Goal: Task Accomplishment & Management: Contribute content

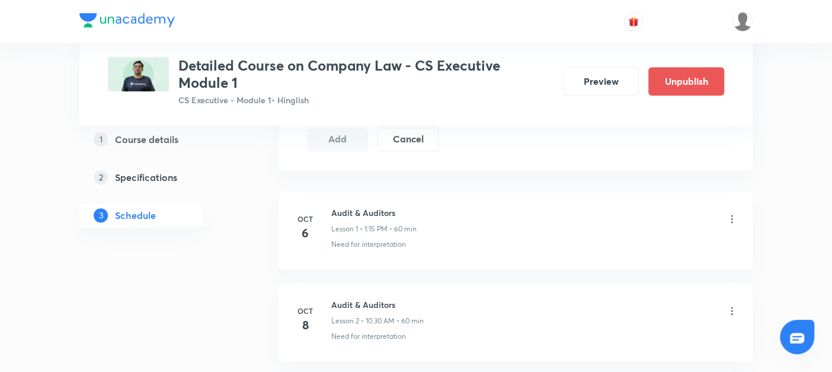
click at [731, 215] on icon at bounding box center [732, 219] width 2 height 8
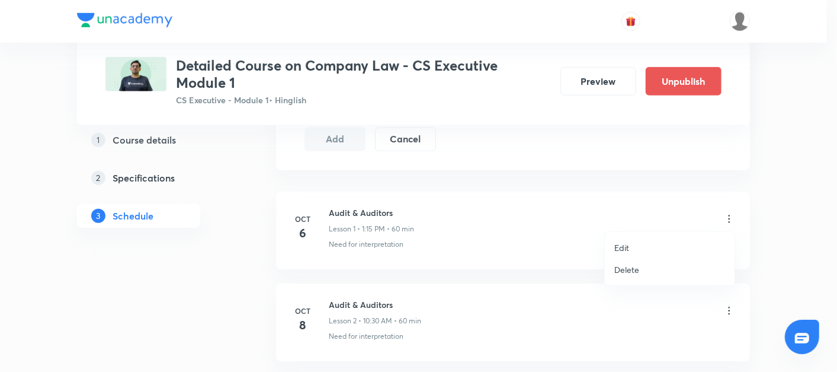
click at [615, 250] on p "Edit" at bounding box center [622, 247] width 15 height 12
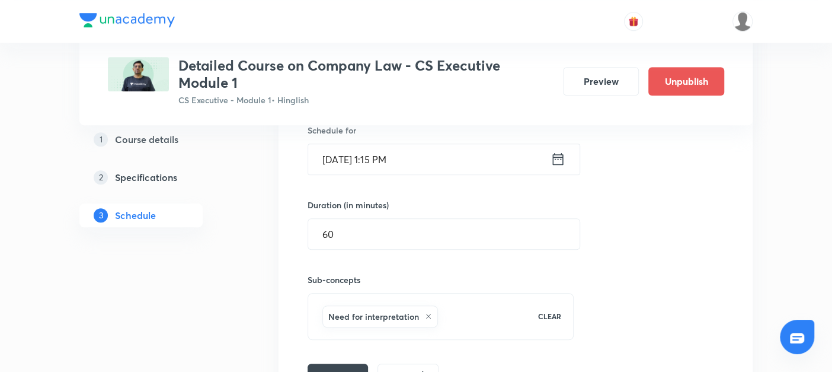
scroll to position [230, 0]
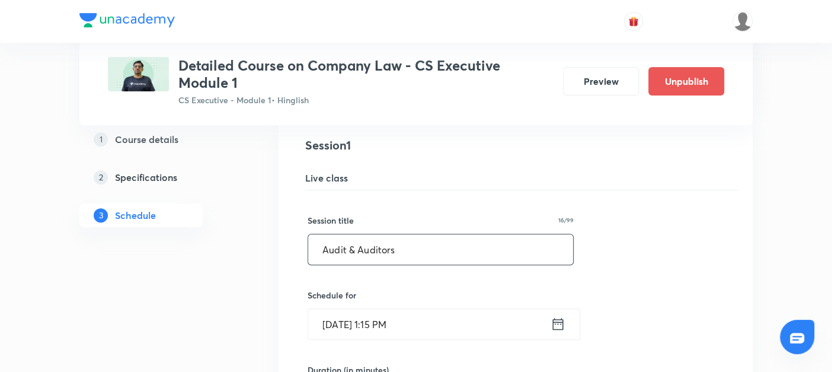
drag, startPoint x: 401, startPoint y: 247, endPoint x: 132, endPoint y: 242, distance: 269.1
drag, startPoint x: 481, startPoint y: 253, endPoint x: 277, endPoint y: 246, distance: 204.0
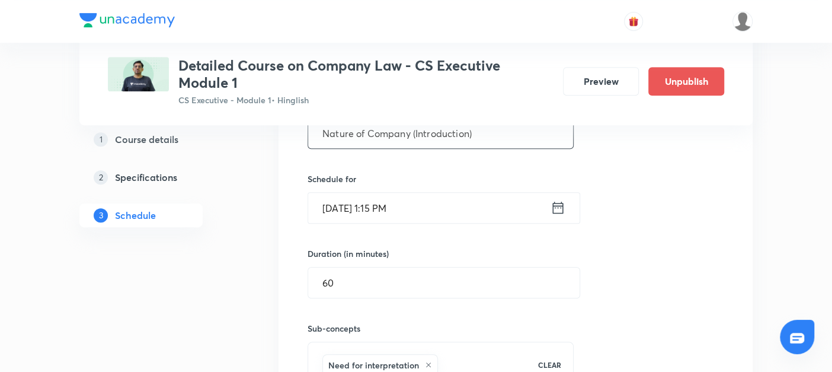
scroll to position [440, 0]
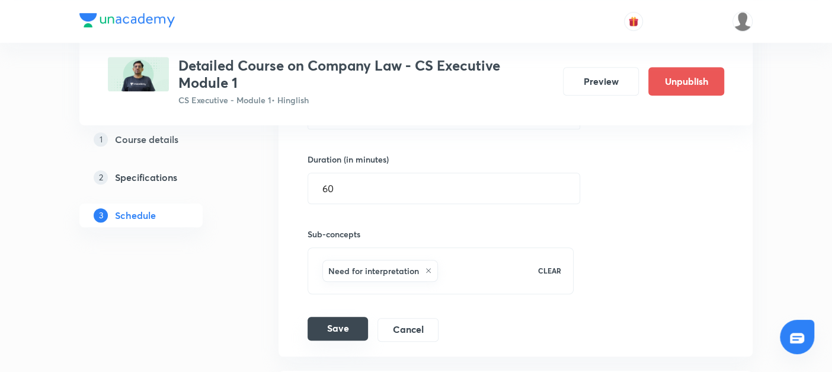
type input "Nature of Company (Introduction)"
click at [344, 325] on button "Save" at bounding box center [338, 328] width 60 height 24
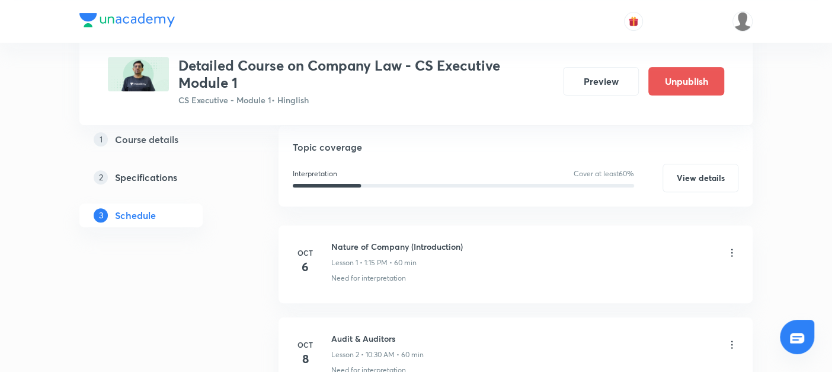
scroll to position [267, 0]
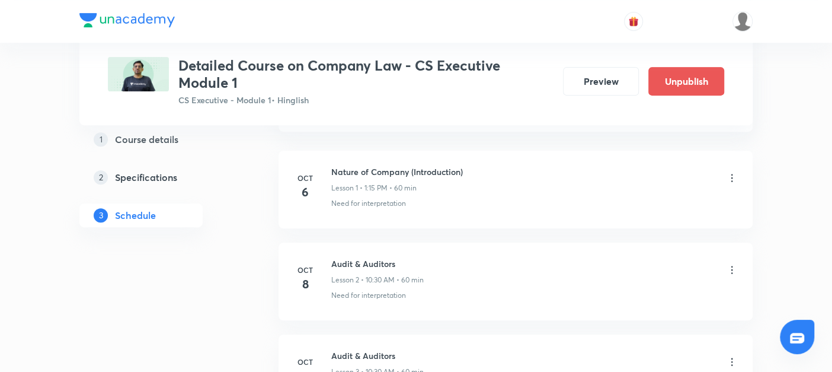
click at [731, 270] on icon at bounding box center [732, 270] width 12 height 12
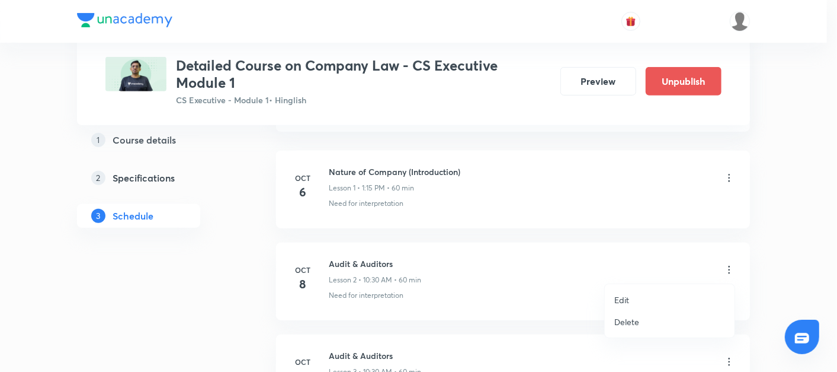
click at [621, 299] on p "Edit" at bounding box center [622, 299] width 15 height 12
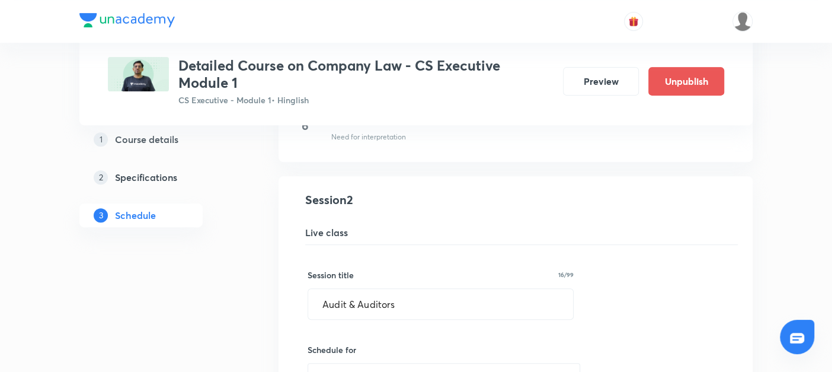
click at [399, 218] on div "Session 2 Live class" at bounding box center [521, 218] width 433 height 54
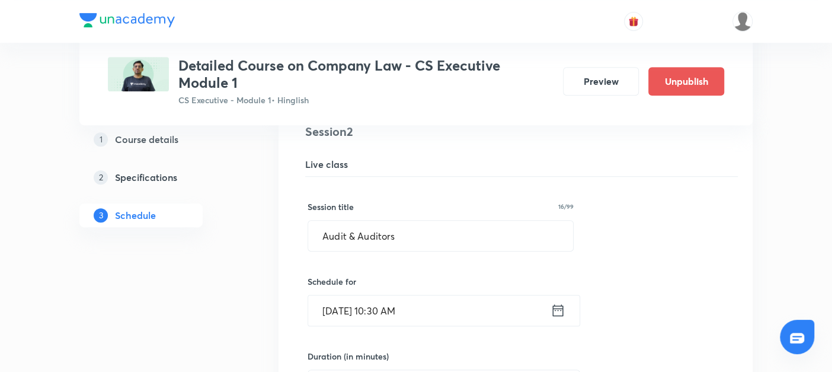
scroll to position [350, 0]
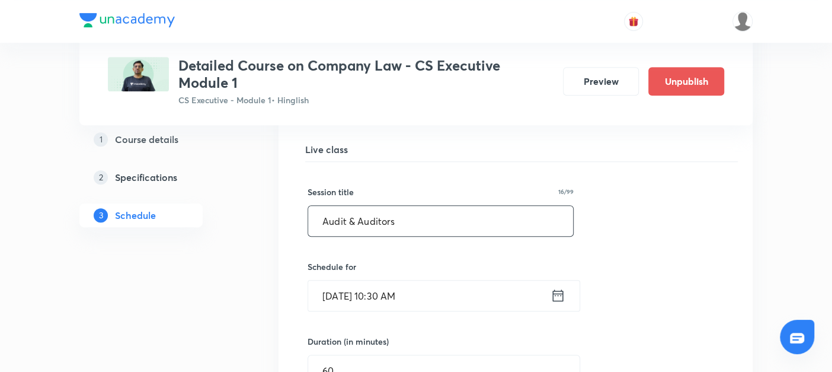
drag, startPoint x: 405, startPoint y: 216, endPoint x: 196, endPoint y: 222, distance: 208.7
click at [196, 222] on div "Plus Courses Detailed Course on Company Law - CS Executive Module 1 CS Executiv…" at bounding box center [415, 356] width 673 height 1280
paste input "Nature of Company (Introduction)"
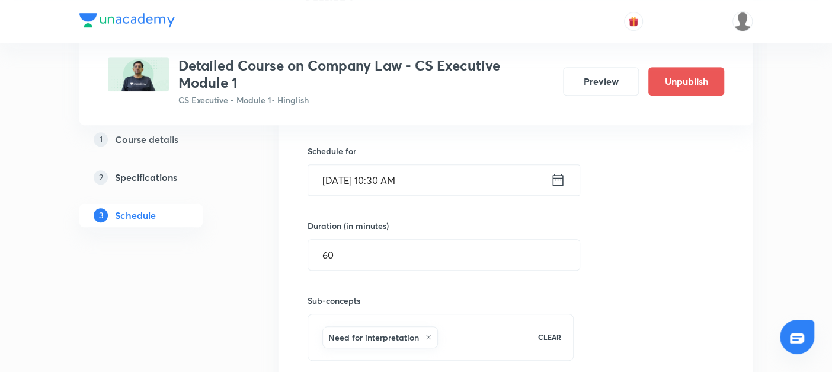
scroll to position [553, 0]
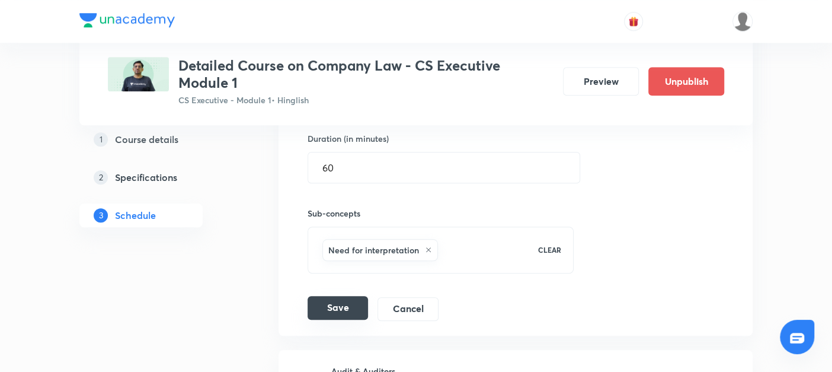
type input "Nature of Company (Introduction)"
click at [329, 312] on button "Save" at bounding box center [338, 308] width 60 height 24
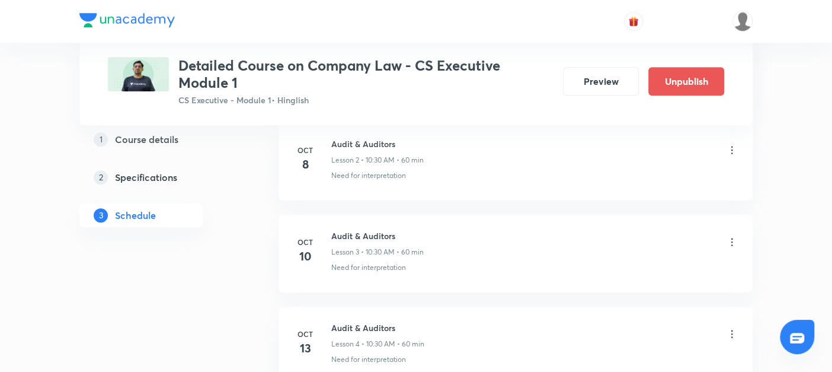
scroll to position [385, 0]
click at [733, 244] on icon at bounding box center [732, 244] width 12 height 12
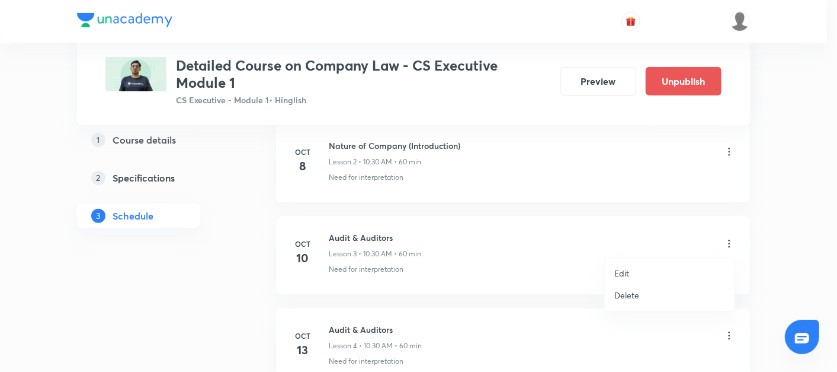
click at [628, 274] on p "Edit" at bounding box center [622, 273] width 15 height 12
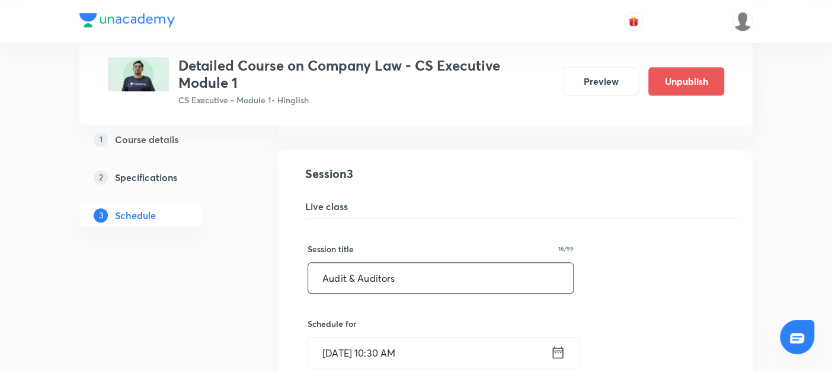
drag, startPoint x: 462, startPoint y: 273, endPoint x: 108, endPoint y: 291, distance: 354.3
click at [108, 291] on div "Plus Courses Detailed Course on Company Law - CS Executive Module 1 CS Executiv…" at bounding box center [415, 321] width 673 height 1280
paste input "Nature of Company (Introduction)"
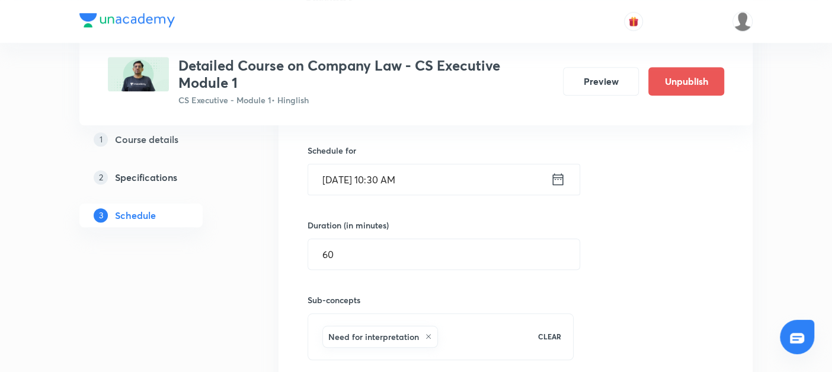
scroll to position [619, 0]
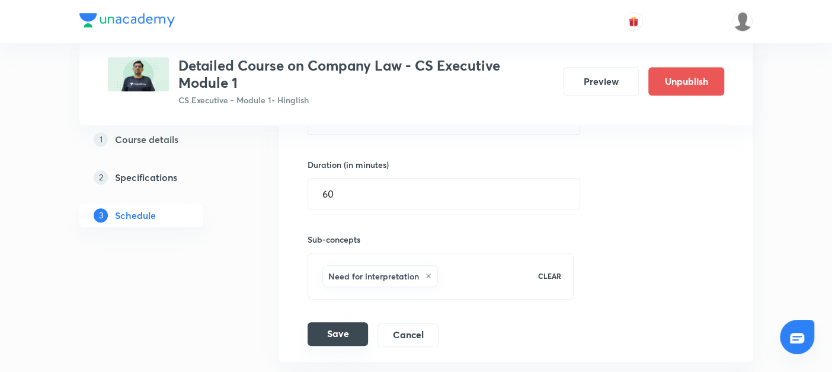
type input "Nature of Company (Introduction)"
click at [338, 327] on button "Save" at bounding box center [338, 334] width 60 height 24
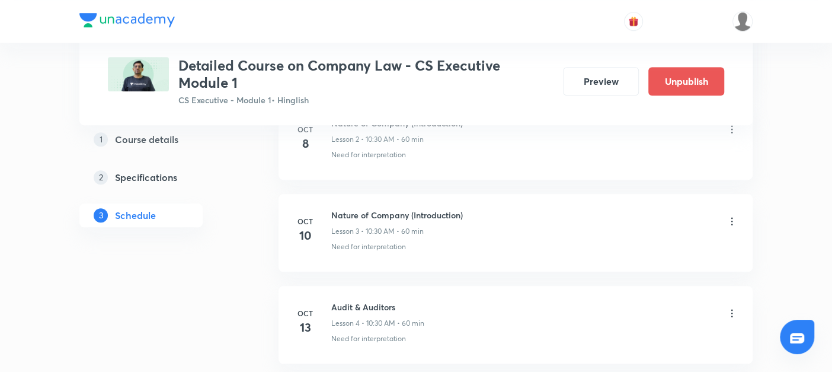
scroll to position [420, 0]
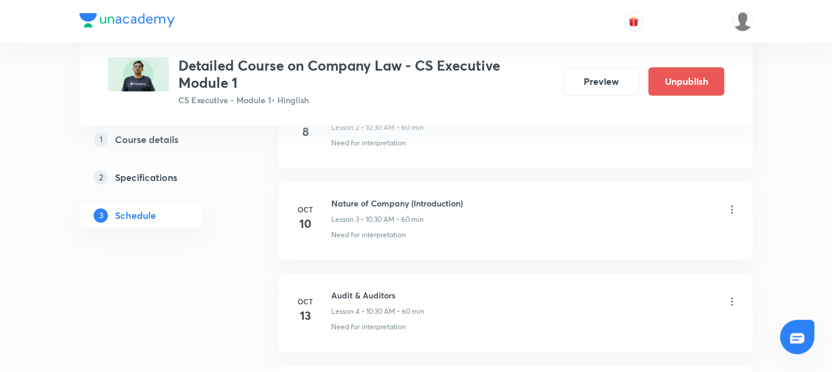
click at [735, 303] on icon at bounding box center [732, 301] width 12 height 12
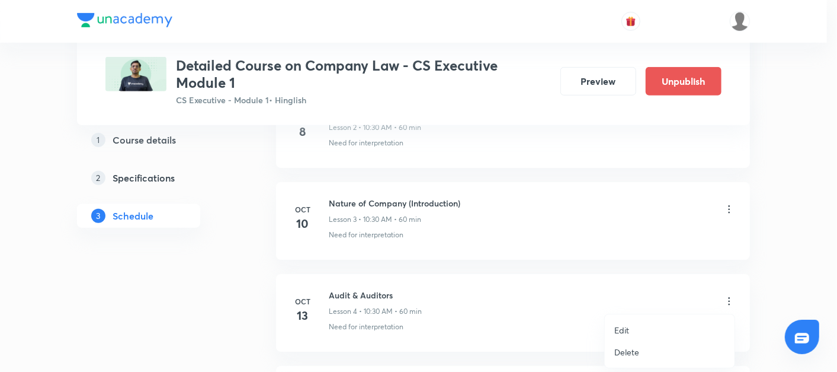
click at [626, 331] on p "Edit" at bounding box center [622, 330] width 15 height 12
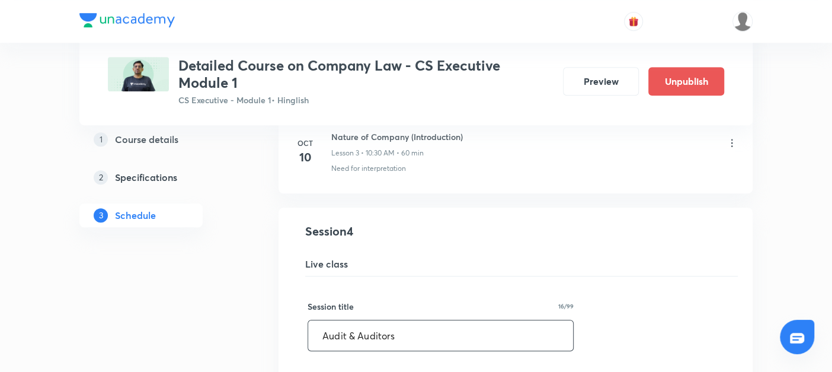
drag, startPoint x: 431, startPoint y: 326, endPoint x: 164, endPoint y: 333, distance: 267.4
click at [164, 333] on div "Plus Courses Detailed Course on Company Law - CS Executive Module 1 CS Executiv…" at bounding box center [415, 287] width 673 height 1280
paste input "Nature of Company (Introduction)"
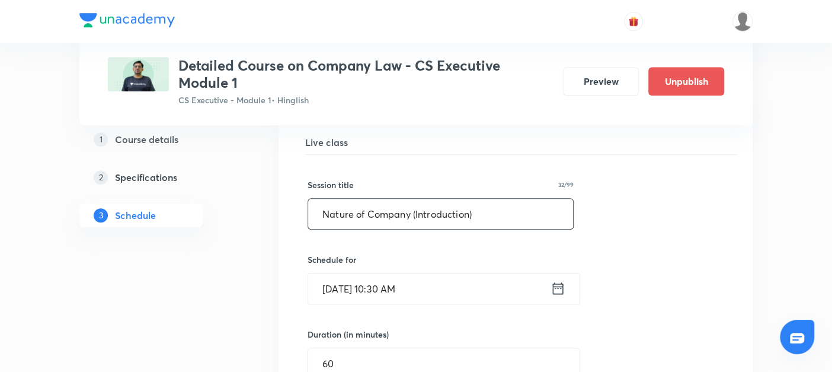
scroll to position [671, 0]
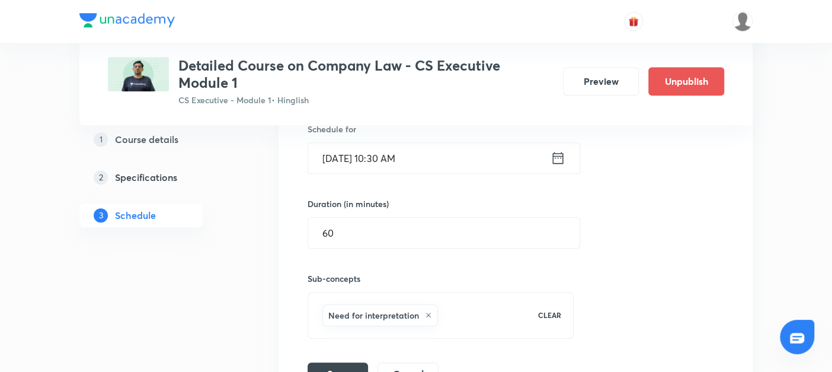
type input "Nature of Company (Introduction)"
click at [274, 323] on div "Plus Courses Detailed Course on Company Law - CS Executive Module 1 CS Executiv…" at bounding box center [415, 35] width 673 height 1280
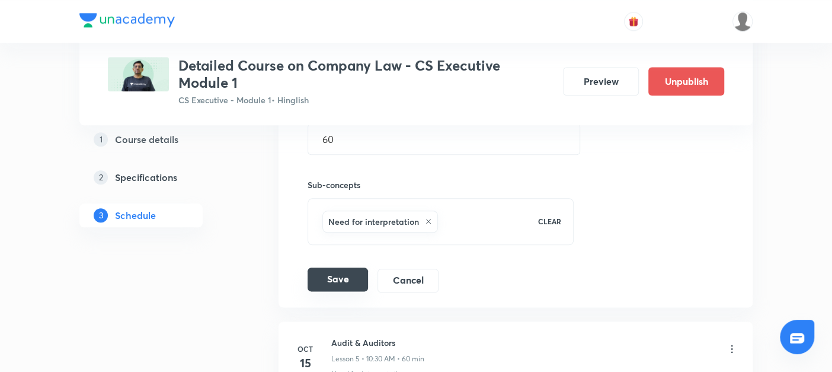
click at [350, 282] on button "Save" at bounding box center [338, 279] width 60 height 24
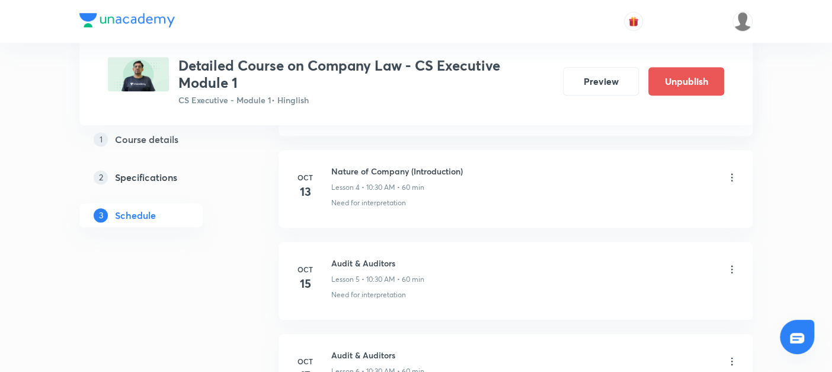
scroll to position [570, 0]
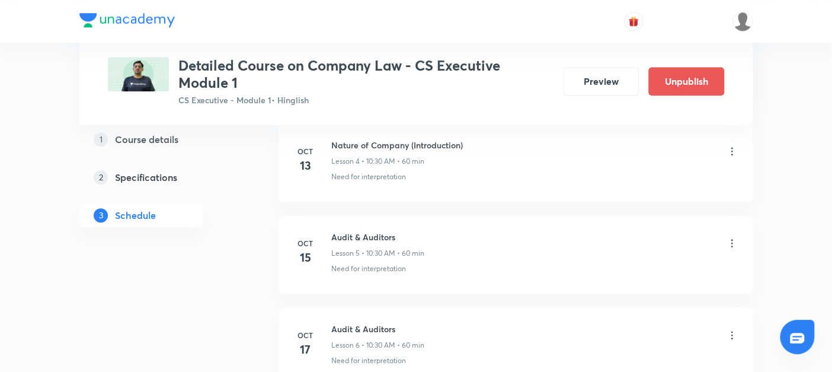
click at [731, 242] on icon at bounding box center [732, 243] width 12 height 12
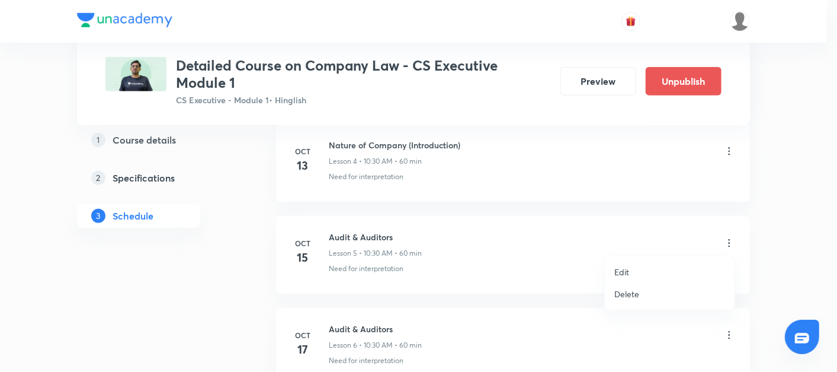
click at [628, 269] on p "Edit" at bounding box center [622, 272] width 15 height 12
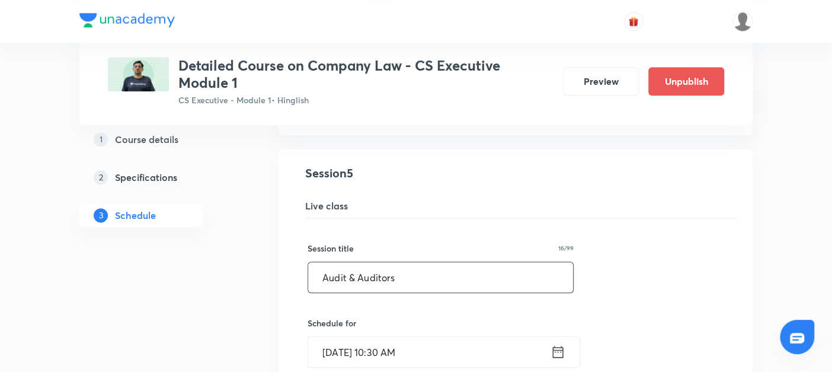
drag, startPoint x: 426, startPoint y: 281, endPoint x: 167, endPoint y: 300, distance: 259.7
click at [167, 300] on div "Plus Courses Detailed Course on Company Law - CS Executive Module 1 CS Executiv…" at bounding box center [415, 137] width 673 height 1280
paste input "Nature of Company (Introduction)"
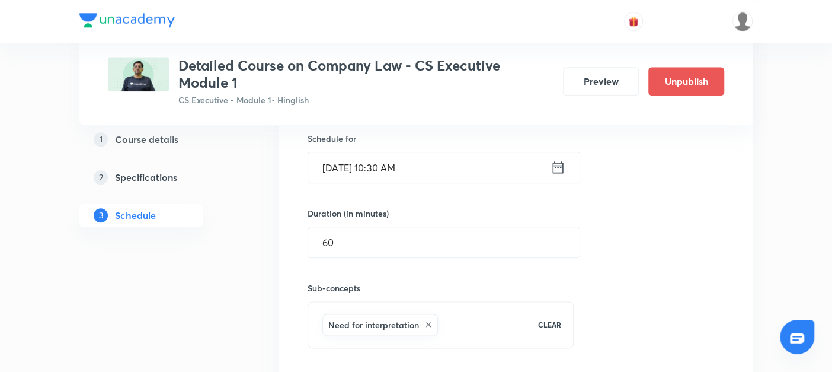
scroll to position [845, 0]
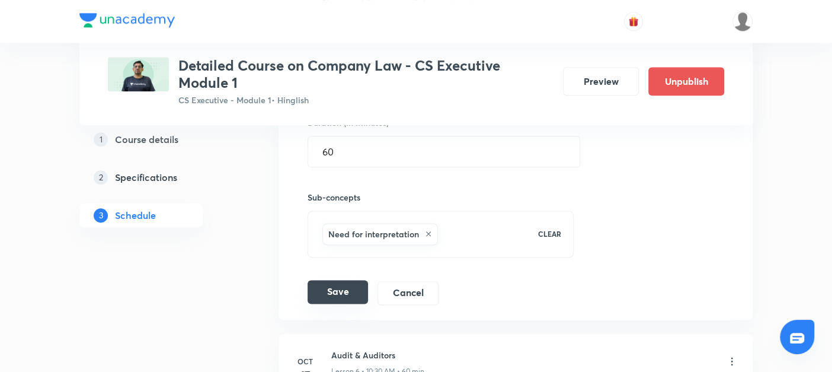
type input "Nature of Company (Introduction)"
click at [325, 289] on button "Save" at bounding box center [338, 292] width 60 height 24
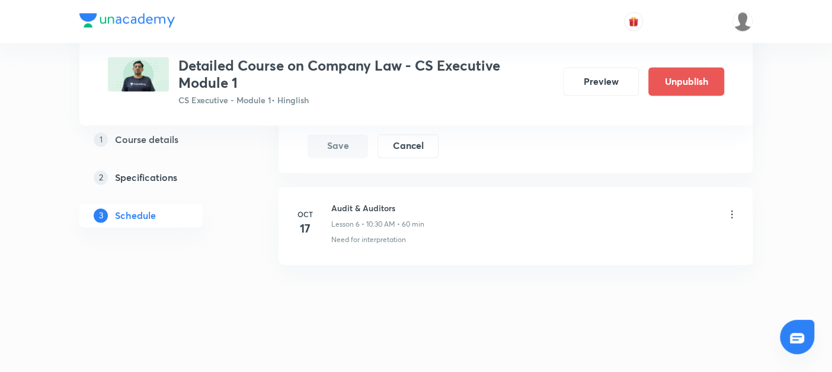
scroll to position [692, 0]
click at [734, 210] on icon at bounding box center [732, 212] width 12 height 12
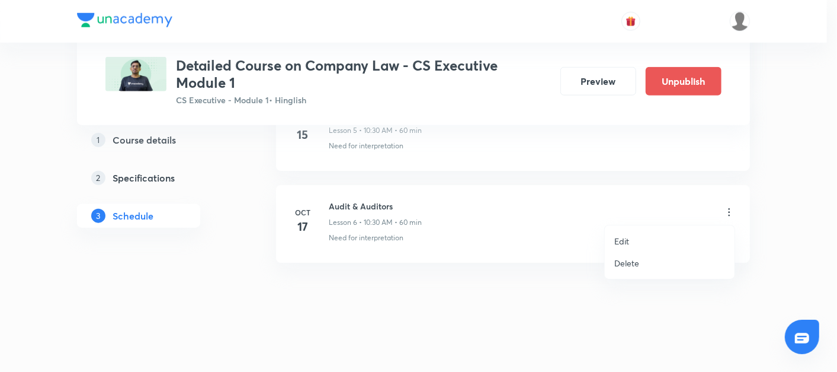
click at [641, 239] on li "Edit" at bounding box center [670, 241] width 130 height 22
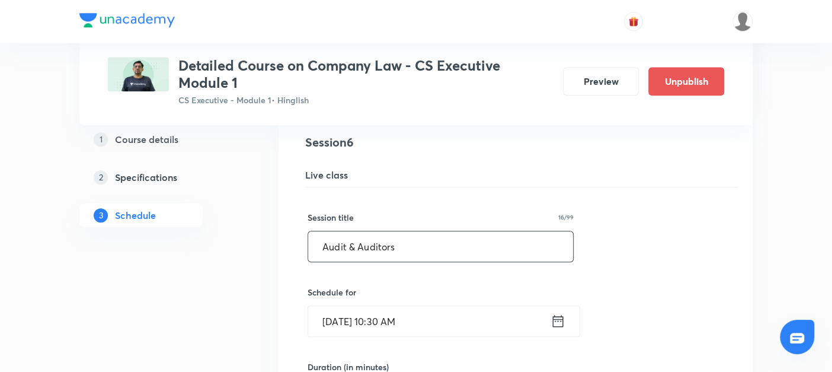
drag, startPoint x: 408, startPoint y: 249, endPoint x: 178, endPoint y: 249, distance: 230.0
click at [178, 249] on div "Plus Courses Detailed Course on Company Law - CS Executive Module 1 CS Executiv…" at bounding box center [415, 14] width 673 height 1280
paste input "Nature of Company (Introduction)"
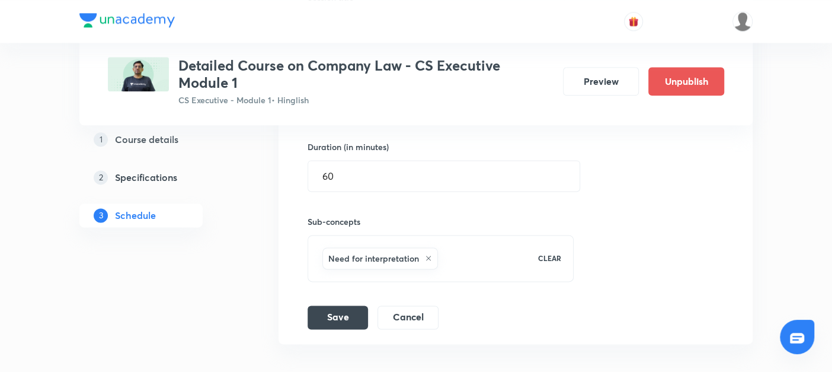
scroll to position [913, 0]
type input "Nature of Company (Introduction)"
click at [332, 314] on button "Save" at bounding box center [338, 315] width 60 height 24
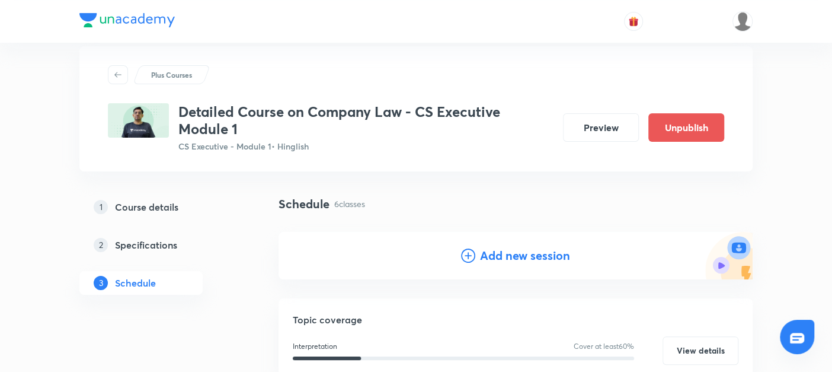
scroll to position [100, 0]
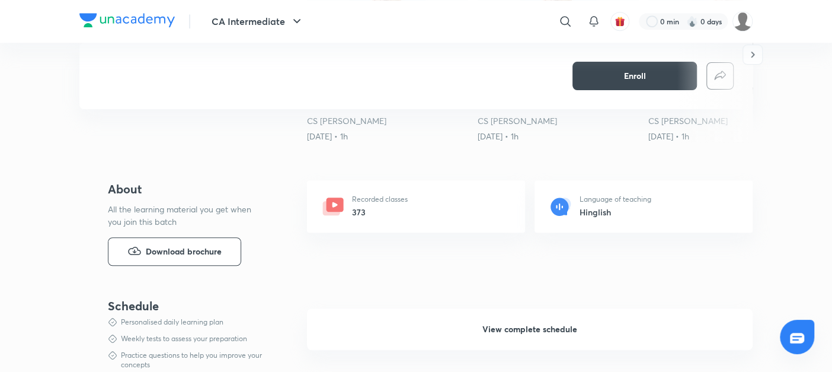
scroll to position [405, 0]
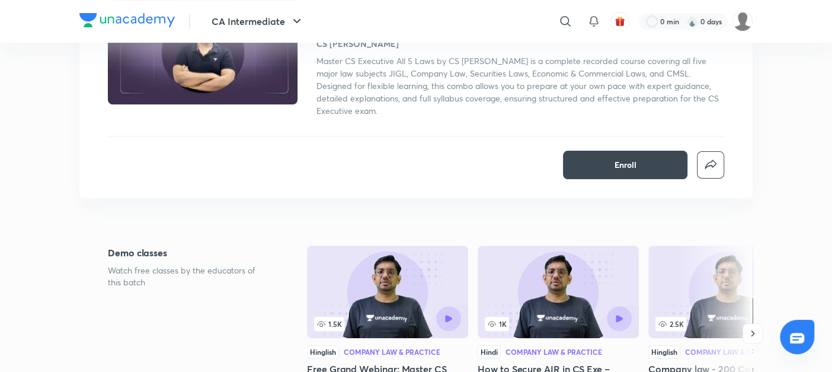
scroll to position [121, 0]
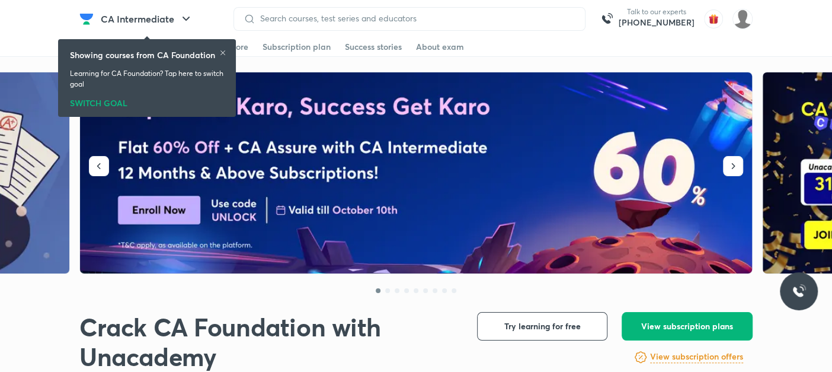
click at [666, 328] on span "View subscription plans" at bounding box center [687, 326] width 92 height 12
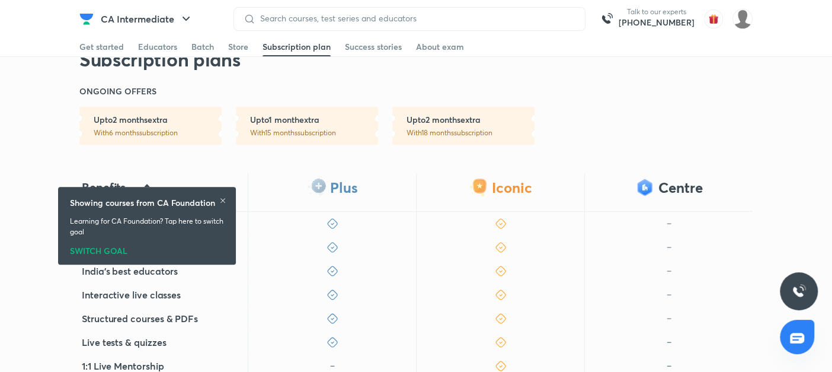
scroll to position [351, 0]
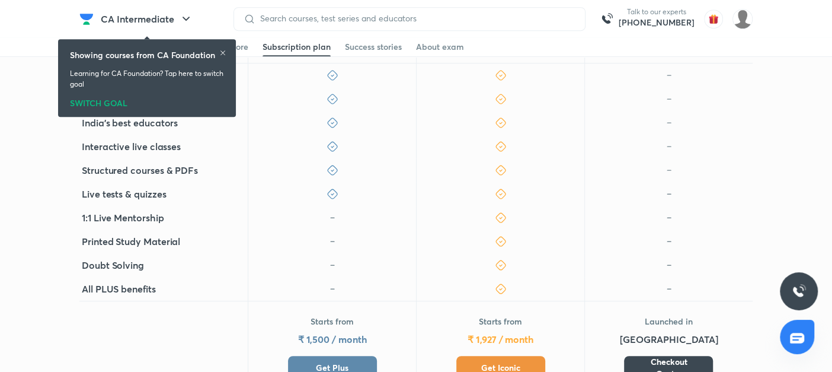
click at [350, 362] on button "Get Plus" at bounding box center [332, 368] width 89 height 24
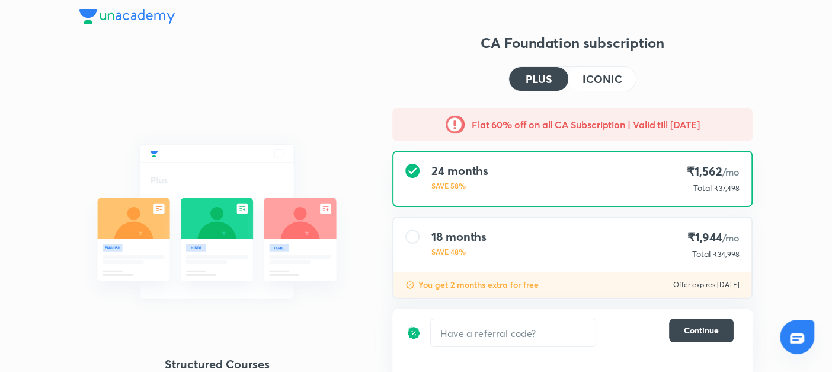
scroll to position [151, 0]
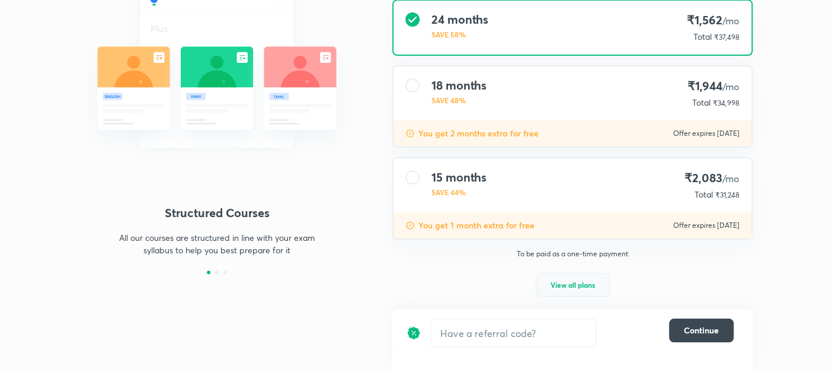
click at [558, 274] on button "View all plans" at bounding box center [573, 285] width 74 height 24
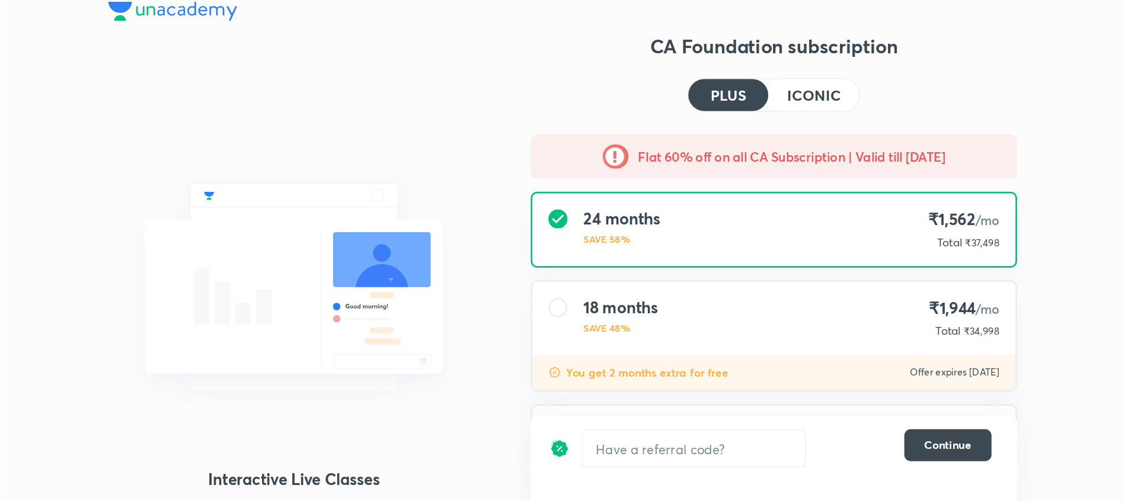
scroll to position [0, 0]
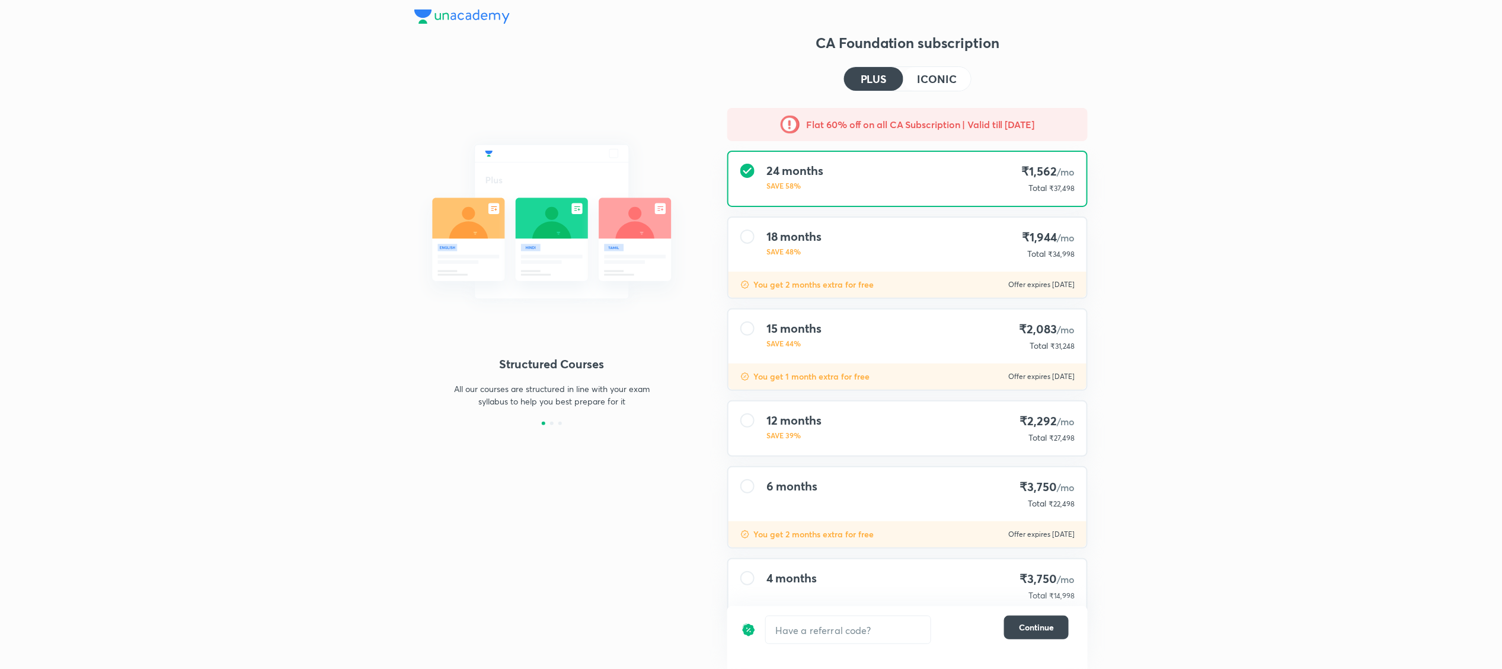
drag, startPoint x: 718, startPoint y: 0, endPoint x: 361, endPoint y: 455, distance: 578.7
click at [361, 371] on div "Structured Courses All our courses are structured in line with your exam syllab…" at bounding box center [751, 351] width 1502 height 702
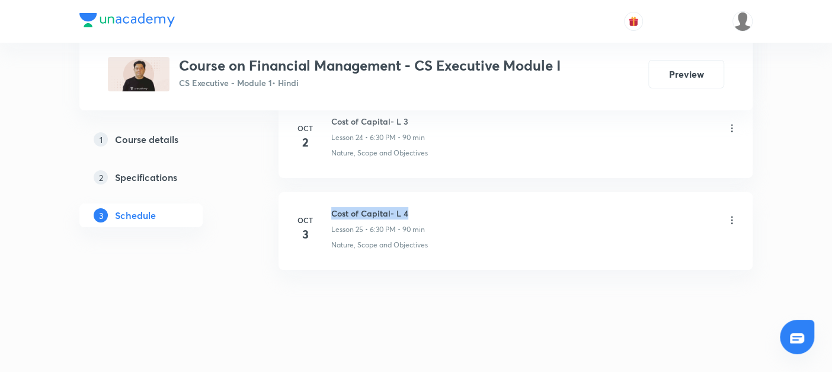
drag, startPoint x: 330, startPoint y: 198, endPoint x: 415, endPoint y: 196, distance: 84.8
click at [415, 196] on li "Oct 3 Cost of Capital- L 4 Lesson 25 • 6:30 PM • 90 min Nature, Scope and Objec…" at bounding box center [516, 231] width 474 height 78
copy h6 "Cost of Capital- L 4"
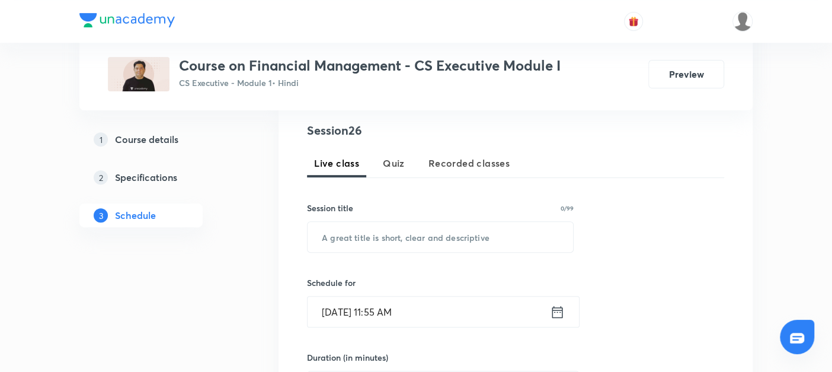
scroll to position [229, 0]
click at [360, 224] on input "text" at bounding box center [441, 237] width 266 height 30
paste input "Cost of Capital- L 4"
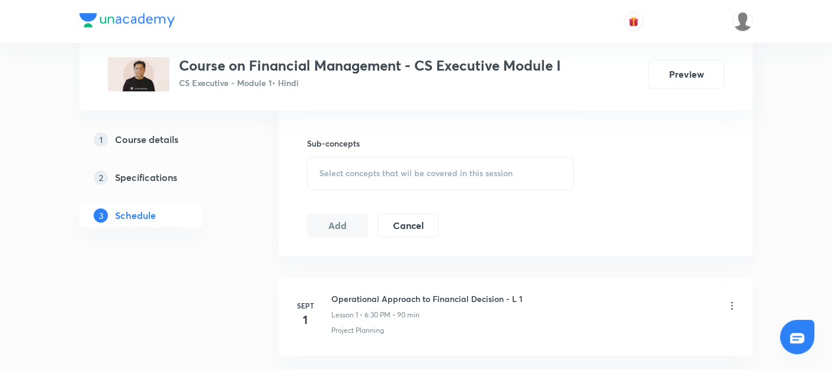
scroll to position [295, 0]
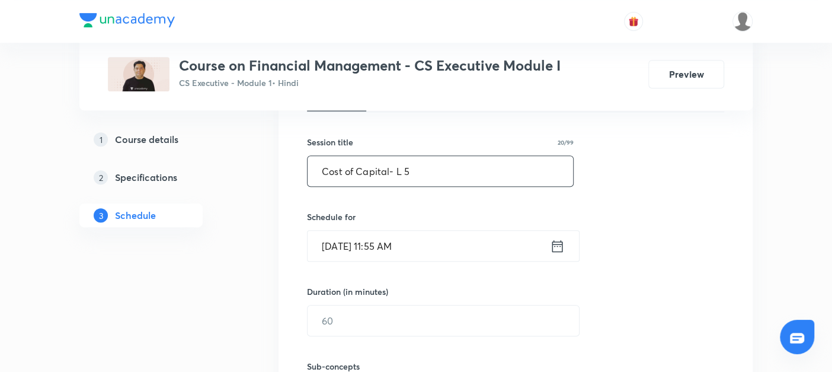
type input "Cost of Capital- L 5"
click at [562, 242] on icon at bounding box center [557, 245] width 11 height 12
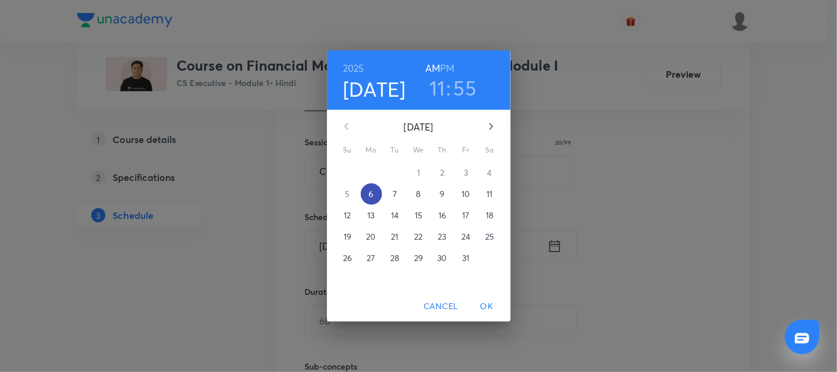
click at [369, 193] on p "6" at bounding box center [371, 194] width 5 height 12
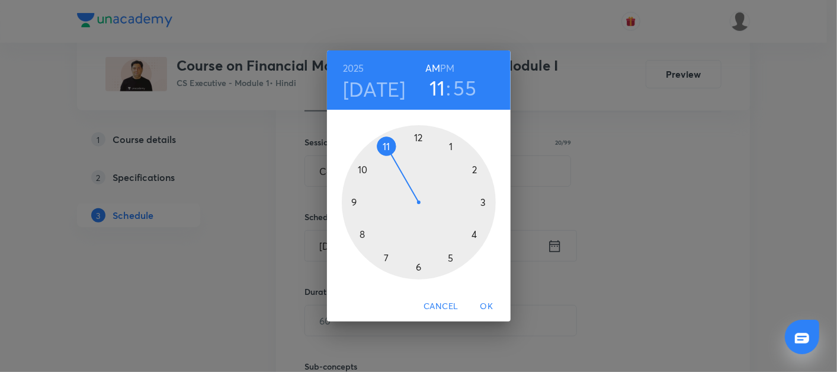
click at [416, 268] on div at bounding box center [419, 202] width 154 height 154
click at [418, 267] on div at bounding box center [419, 202] width 154 height 154
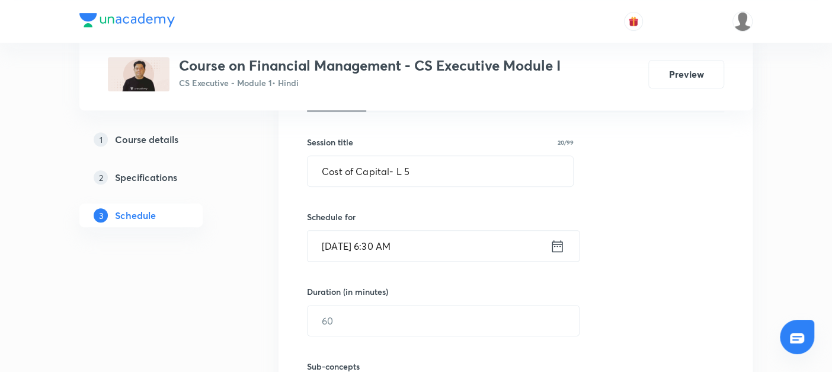
click at [561, 247] on icon at bounding box center [557, 246] width 15 height 17
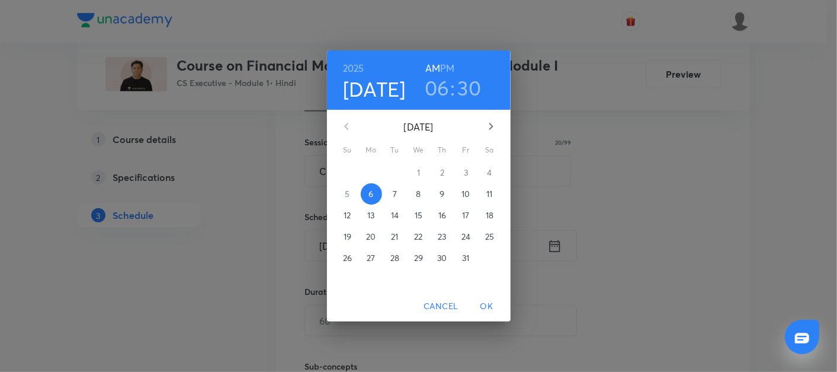
click at [449, 68] on h6 "PM" at bounding box center [447, 68] width 14 height 17
click at [487, 305] on span "OK" at bounding box center [487, 306] width 28 height 15
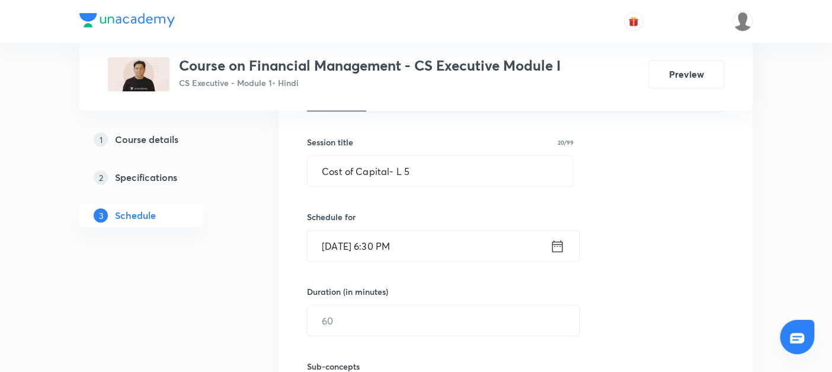
scroll to position [396, 0]
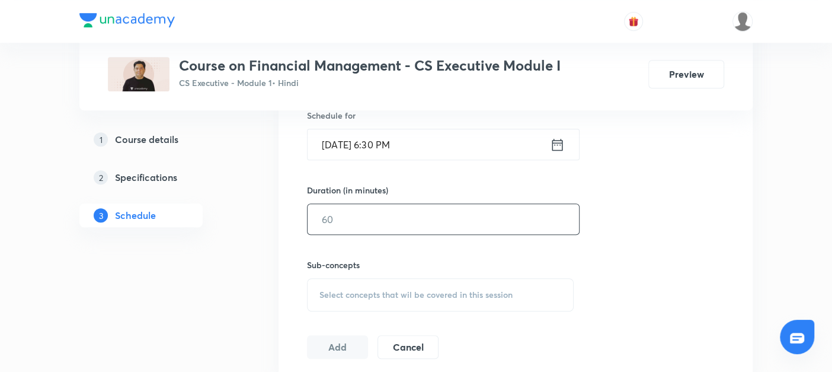
click at [325, 221] on input "text" at bounding box center [443, 219] width 271 height 30
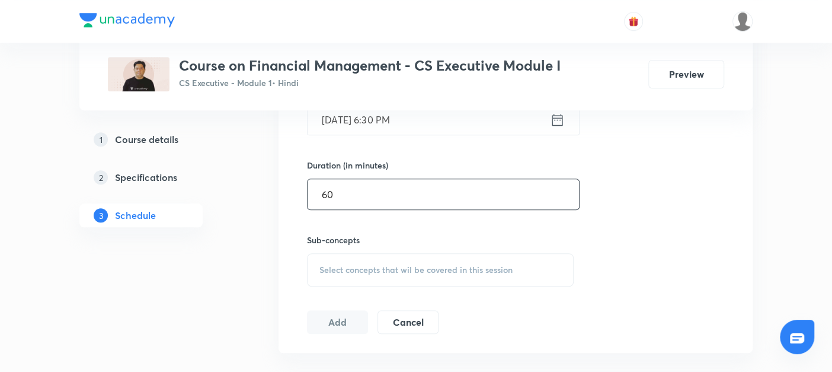
type input "60"
click at [321, 257] on div "Select concepts that wil be covered in this session" at bounding box center [440, 269] width 267 height 33
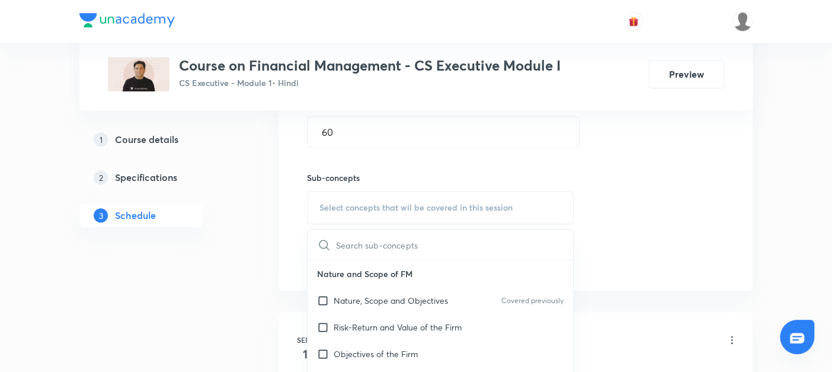
scroll to position [486, 0]
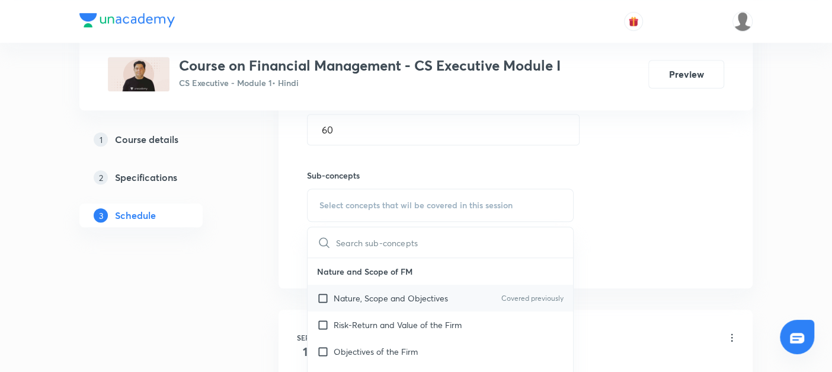
click at [320, 295] on input "checkbox" at bounding box center [325, 298] width 17 height 12
checkbox input "true"
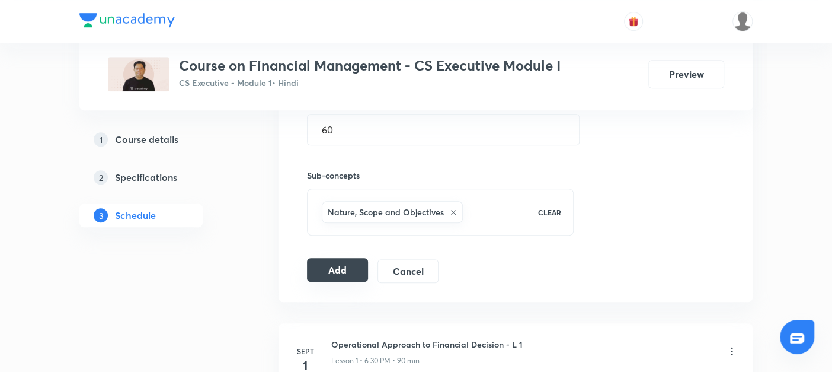
click at [339, 261] on button "Add" at bounding box center [337, 270] width 61 height 24
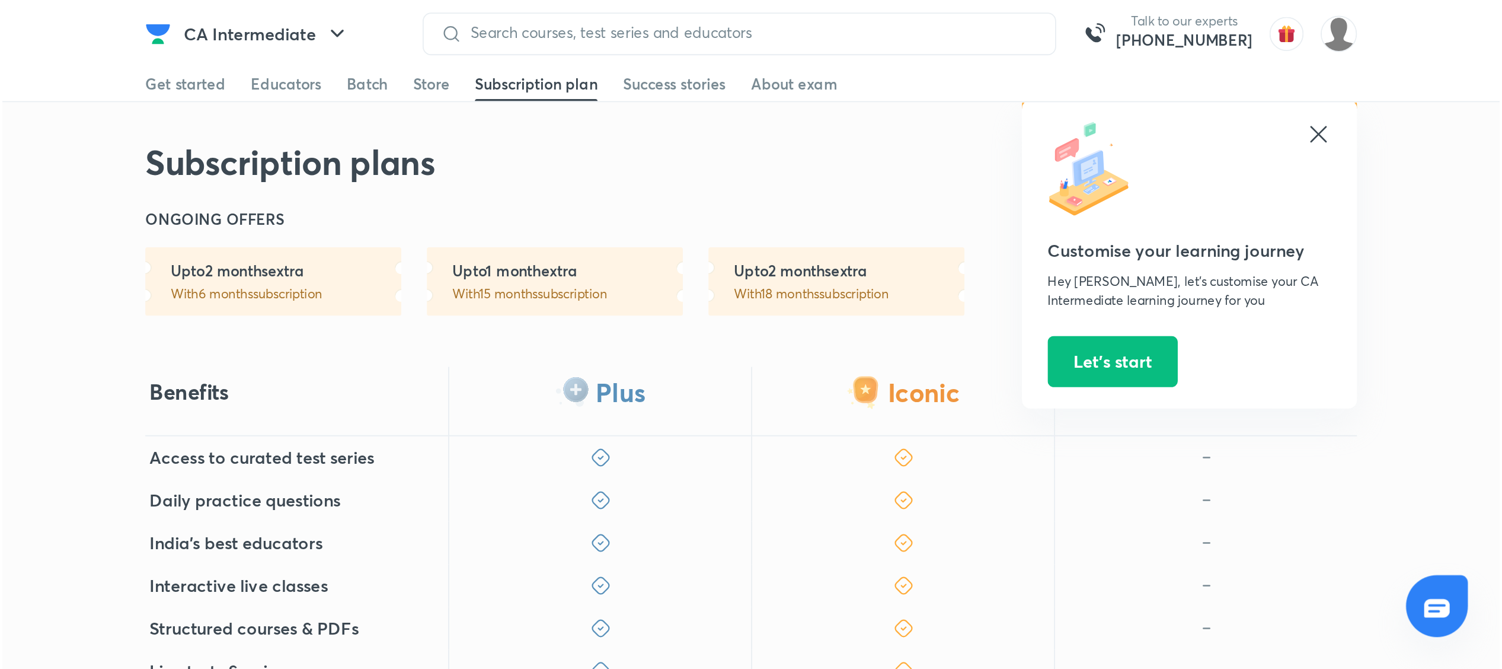
scroll to position [205, 0]
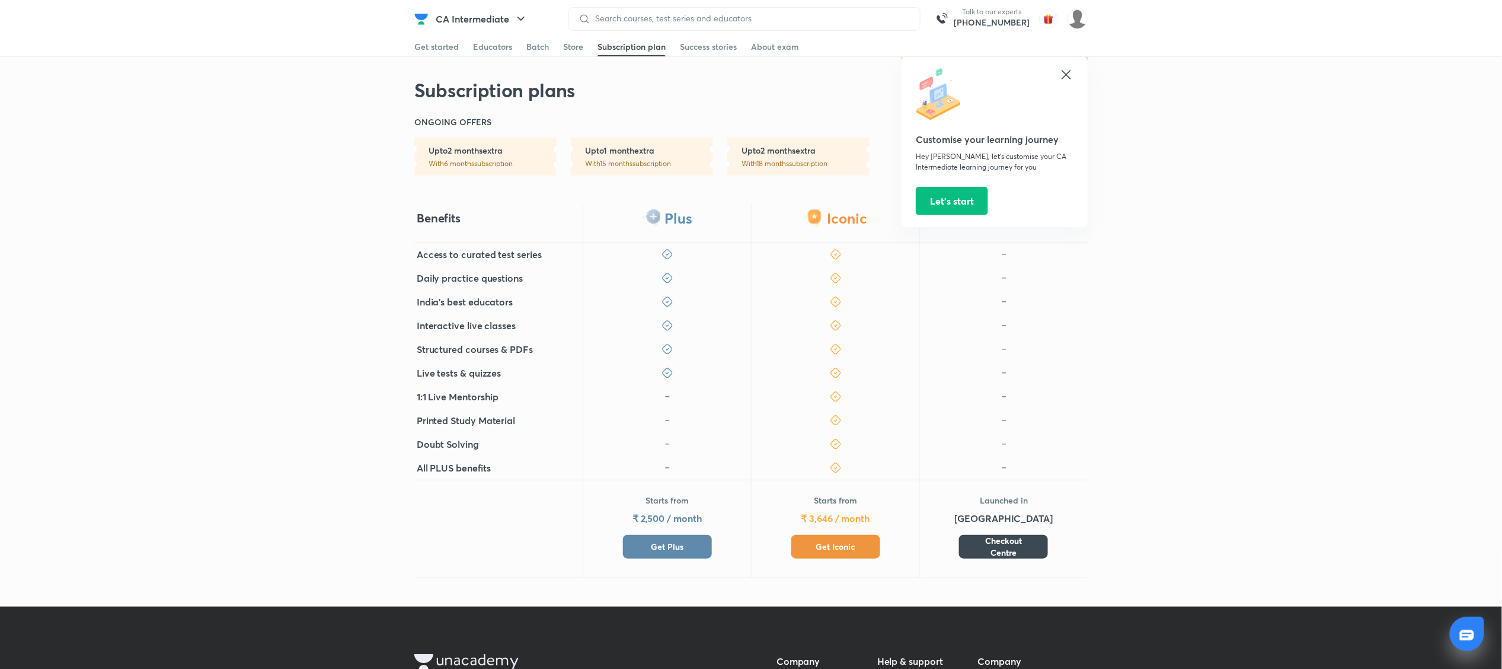
click at [660, 371] on span "Get Plus" at bounding box center [667, 547] width 33 height 12
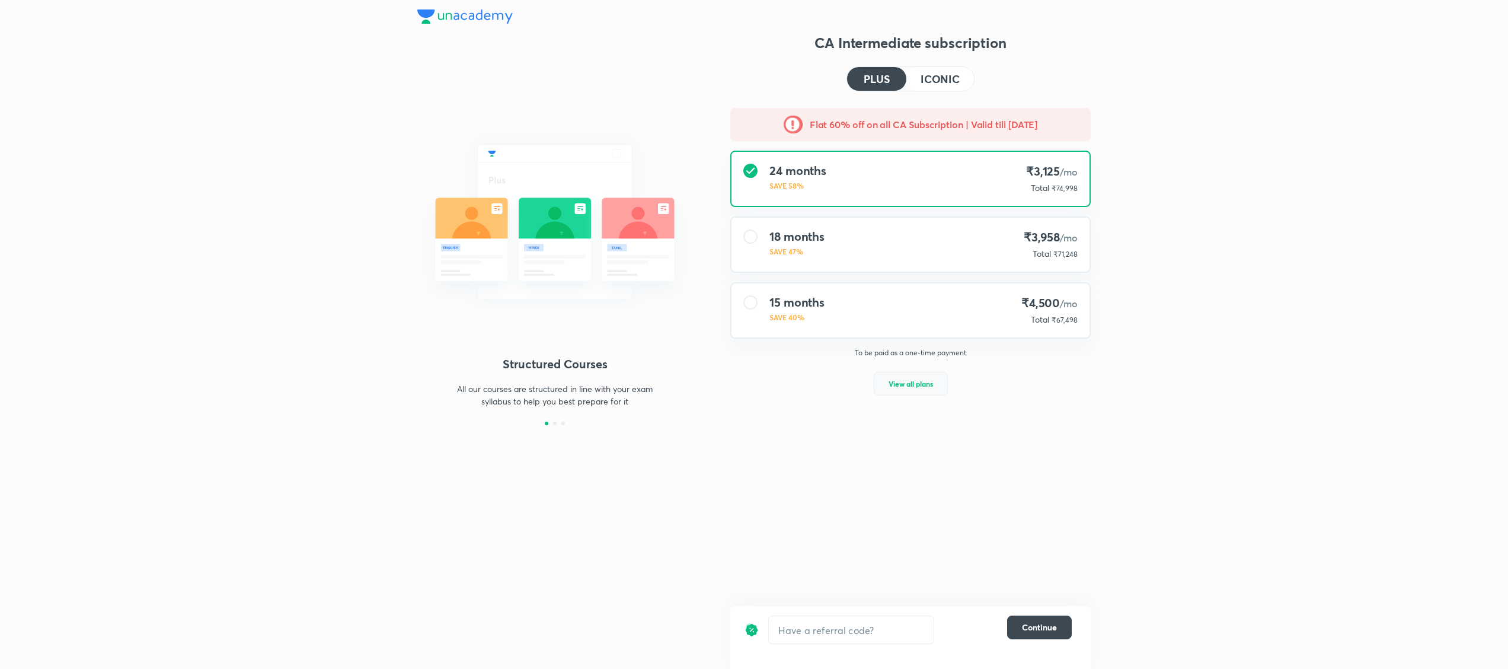
click at [832, 371] on span "View all plans" at bounding box center [910, 384] width 44 height 12
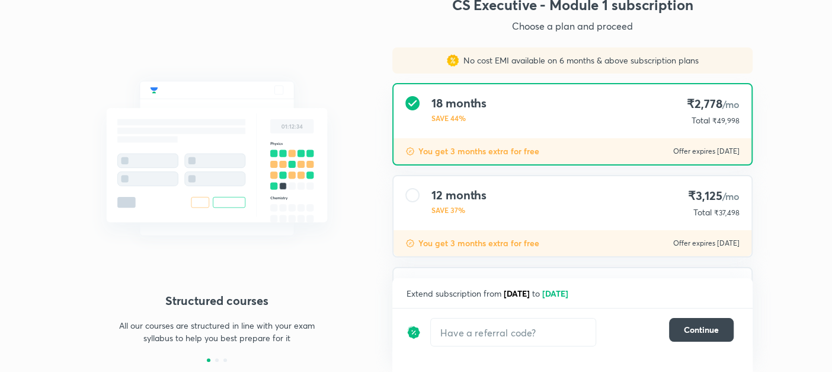
scroll to position [174, 0]
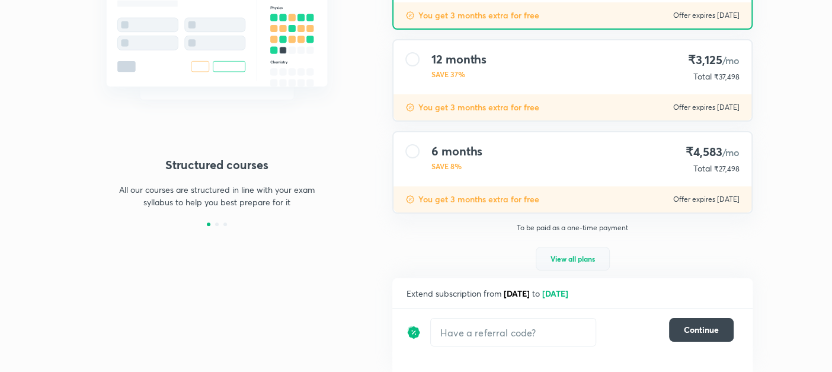
click at [554, 249] on button "View all plans" at bounding box center [573, 259] width 74 height 24
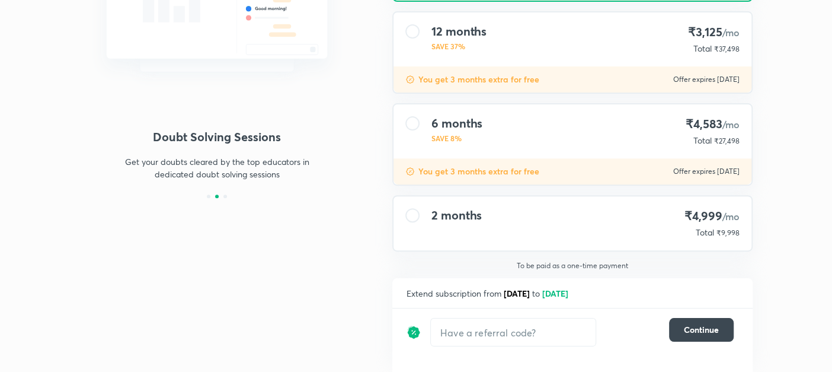
scroll to position [0, 0]
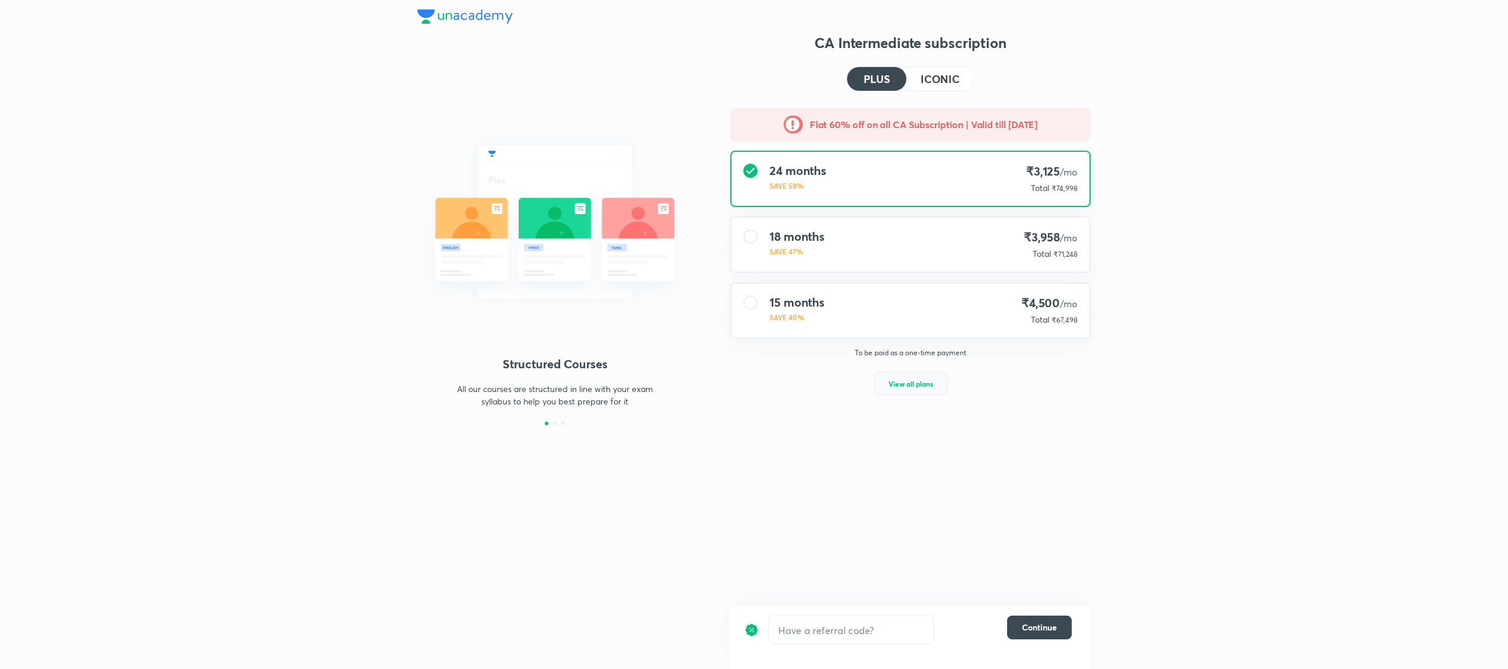
click at [908, 387] on span "View all plans" at bounding box center [910, 384] width 44 height 12
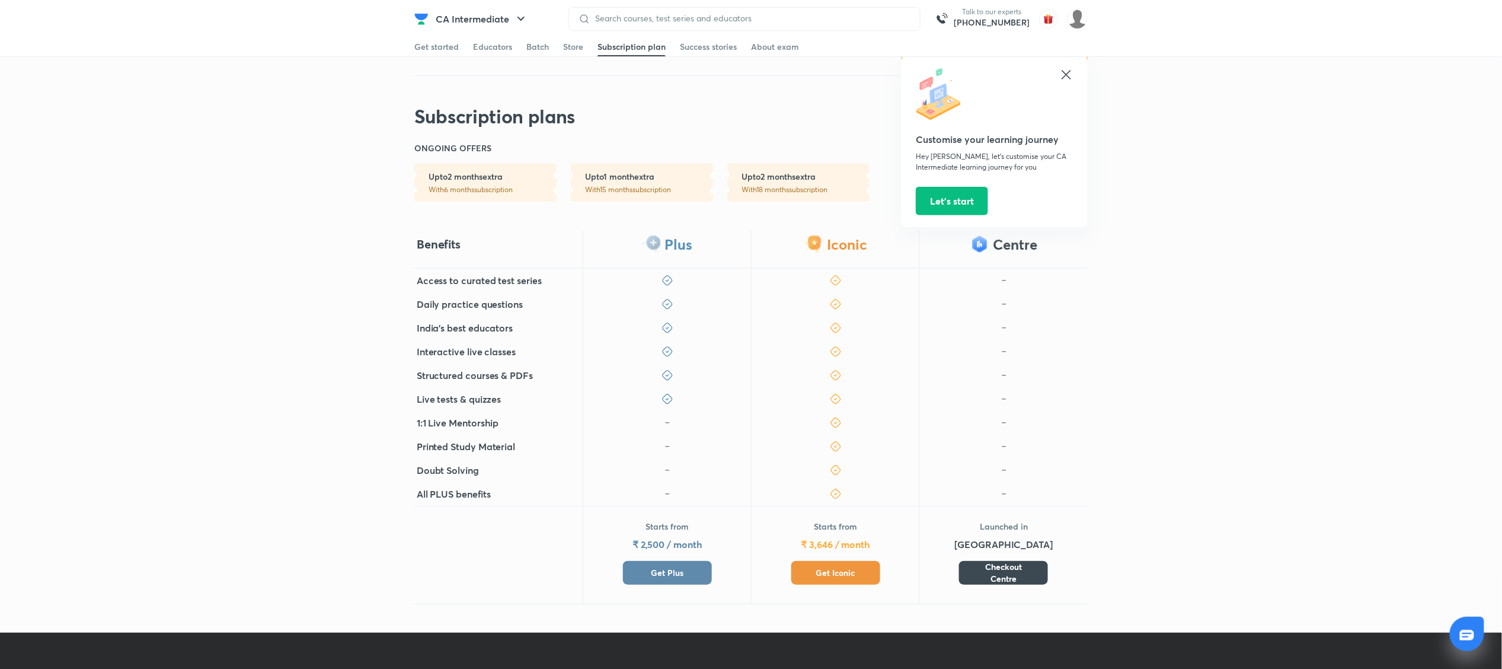
scroll to position [229, 0]
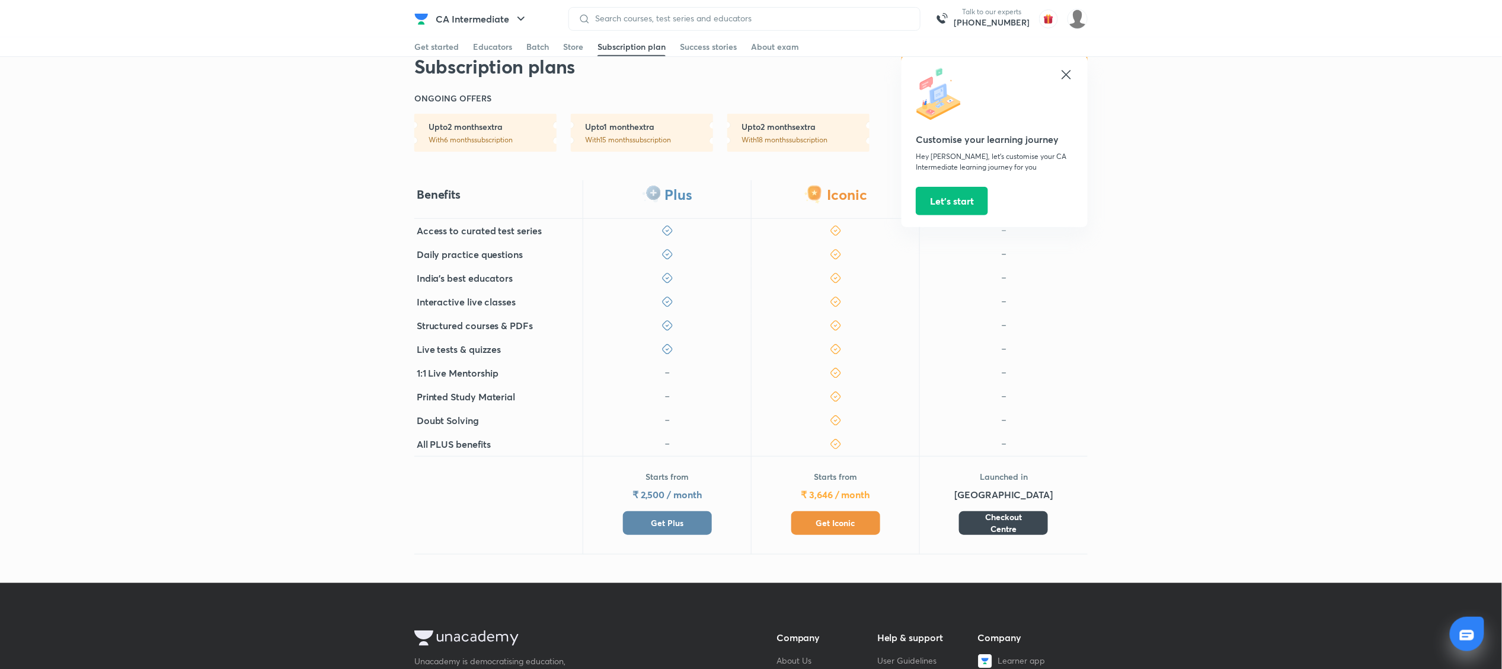
click at [673, 517] on span "Get Plus" at bounding box center [667, 523] width 33 height 12
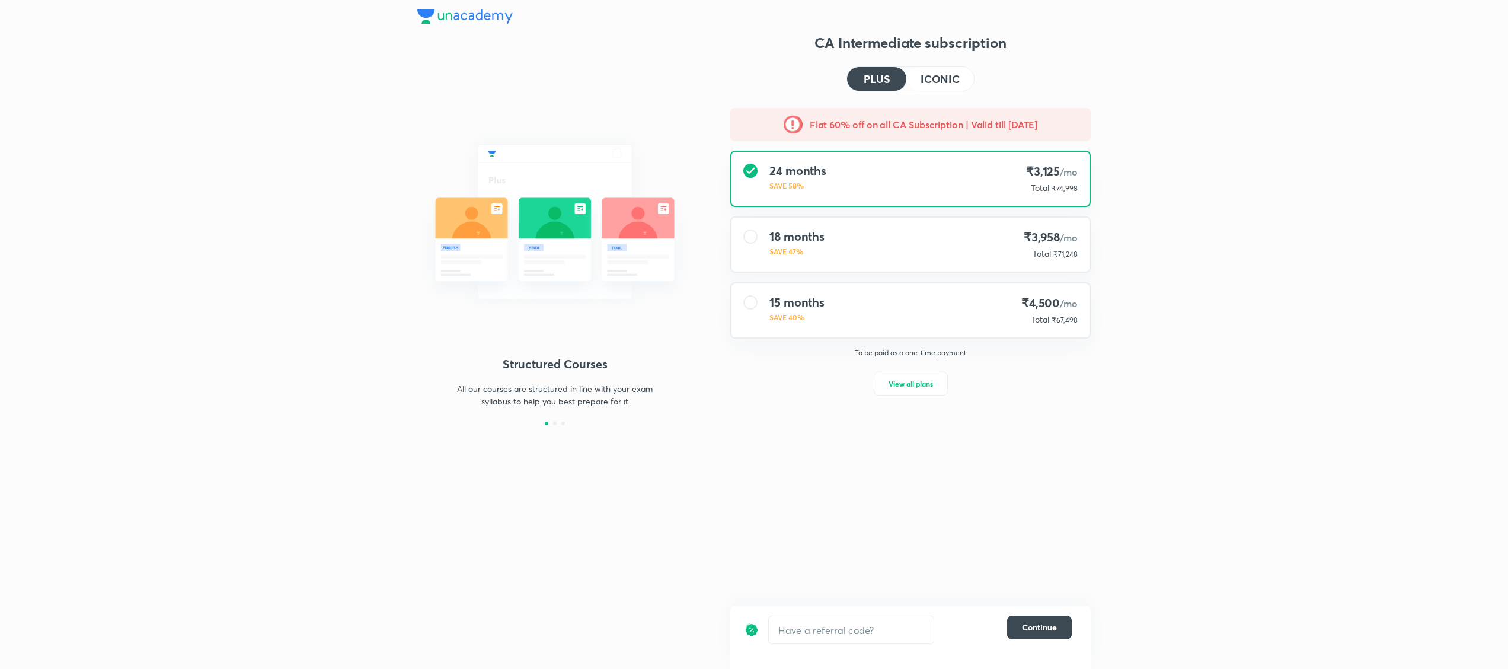
click at [932, 73] on h4 "ICONIC" at bounding box center [939, 78] width 39 height 11
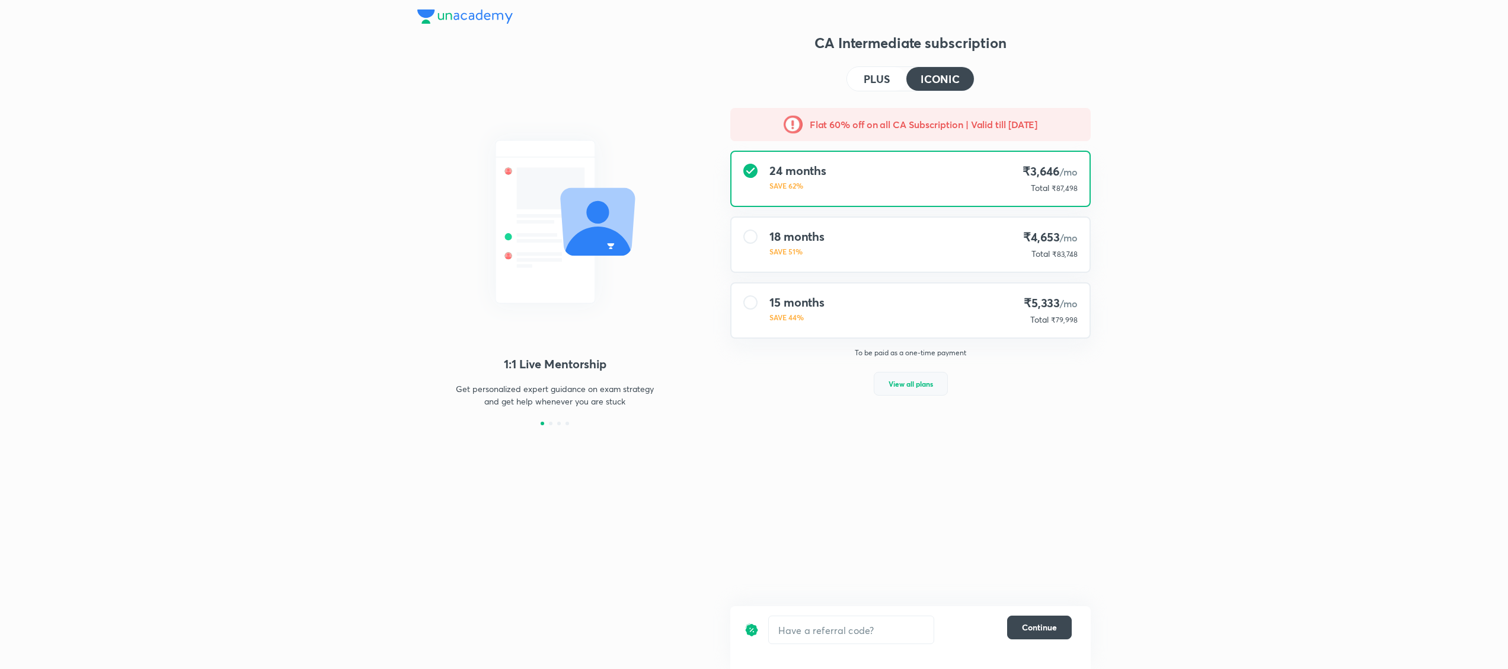
click at [893, 384] on span "View all plans" at bounding box center [910, 384] width 44 height 12
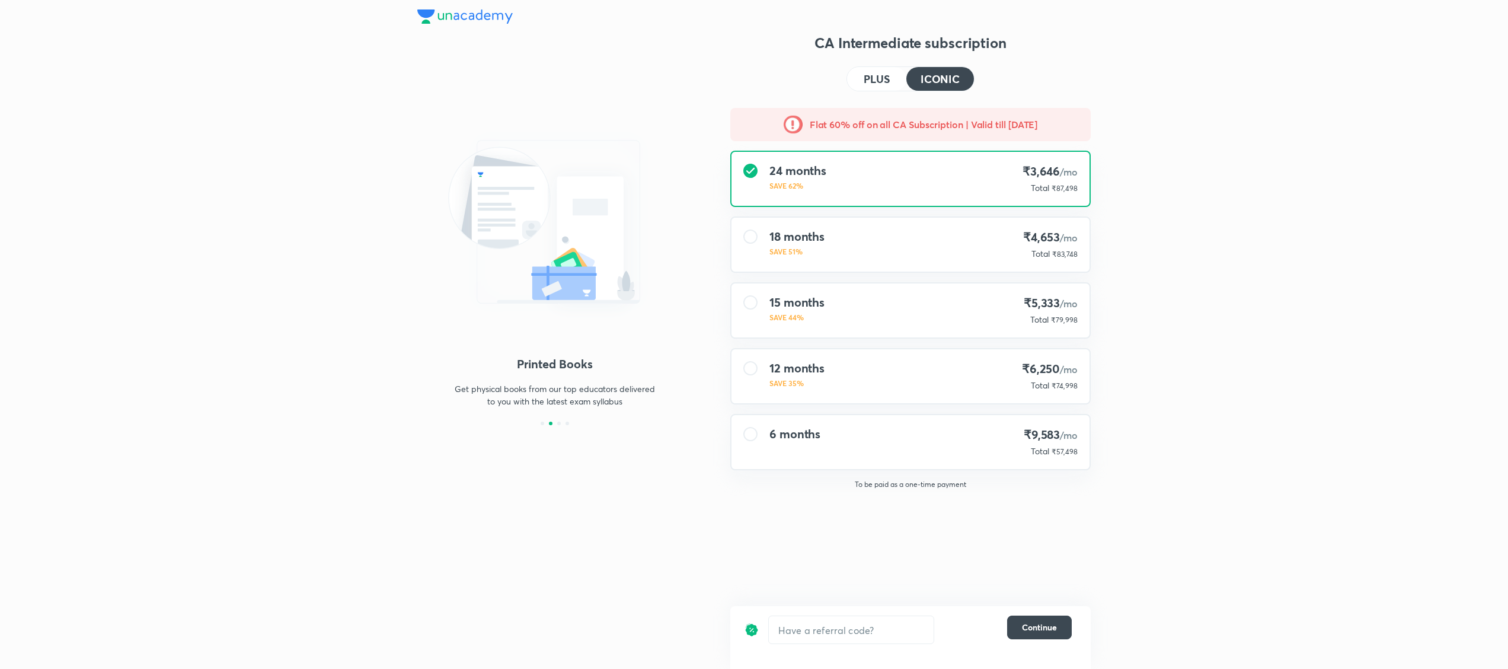
click at [1276, 469] on div "1:1 Live Mentorship Get personalized expert guidance on exam strategy and get h…" at bounding box center [754, 334] width 1508 height 669
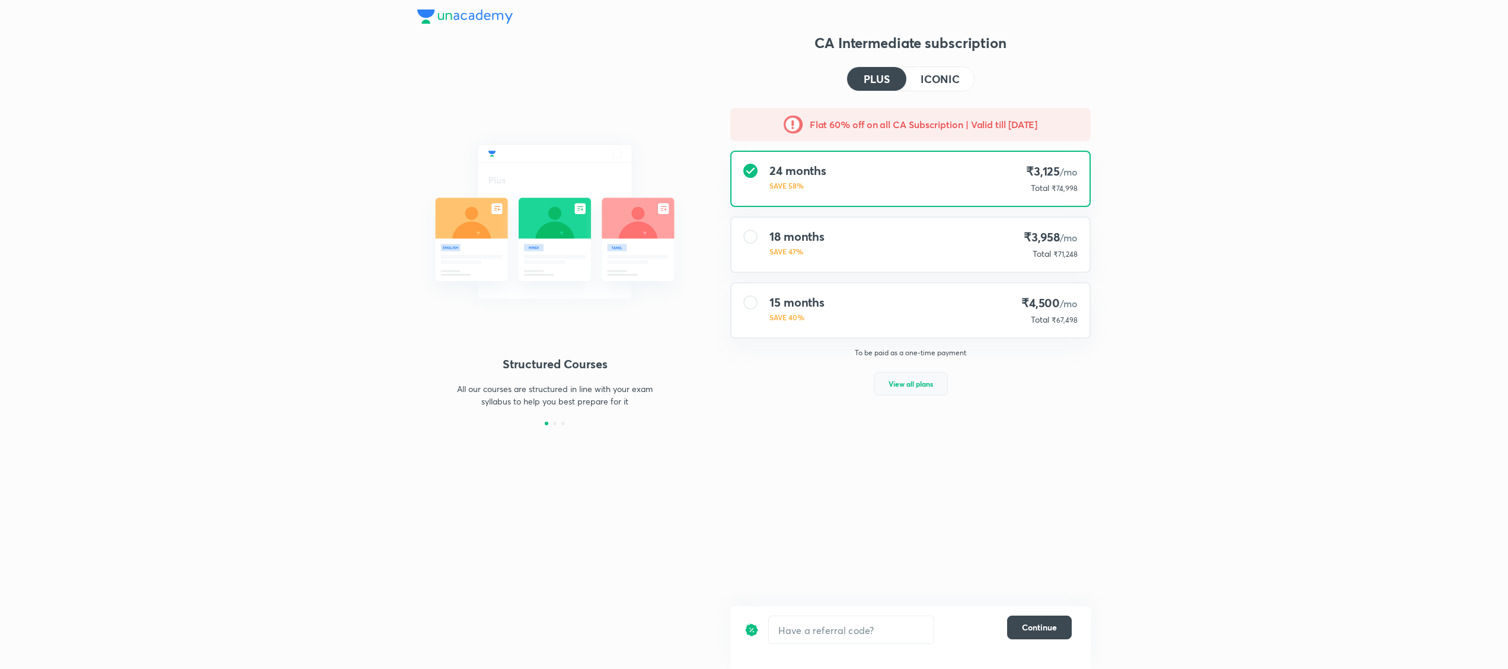
click at [917, 384] on span "View all plans" at bounding box center [910, 384] width 44 height 12
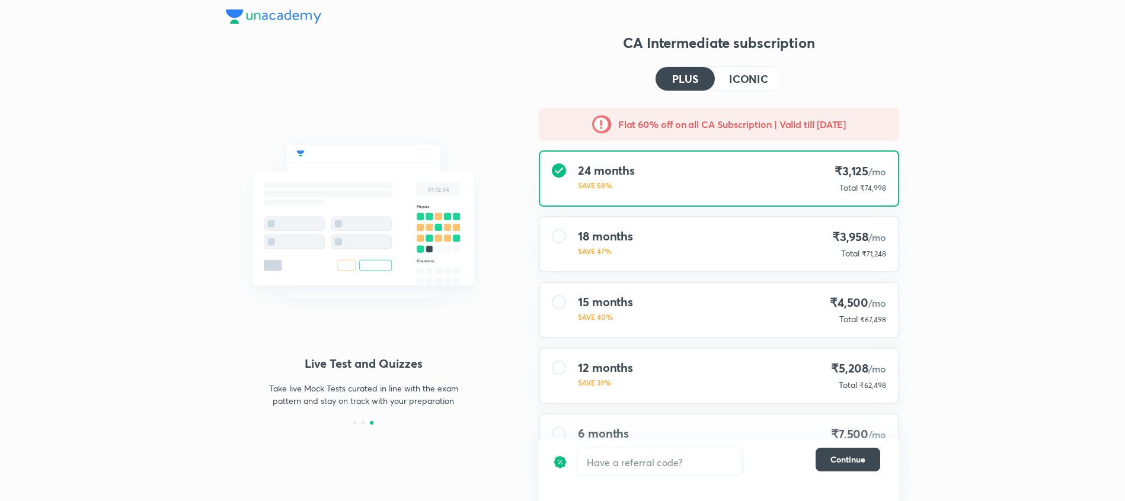
drag, startPoint x: 1146, startPoint y: 3, endPoint x: 236, endPoint y: 309, distance: 960.0
click at [236, 309] on img at bounding box center [363, 222] width 275 height 206
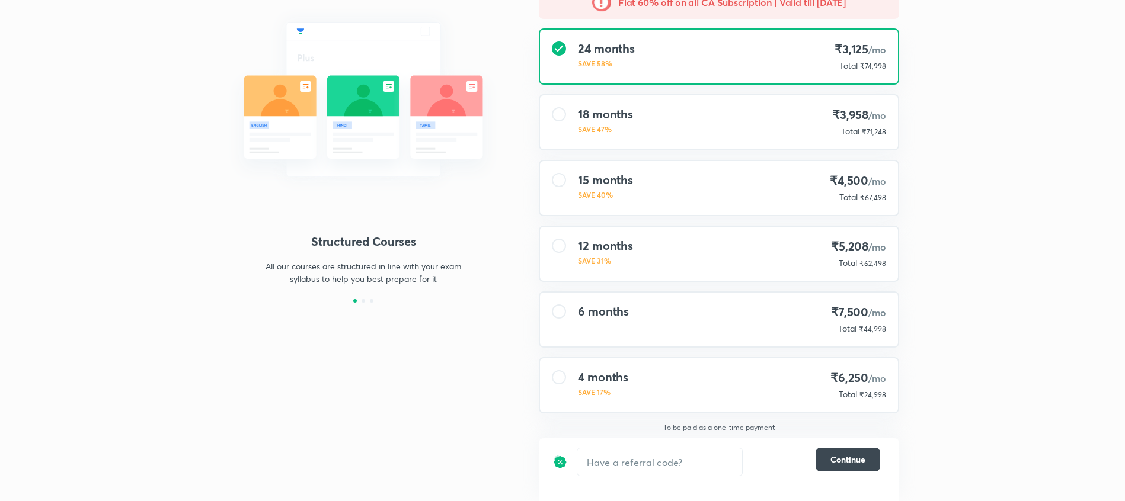
scroll to position [72, 0]
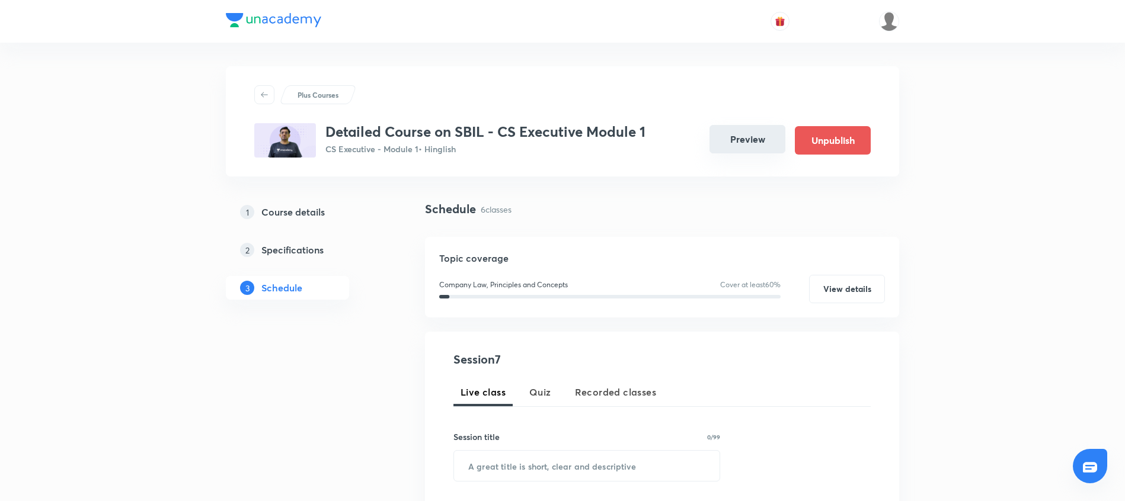
click at [738, 143] on button "Preview" at bounding box center [747, 139] width 76 height 28
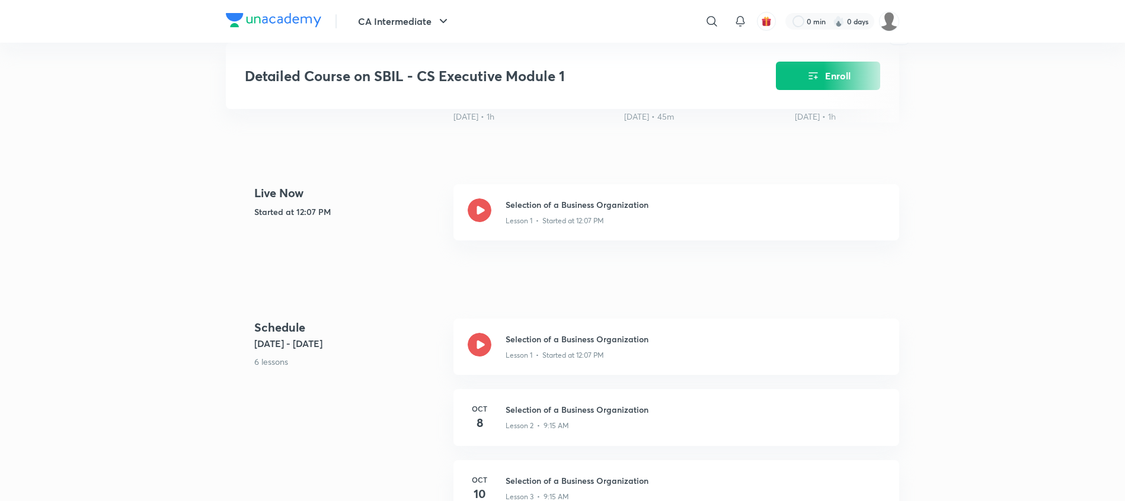
scroll to position [439, 0]
click at [481, 345] on icon at bounding box center [480, 344] width 24 height 24
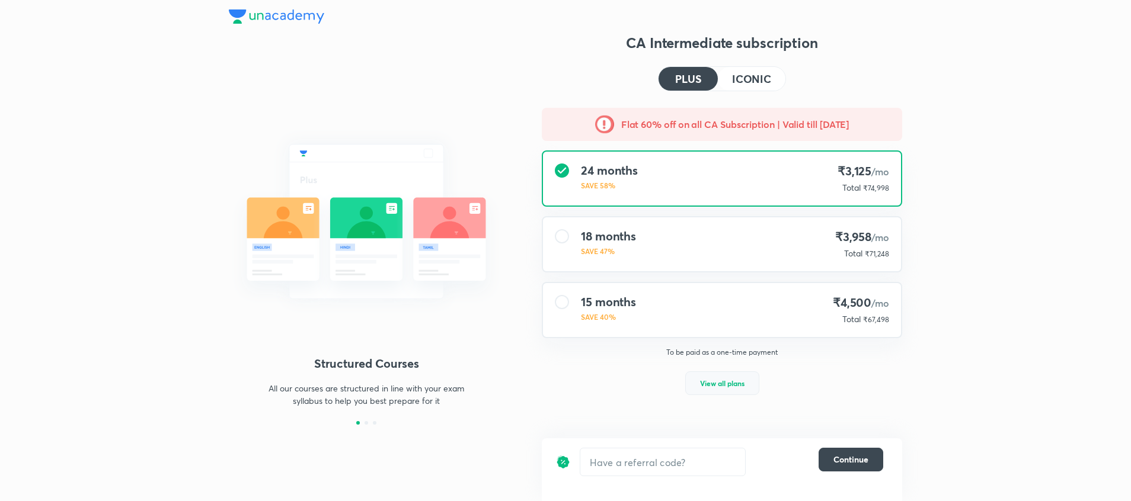
click at [712, 385] on span "View all plans" at bounding box center [722, 384] width 44 height 12
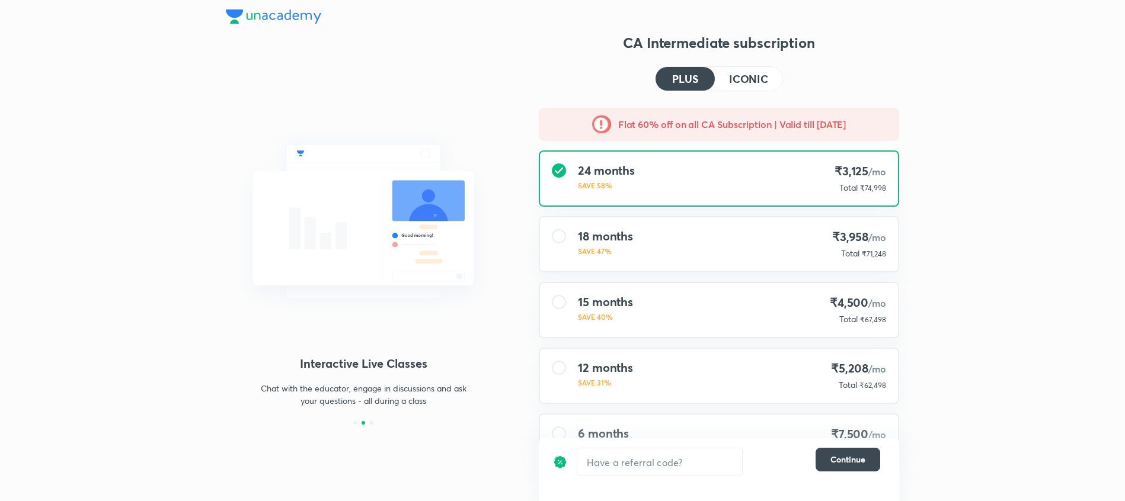
click at [744, 95] on div "CA Intermediate subscription PLUS ICONIC Flat 60% off on all CA Subscription | …" at bounding box center [719, 328] width 360 height 590
click at [744, 78] on h4 "ICONIC" at bounding box center [748, 78] width 39 height 11
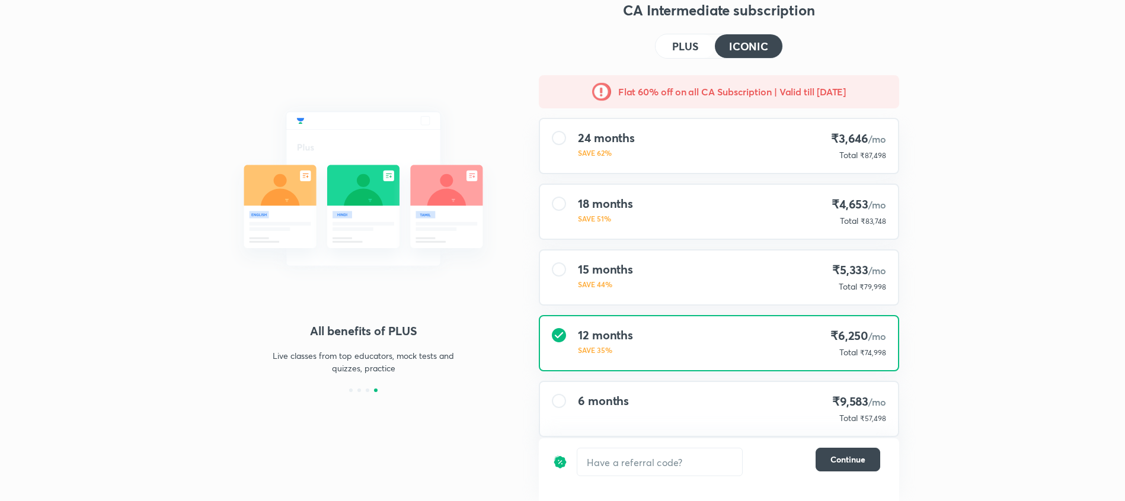
scroll to position [27, 0]
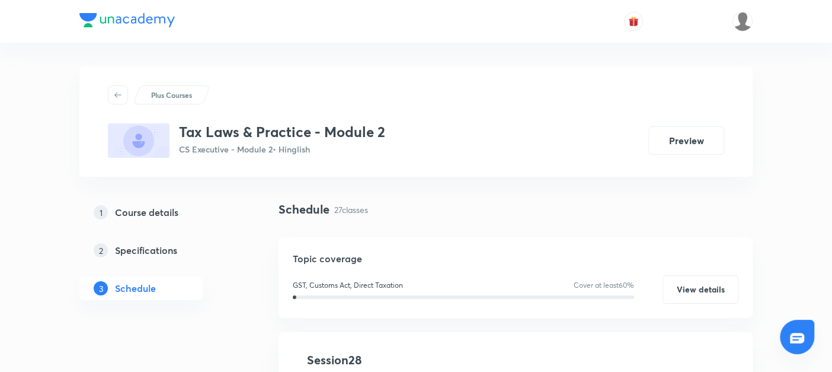
drag, startPoint x: 0, startPoint y: 0, endPoint x: 442, endPoint y: 206, distance: 487.1
click at [442, 206] on div "Schedule 27 classes" at bounding box center [516, 209] width 474 height 18
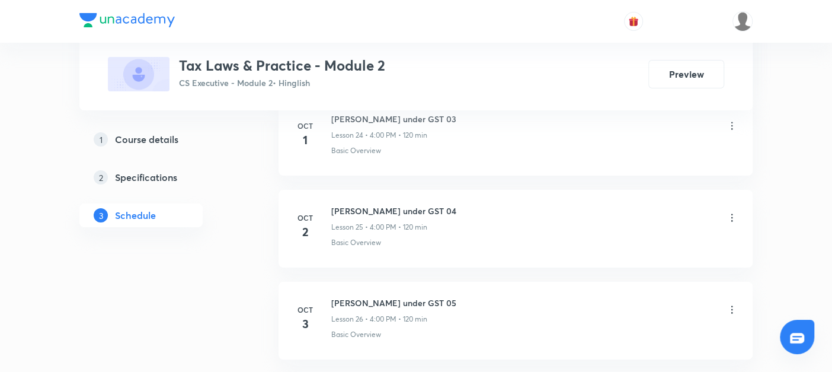
scroll to position [2991, 0]
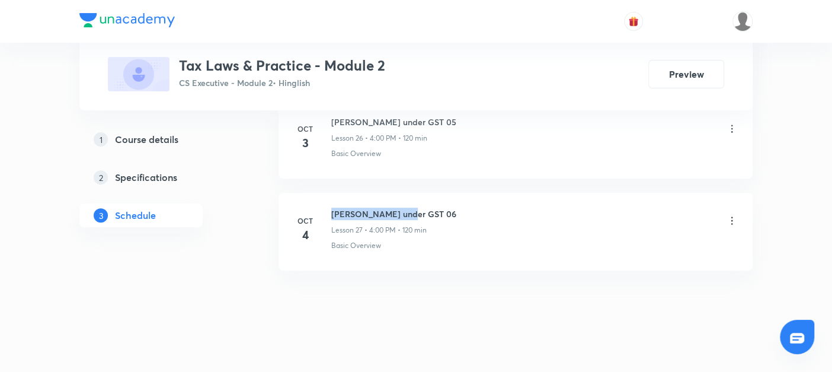
drag, startPoint x: 328, startPoint y: 200, endPoint x: 428, endPoint y: 190, distance: 101.3
click at [428, 193] on li "[DATE] [PERSON_NAME] under GST 06 Lesson 27 • 4:00 PM • 120 min Basic Overview" at bounding box center [516, 232] width 474 height 78
copy h6 "Levy under GST 06"
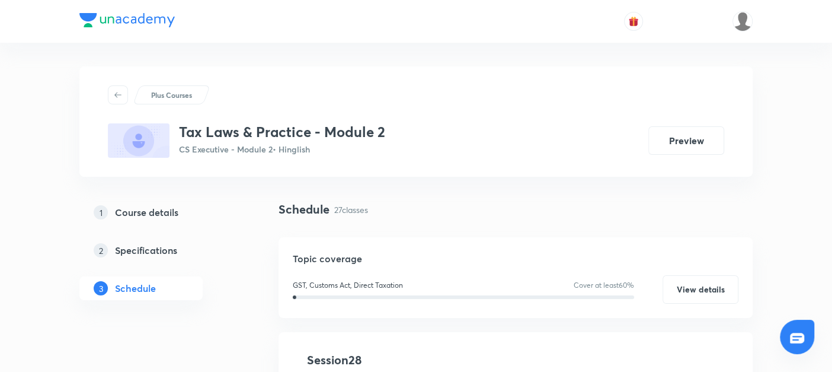
scroll to position [137, 0]
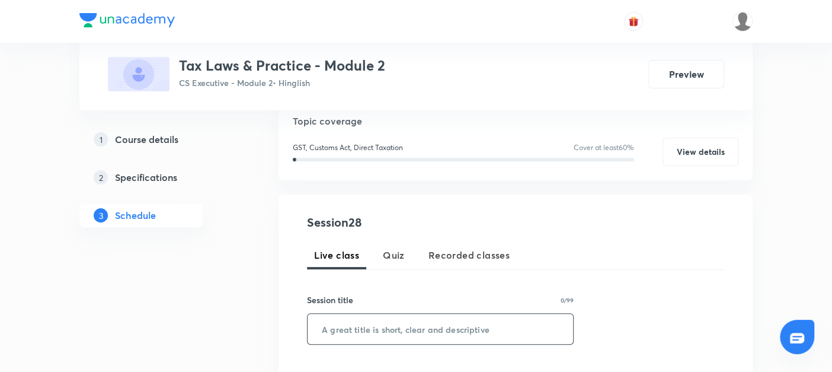
click at [346, 319] on input "text" at bounding box center [441, 329] width 266 height 30
paste input "Levy under GST 06"
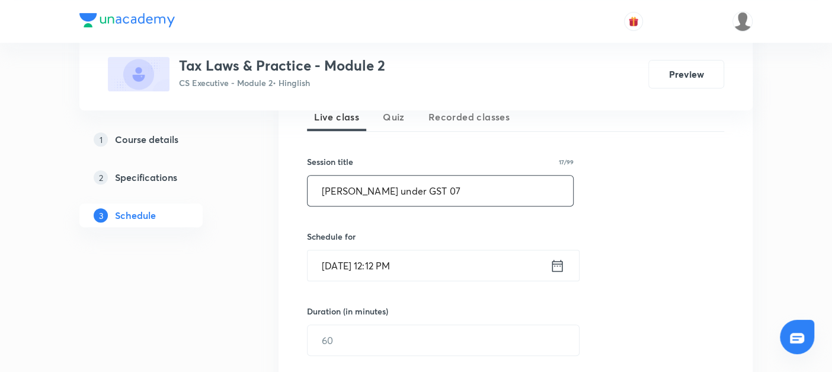
scroll to position [276, 0]
type input "Levy under GST 07"
click at [556, 261] on icon at bounding box center [557, 264] width 11 height 12
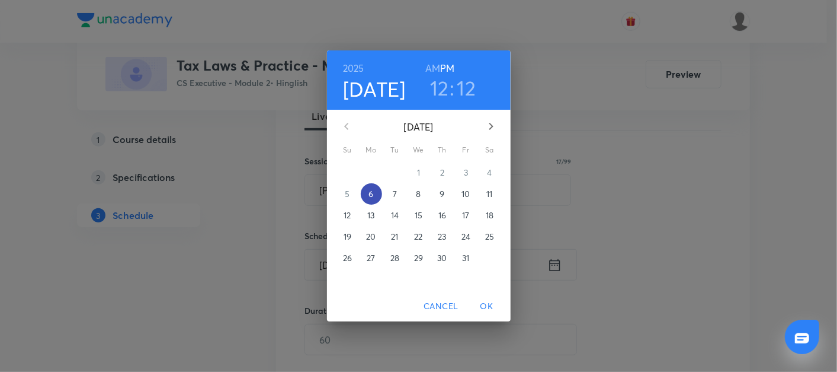
click at [373, 196] on p "6" at bounding box center [371, 194] width 5 height 12
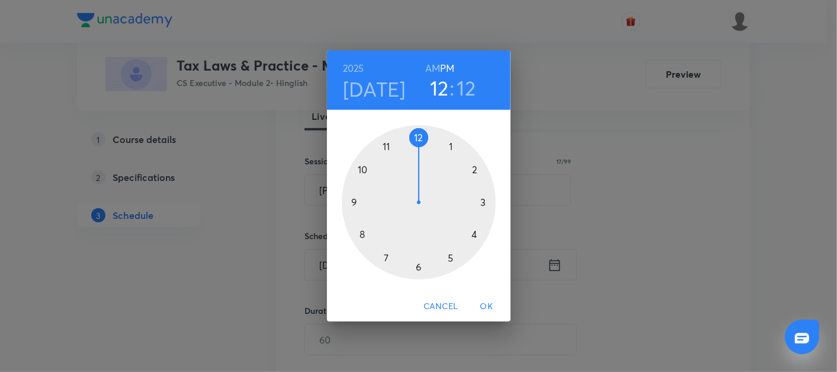
click at [475, 234] on div at bounding box center [419, 202] width 154 height 154
click at [421, 138] on div at bounding box center [419, 202] width 154 height 154
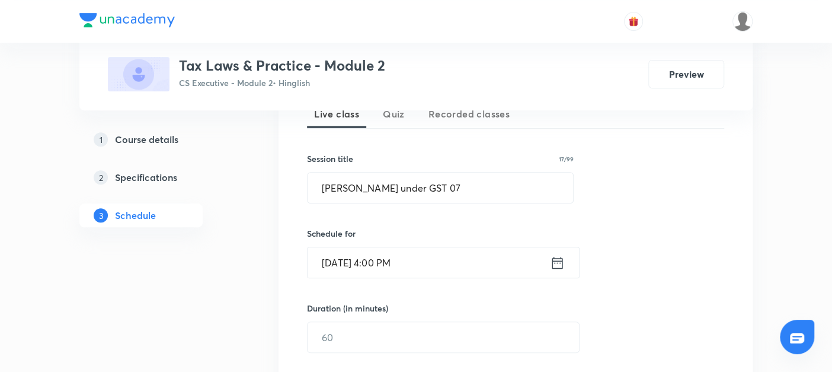
scroll to position [386, 0]
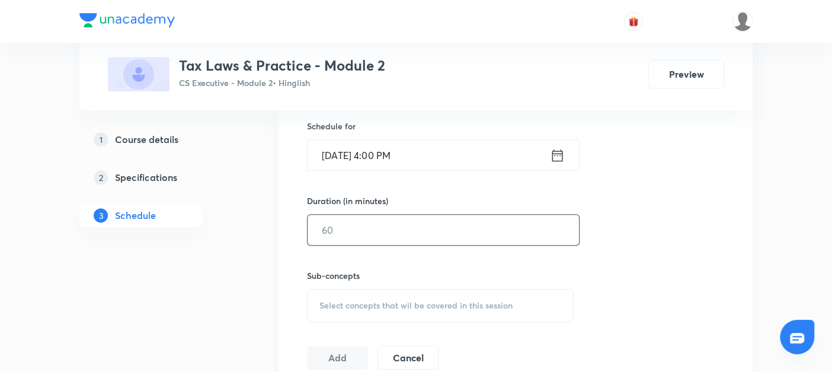
click at [327, 234] on input "text" at bounding box center [443, 230] width 271 height 30
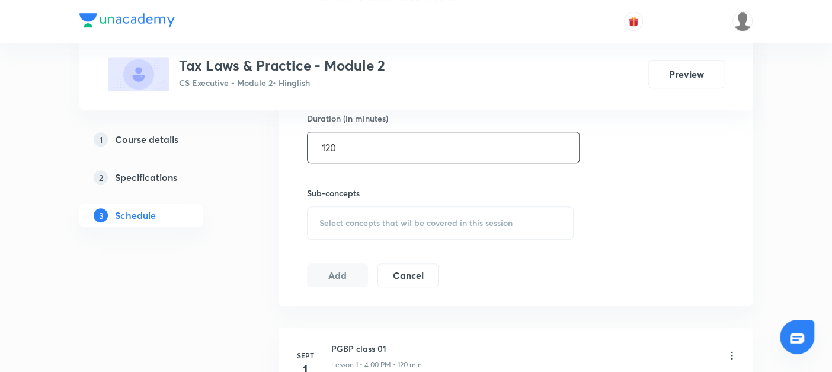
type input "120"
click at [323, 218] on span "Select concepts that wil be covered in this session" at bounding box center [415, 222] width 193 height 9
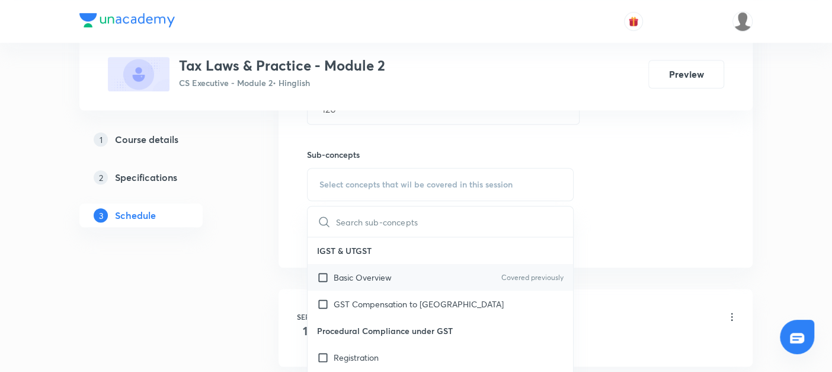
click at [322, 271] on input "checkbox" at bounding box center [325, 277] width 17 height 12
checkbox input "true"
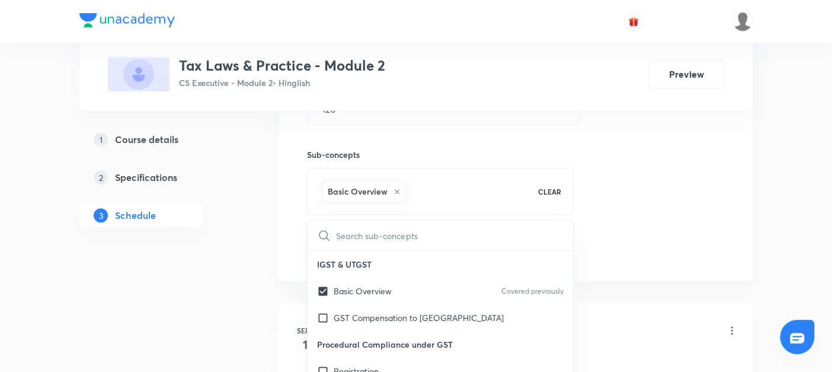
click at [283, 262] on div "Session 28 Live class Quiz Recorded classes Session title 17/99 Levy under GST …" at bounding box center [516, 53] width 474 height 456
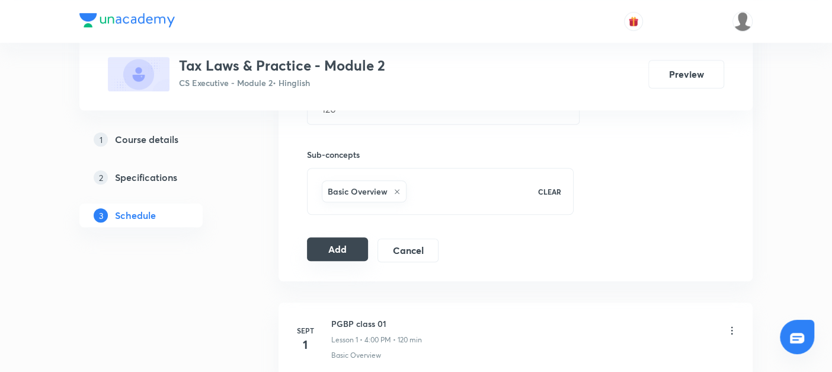
click at [332, 252] on button "Add" at bounding box center [337, 249] width 61 height 24
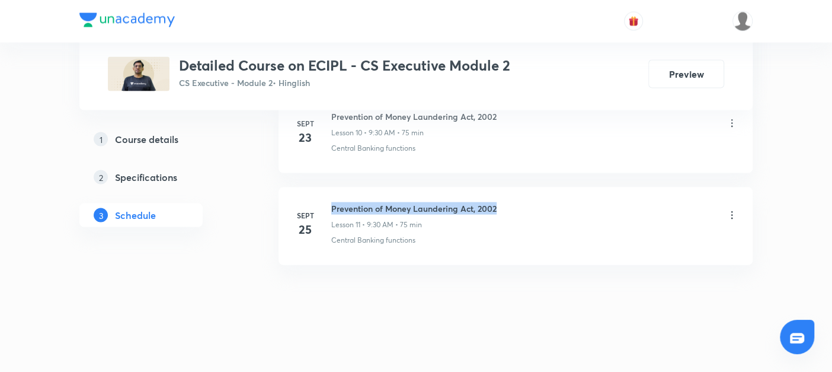
drag, startPoint x: 330, startPoint y: 202, endPoint x: 549, endPoint y: 195, distance: 219.4
click at [549, 195] on li "Sept 25 Prevention of Money Laundering Act, 2002 Lesson 11 • 9:30 AM • 75 min C…" at bounding box center [516, 226] width 474 height 78
copy h6 "Prevention of Money Laundering Act, 2002"
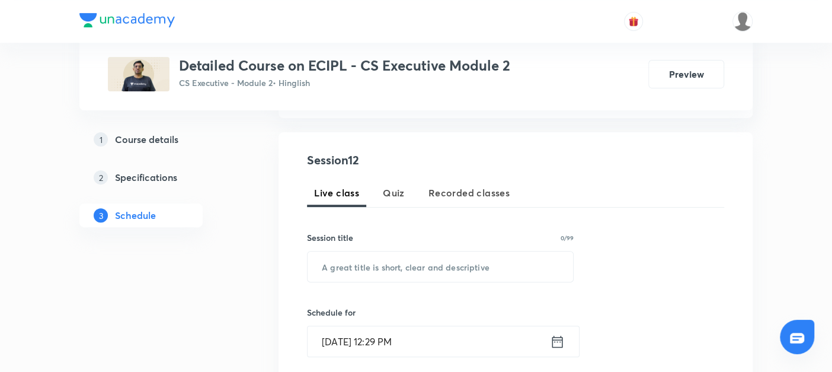
scroll to position [245, 0]
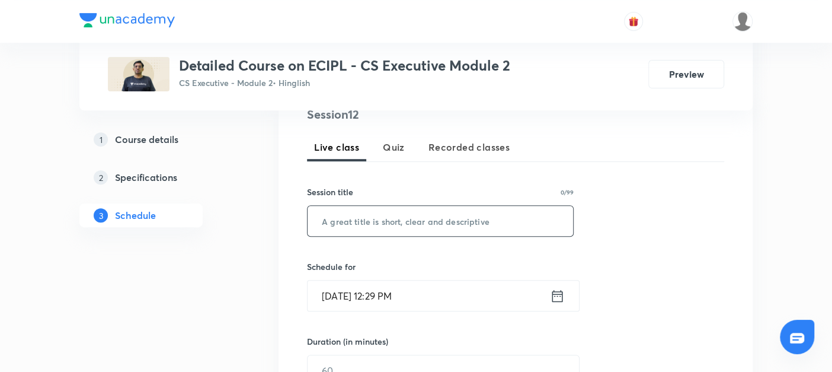
click at [345, 221] on input "text" at bounding box center [441, 221] width 266 height 30
paste input "Prevention of Money Laundering Act, 2002"
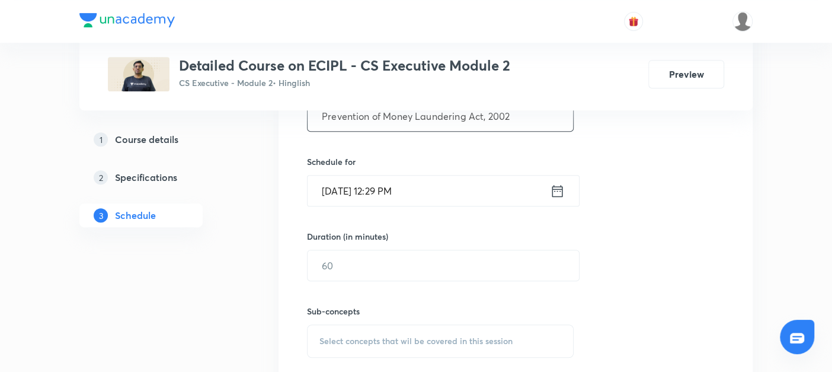
type input "Prevention of Money Laundering Act, 2002"
click at [558, 187] on icon at bounding box center [557, 191] width 15 height 17
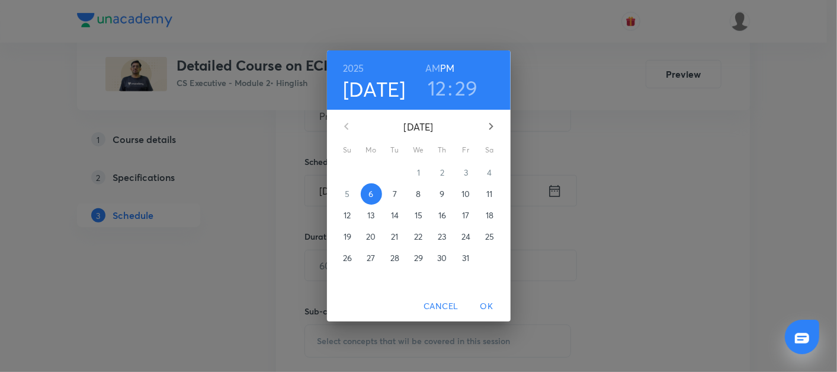
click at [396, 196] on p "7" at bounding box center [395, 194] width 4 height 12
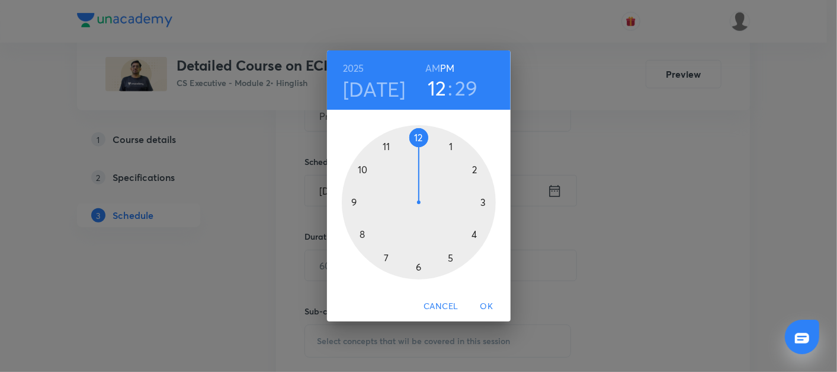
click at [354, 202] on div at bounding box center [419, 202] width 154 height 154
click at [436, 65] on h6 "AM" at bounding box center [433, 68] width 15 height 17
click at [415, 268] on div at bounding box center [419, 202] width 154 height 154
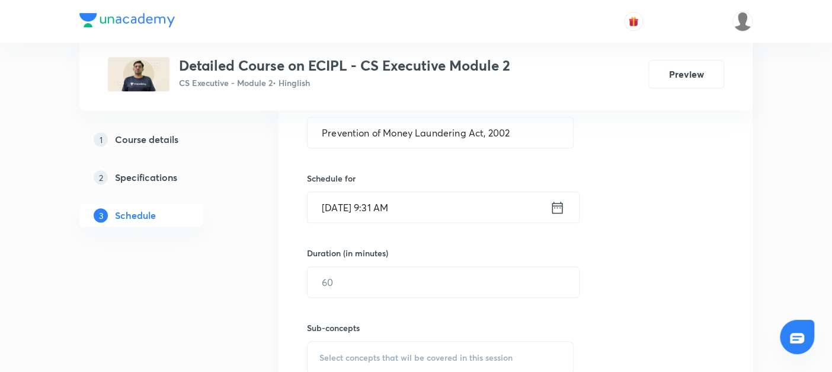
scroll to position [328, 0]
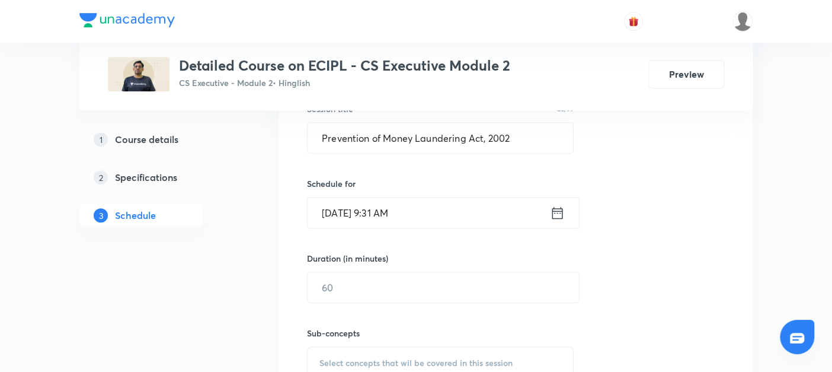
click at [558, 215] on icon at bounding box center [557, 212] width 15 height 17
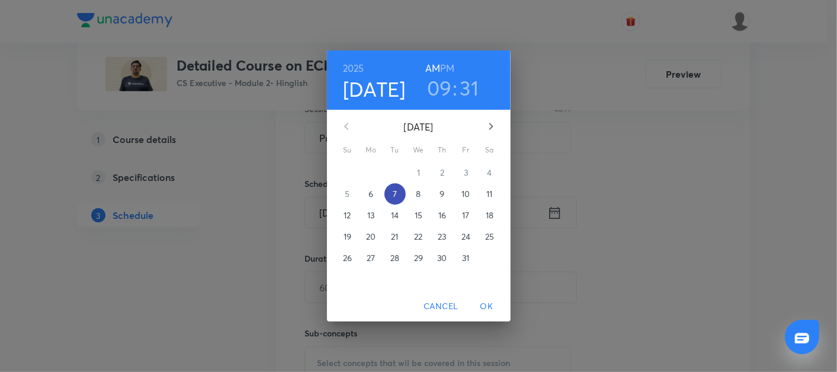
click at [393, 191] on p "7" at bounding box center [395, 194] width 4 height 12
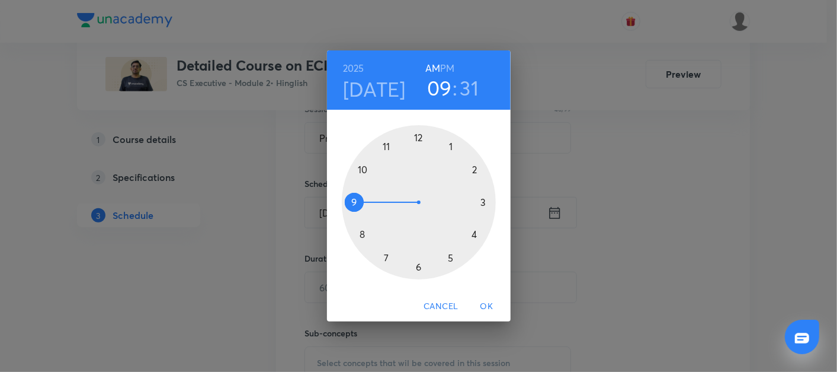
click at [355, 199] on div at bounding box center [419, 202] width 154 height 154
click at [420, 267] on div at bounding box center [419, 202] width 154 height 154
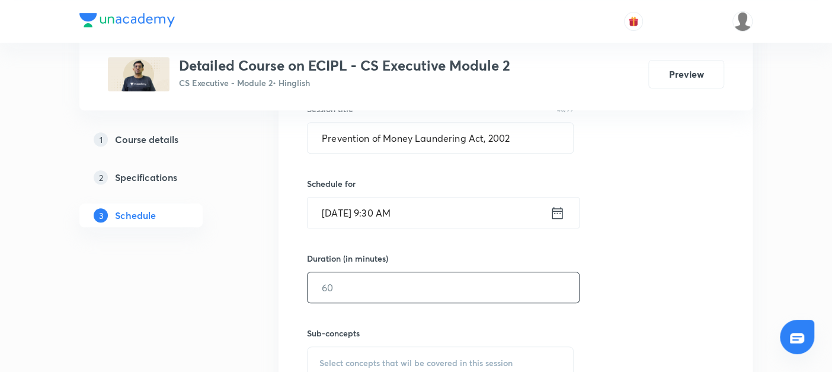
click at [373, 278] on input "text" at bounding box center [443, 287] width 271 height 30
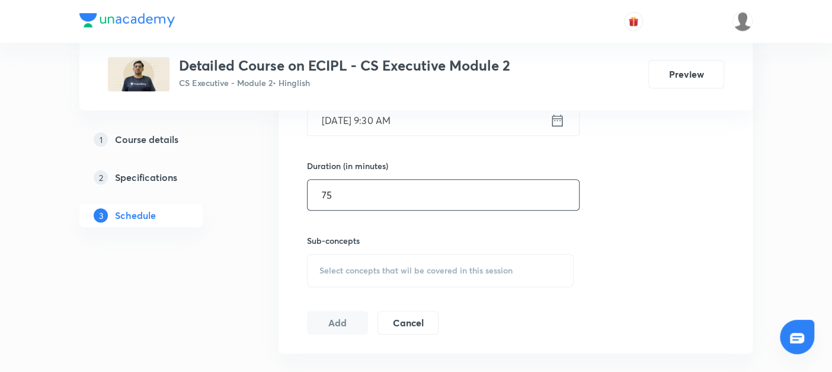
type input "75"
click at [332, 271] on span "Select concepts that wil be covered in this session" at bounding box center [415, 270] width 193 height 9
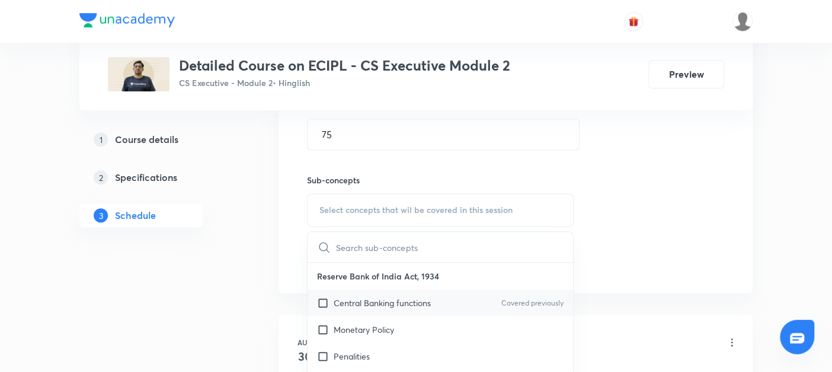
click at [323, 301] on input "checkbox" at bounding box center [325, 302] width 17 height 12
checkbox input "true"
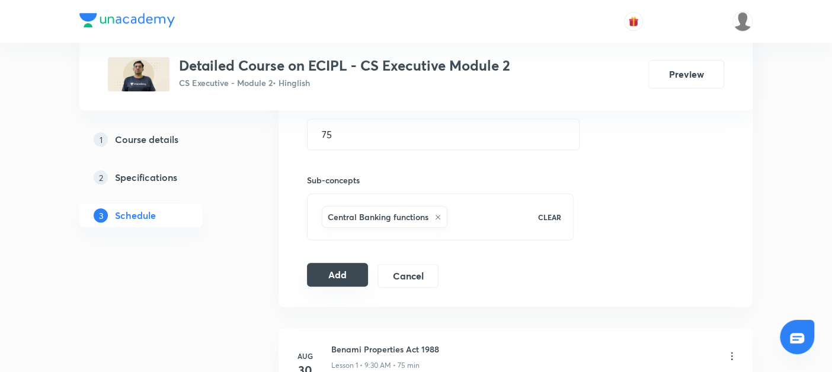
click at [330, 270] on button "Add" at bounding box center [337, 275] width 61 height 24
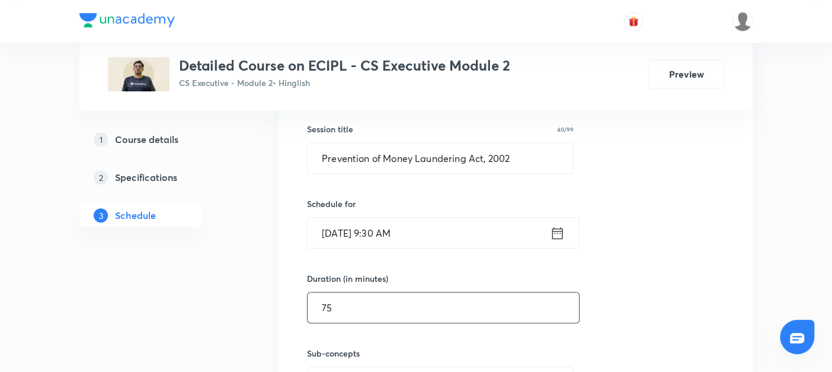
scroll to position [422, 0]
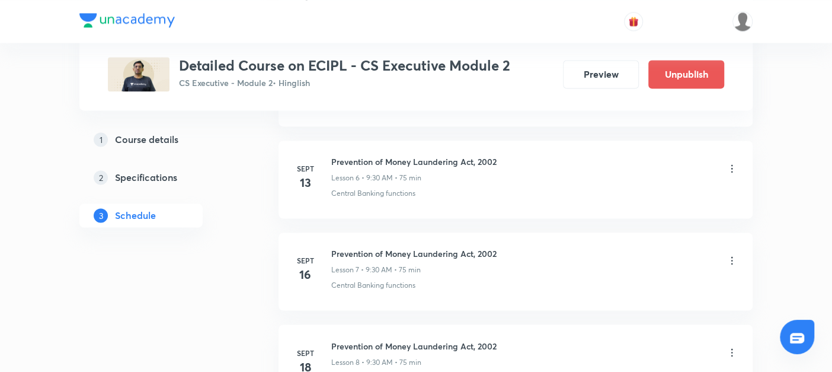
scroll to position [1618, 0]
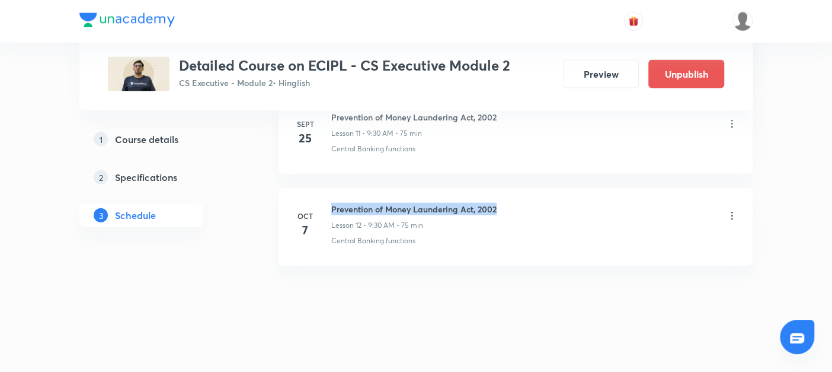
drag, startPoint x: 330, startPoint y: 203, endPoint x: 557, endPoint y: 186, distance: 227.6
click at [557, 188] on li "[DATE] Prevention of Money Laundering Act, 2002 Lesson 12 • 9:30 AM • 75 min Ce…" at bounding box center [516, 227] width 474 height 78
copy h6 "Prevention of Money Laundering Act, 2002"
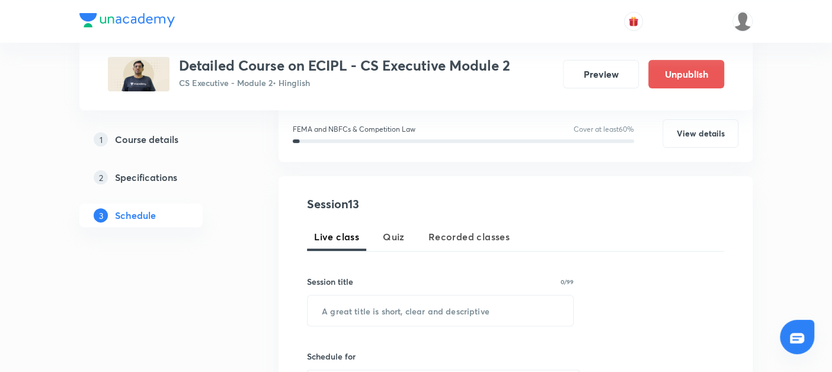
scroll to position [155, 0]
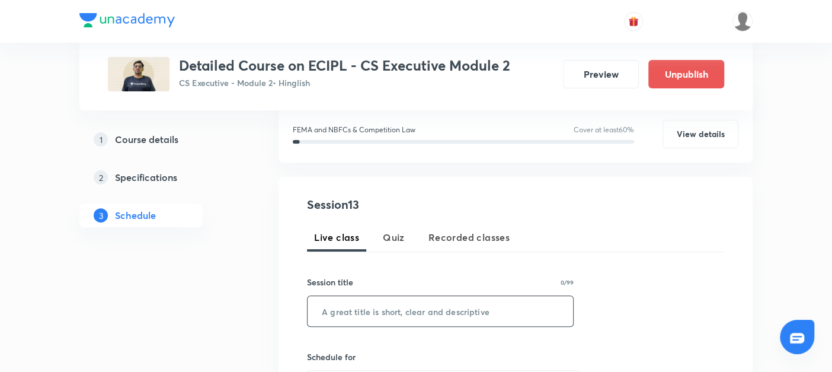
click at [332, 315] on input "text" at bounding box center [441, 311] width 266 height 30
paste input "Prevention of Money Laundering Act, 2002"
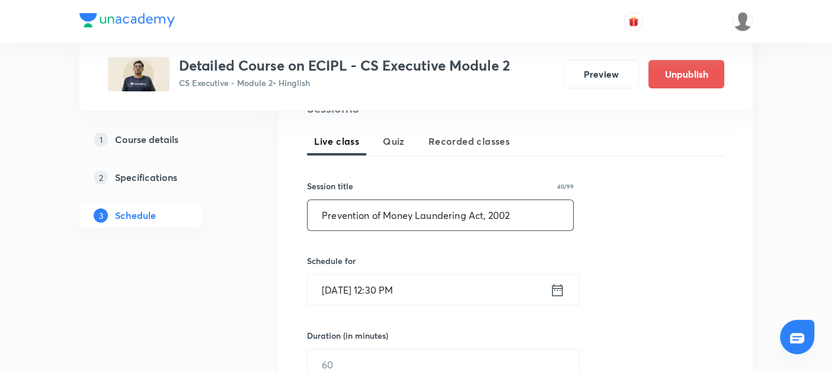
scroll to position [252, 0]
type input "Prevention of Money Laundering Act, 2002"
click at [558, 284] on icon at bounding box center [557, 289] width 15 height 17
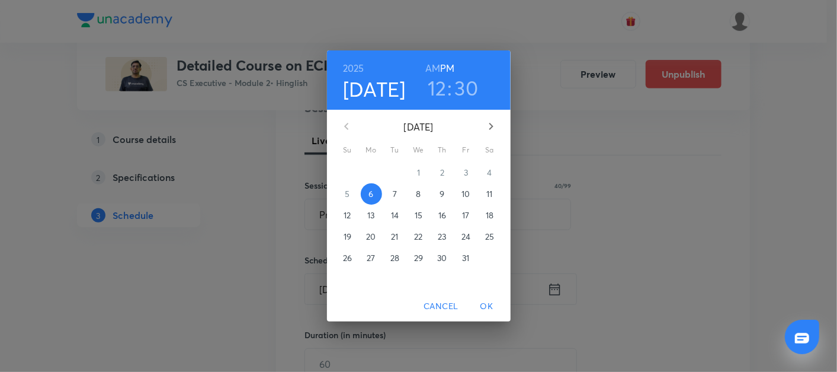
click at [441, 193] on p "9" at bounding box center [442, 194] width 5 height 12
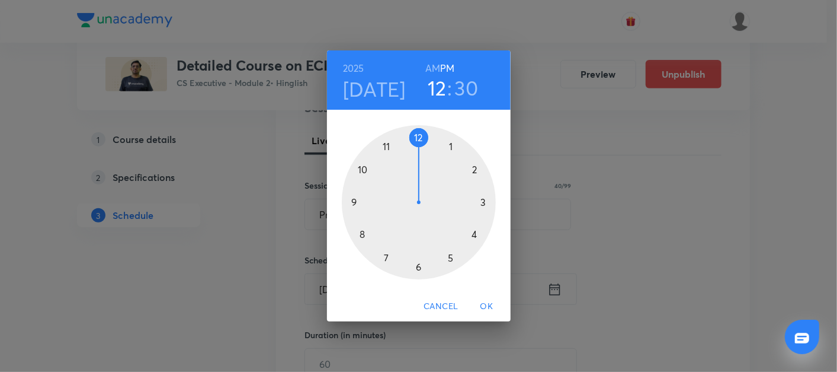
click at [353, 203] on div at bounding box center [419, 202] width 154 height 154
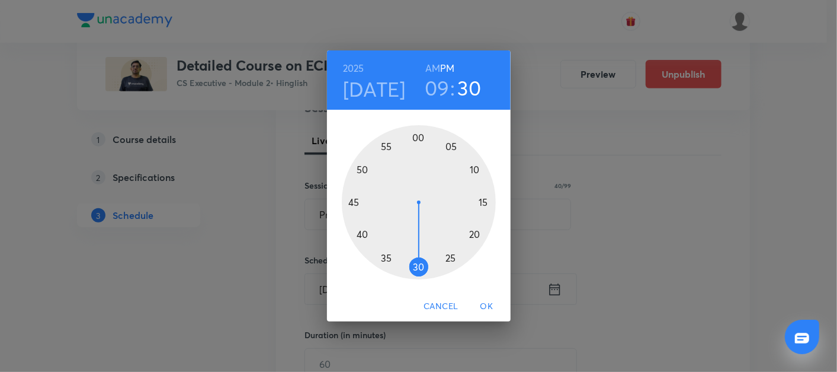
click at [431, 68] on h6 "AM" at bounding box center [433, 68] width 15 height 17
click at [418, 265] on div at bounding box center [419, 202] width 154 height 154
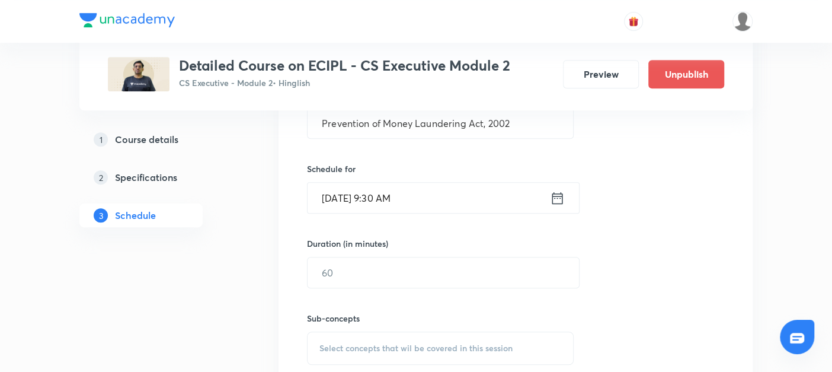
scroll to position [344, 0]
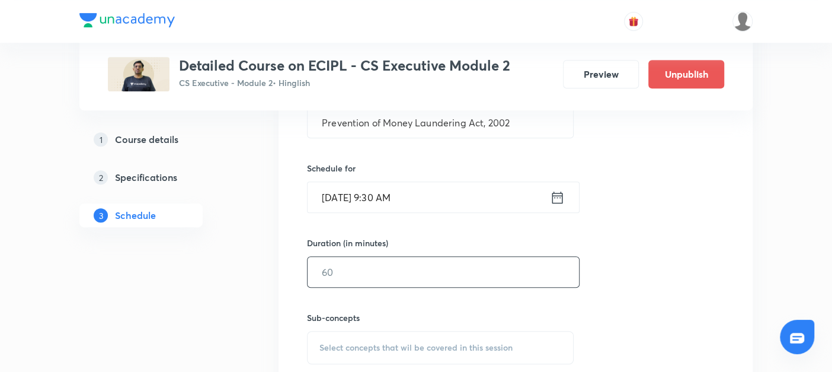
click at [363, 273] on input "text" at bounding box center [443, 272] width 271 height 30
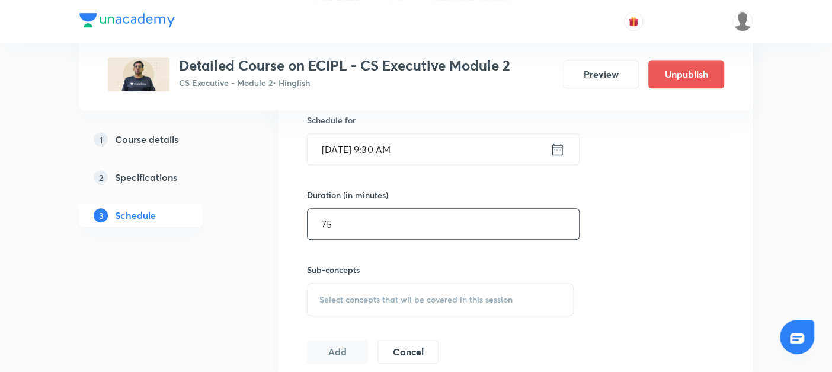
type input "75"
click at [343, 289] on div "Select concepts that wil be covered in this session" at bounding box center [440, 299] width 267 height 33
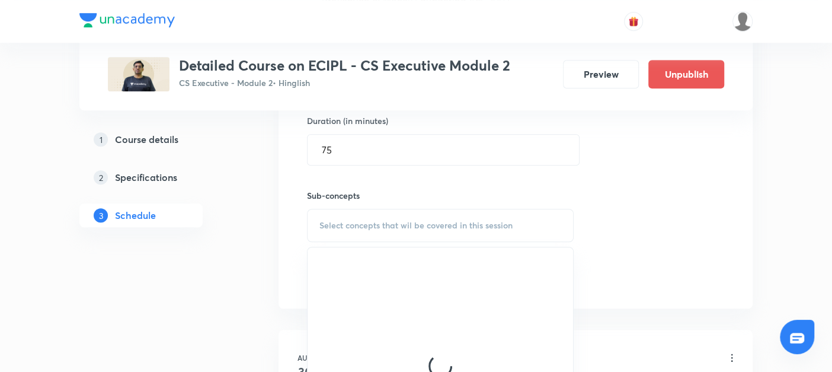
scroll to position [467, 0]
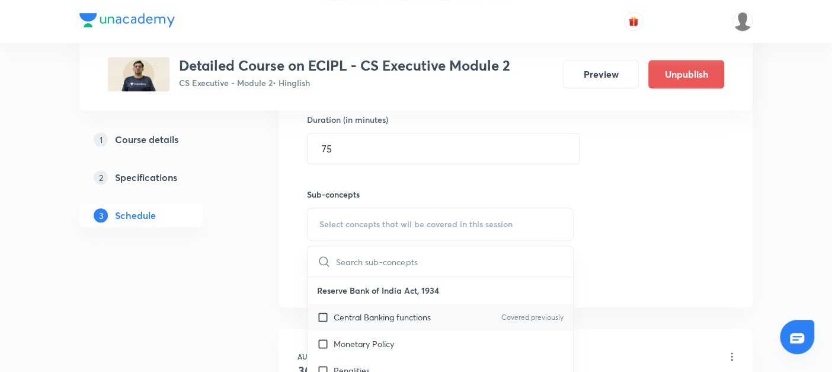
click at [320, 313] on input "checkbox" at bounding box center [325, 317] width 17 height 12
checkbox input "true"
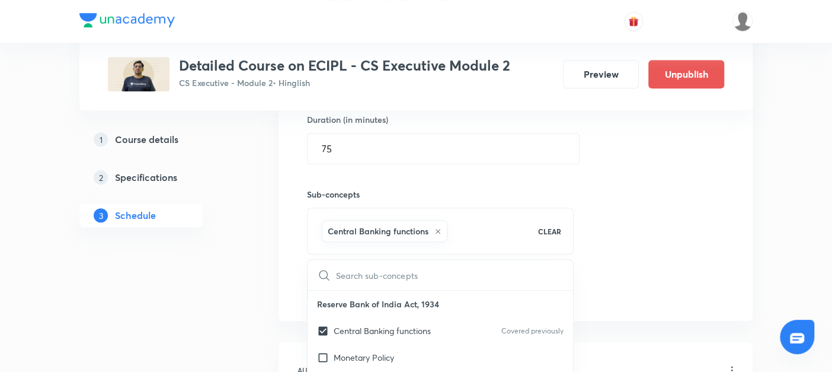
click at [279, 302] on div "Session 13 Live class Quiz Recorded classes Session title 40/99 Prevention of M…" at bounding box center [516, 93] width 474 height 456
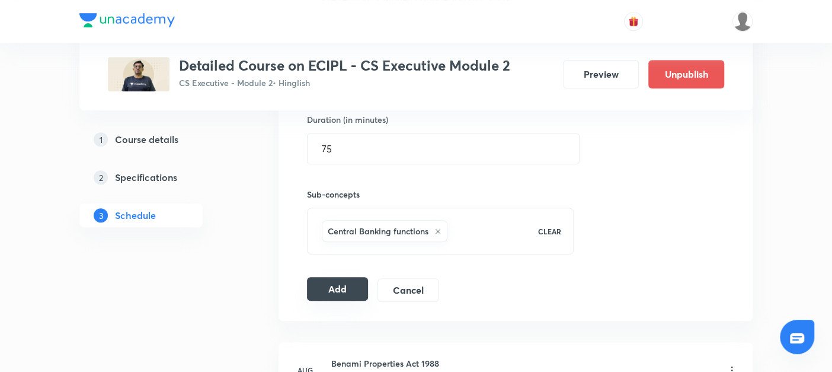
click at [330, 293] on button "Add" at bounding box center [337, 289] width 61 height 24
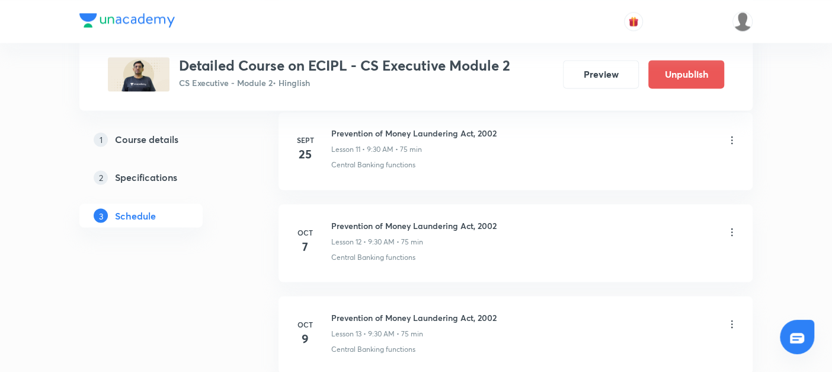
scroll to position [1319, 0]
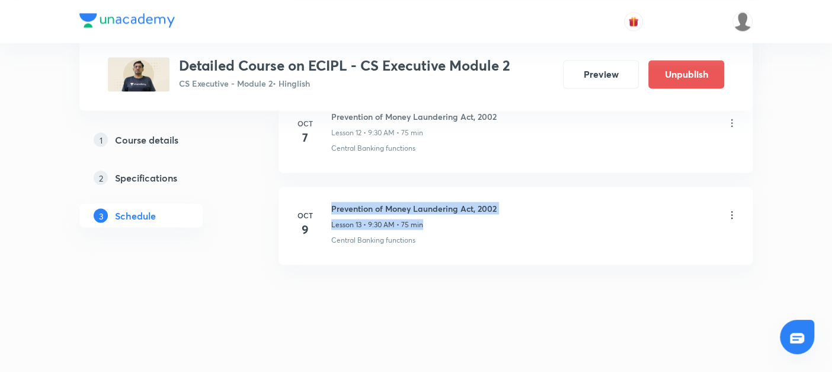
drag, startPoint x: 330, startPoint y: 202, endPoint x: 517, endPoint y: 209, distance: 187.4
click at [517, 209] on div "Oct 9 Prevention of Money Laundering Act, 2002 Lesson 13 • 9:30 AM • 75 min Cen…" at bounding box center [515, 223] width 444 height 43
copy h6 "Prevention of Money Laundering Act, 2002"
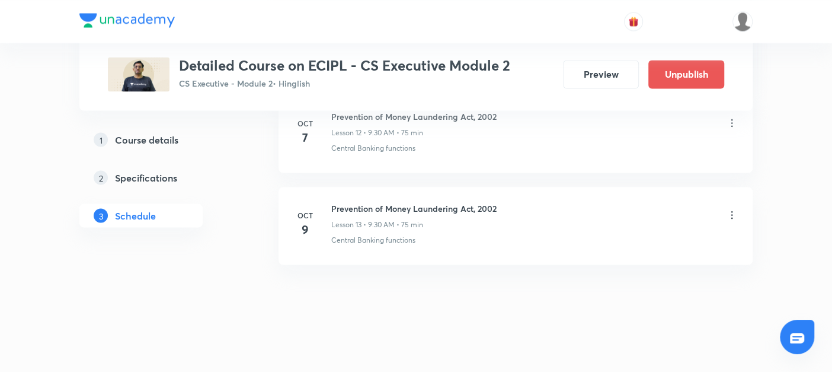
drag, startPoint x: 330, startPoint y: 203, endPoint x: 501, endPoint y: 203, distance: 171.3
click at [501, 203] on div "Prevention of Money Laundering Act, 2002 Lesson 13 • 9:30 AM • 75 min" at bounding box center [534, 216] width 407 height 28
copy h6 "Prevention of Money Laundering Act, 2002"
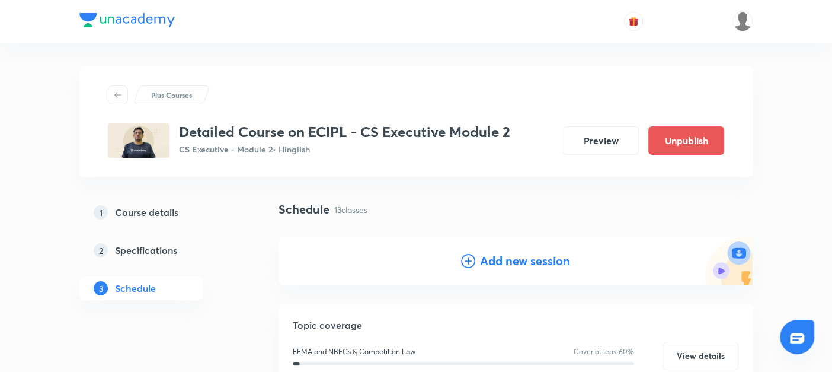
scroll to position [88, 0]
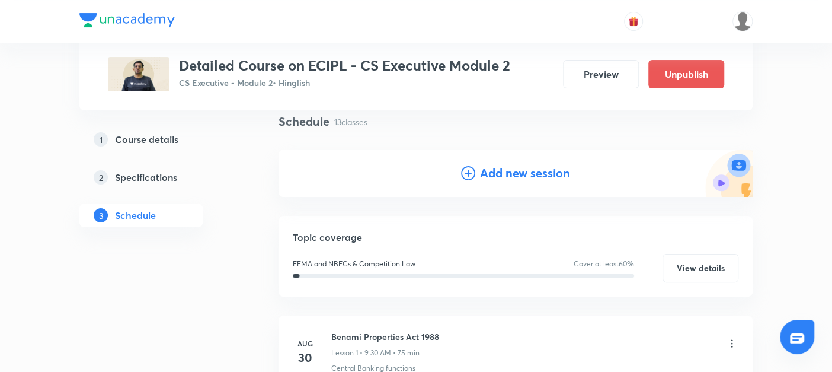
click at [463, 171] on icon at bounding box center [468, 173] width 14 height 14
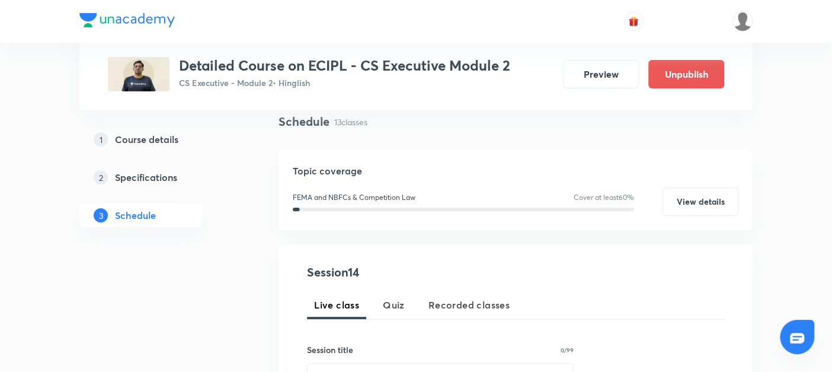
scroll to position [215, 0]
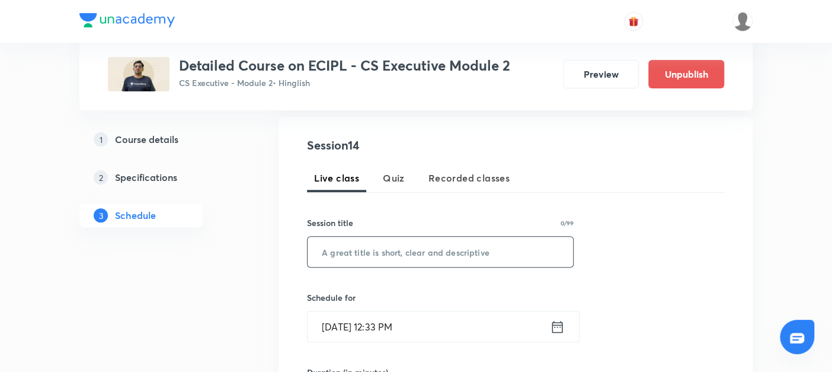
click at [358, 252] on input "text" at bounding box center [441, 251] width 266 height 30
paste input "Prevention of Money Laundering Act, 2002"
type input "Prevention of Money Laundering Act, 2002"
click at [560, 328] on icon at bounding box center [557, 326] width 15 height 17
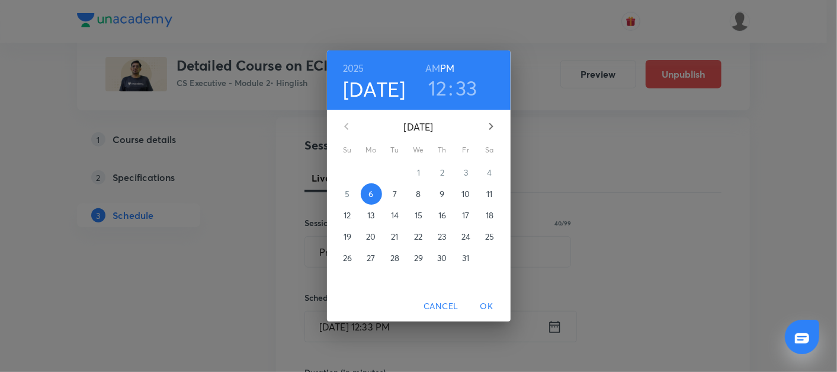
click at [489, 196] on p "11" at bounding box center [490, 194] width 6 height 12
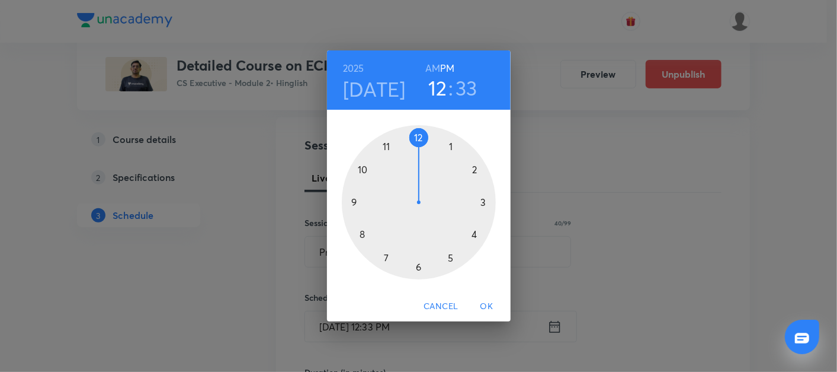
click at [351, 202] on div at bounding box center [419, 202] width 154 height 154
click at [433, 67] on h6 "AM" at bounding box center [433, 68] width 15 height 17
click at [418, 269] on div at bounding box center [419, 202] width 154 height 154
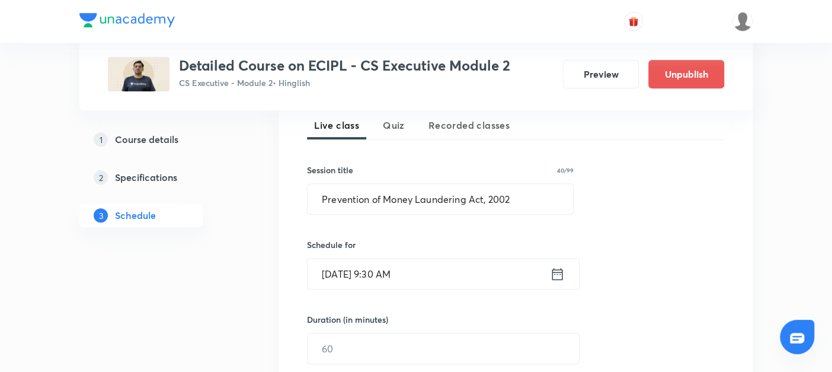
scroll to position [270, 0]
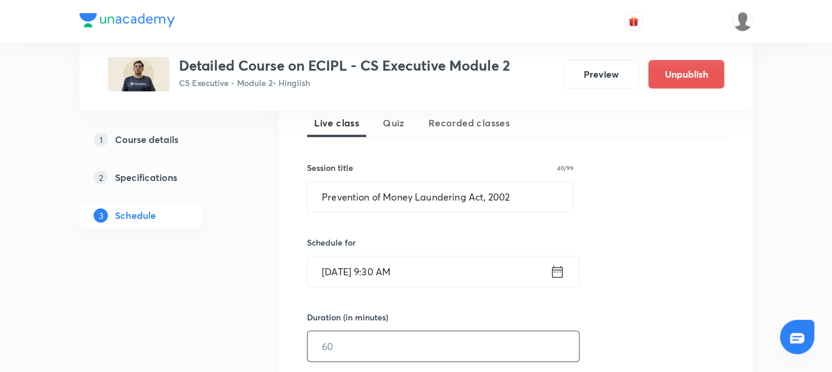
click at [347, 339] on input "text" at bounding box center [443, 346] width 271 height 30
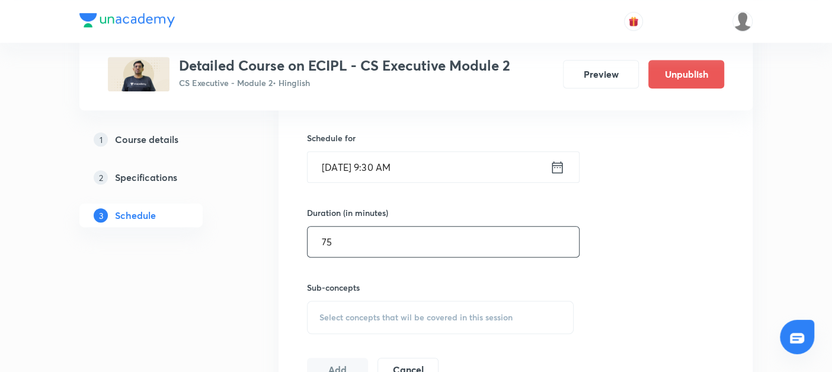
scroll to position [406, 0]
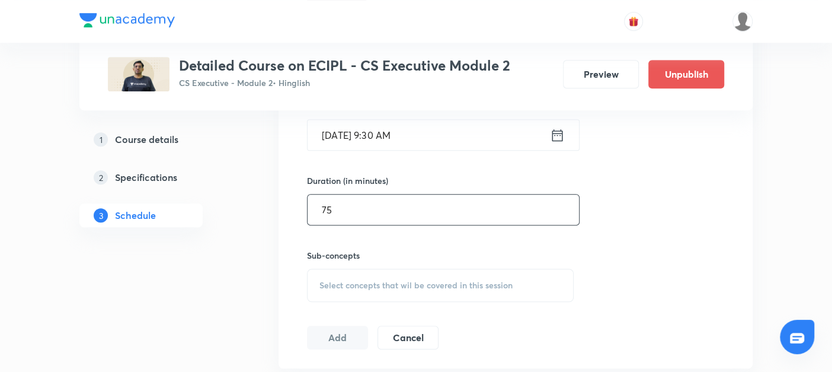
type input "75"
click at [340, 280] on span "Select concepts that wil be covered in this session" at bounding box center [415, 284] width 193 height 9
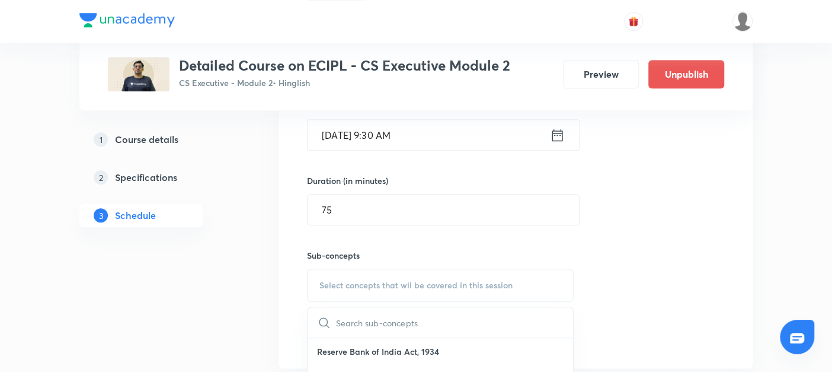
scroll to position [478, 0]
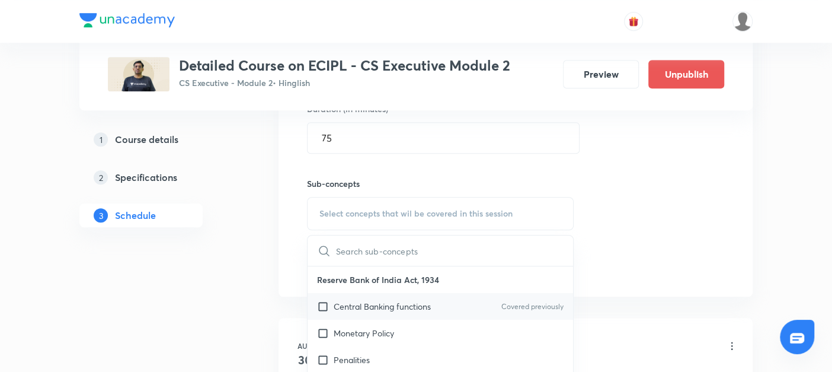
click at [322, 304] on input "checkbox" at bounding box center [325, 306] width 17 height 12
checkbox input "true"
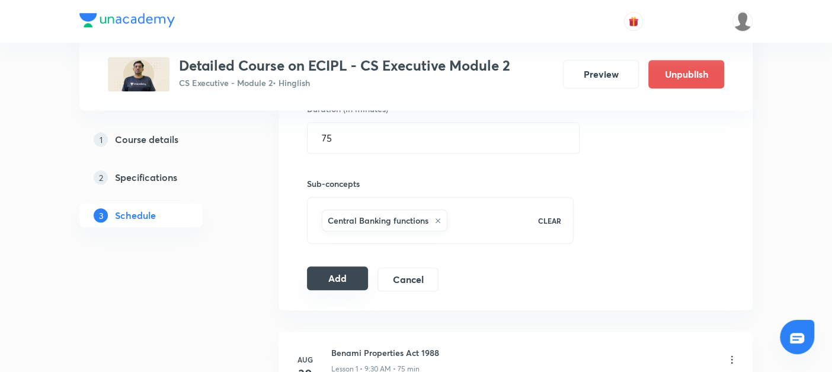
click at [325, 276] on button "Add" at bounding box center [337, 278] width 61 height 24
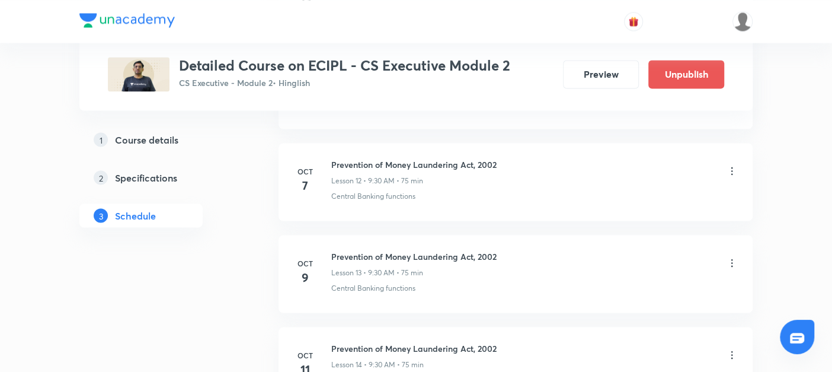
scroll to position [1410, 0]
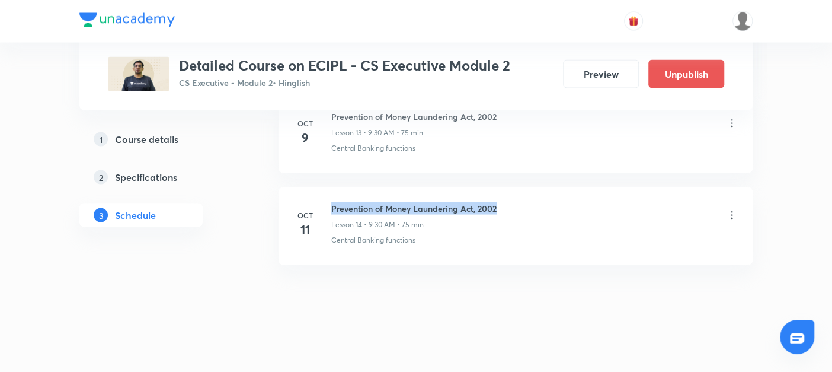
drag, startPoint x: 330, startPoint y: 199, endPoint x: 524, endPoint y: 191, distance: 194.0
click at [524, 191] on li "Oct 11 Prevention of Money Laundering Act, 2002 Lesson 14 • 9:30 AM • 75 min Ce…" at bounding box center [516, 226] width 474 height 78
copy h6 "Prevention of Money Laundering Act, 2002"
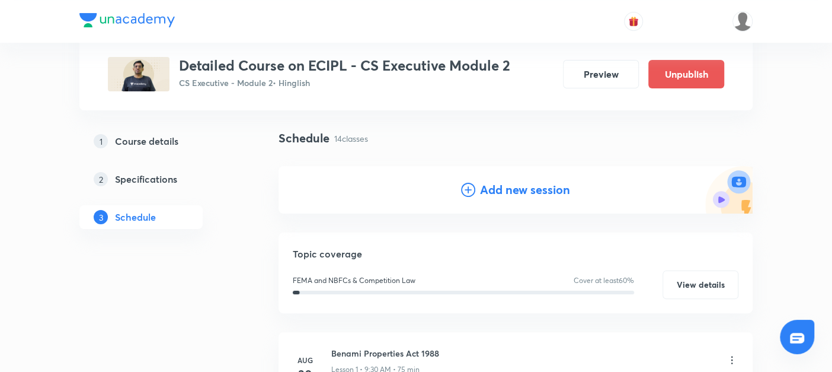
scroll to position [0, 0]
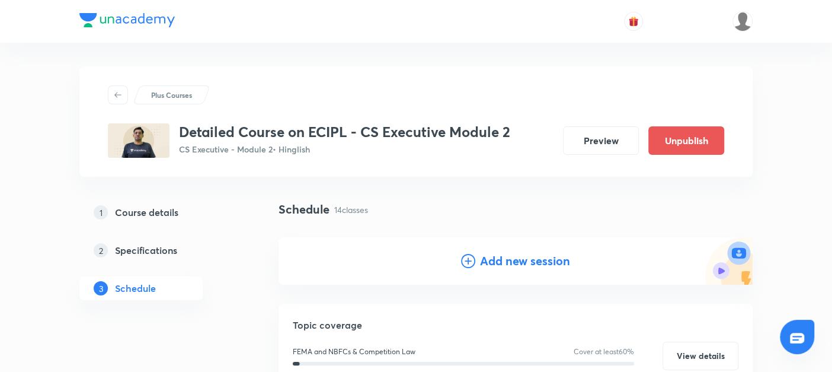
click at [468, 265] on icon at bounding box center [468, 261] width 14 height 14
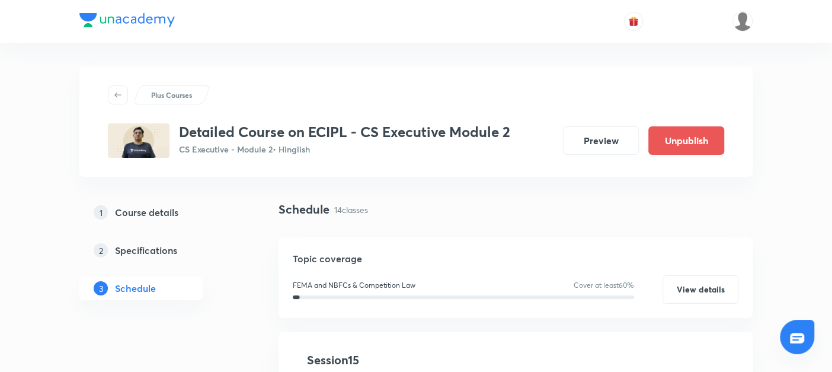
scroll to position [117, 0]
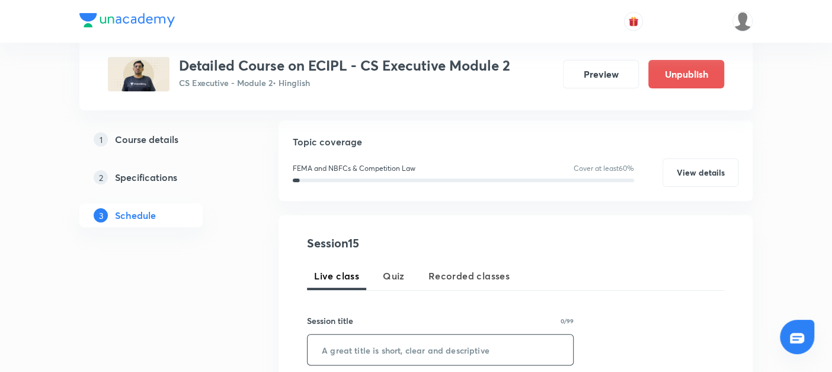
click at [321, 353] on input "text" at bounding box center [441, 349] width 266 height 30
paste input "Prevention of Money Laundering Act, 2002"
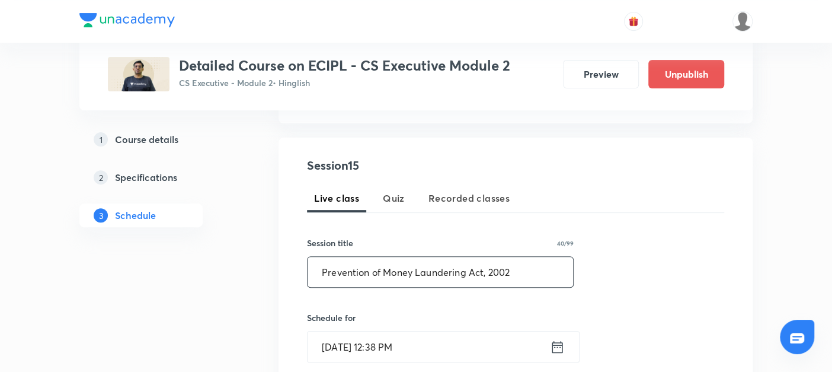
type input "Prevention of Money Laundering Act, 2002"
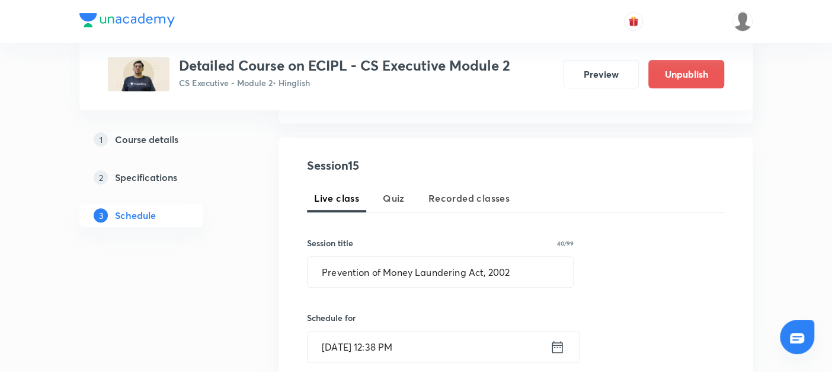
click at [555, 348] on icon at bounding box center [557, 346] width 15 height 17
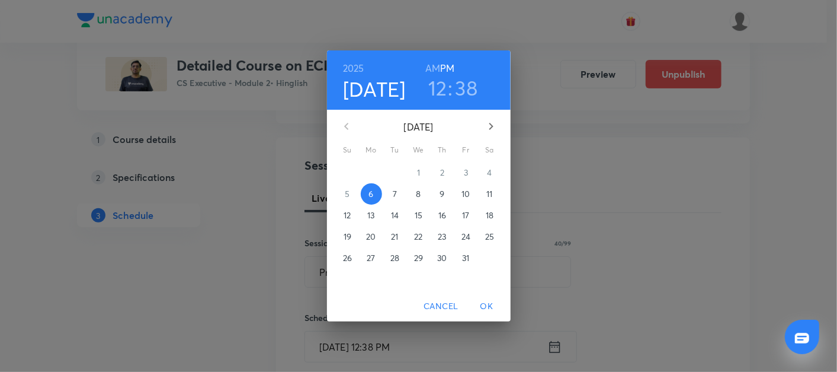
click at [765, 244] on div "2025 Oct 6 12 : 38 AM PM October 2025 Su Mo Tu We Th Fr Sa 28 29 30 1 2 3 4 5 6…" at bounding box center [418, 186] width 837 height 372
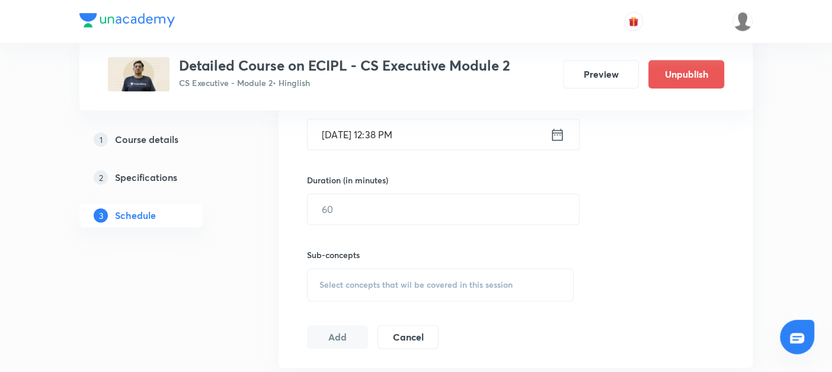
scroll to position [406, 0]
click at [394, 335] on button "Cancel" at bounding box center [408, 336] width 61 height 24
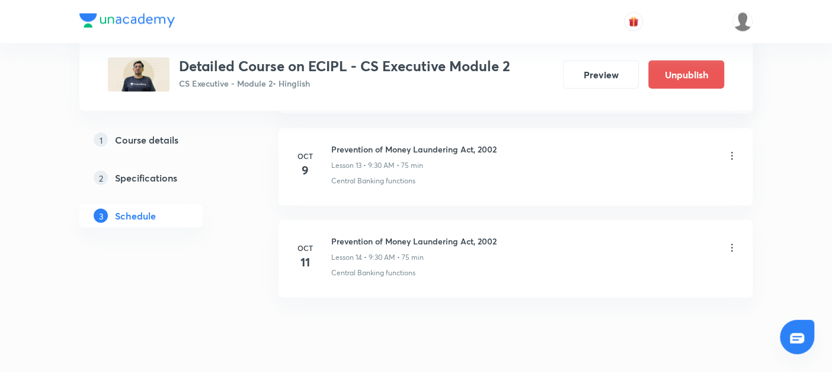
scroll to position [1379, 0]
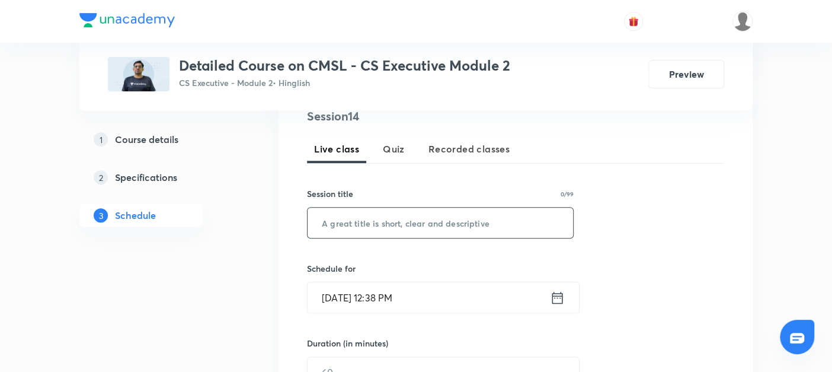
click at [350, 225] on input "text" at bounding box center [441, 222] width 266 height 30
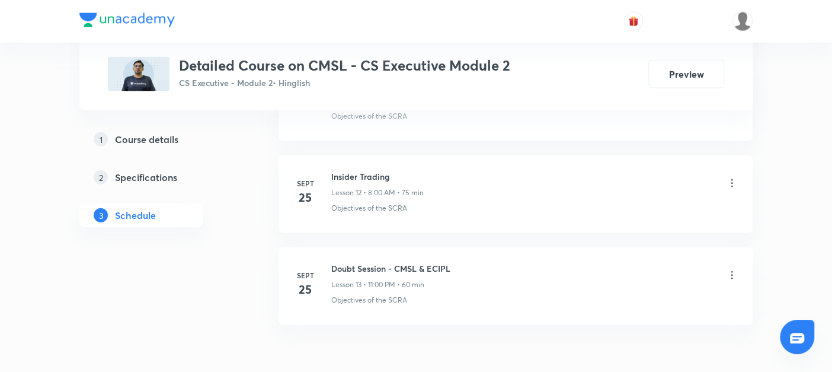
scroll to position [1574, 0]
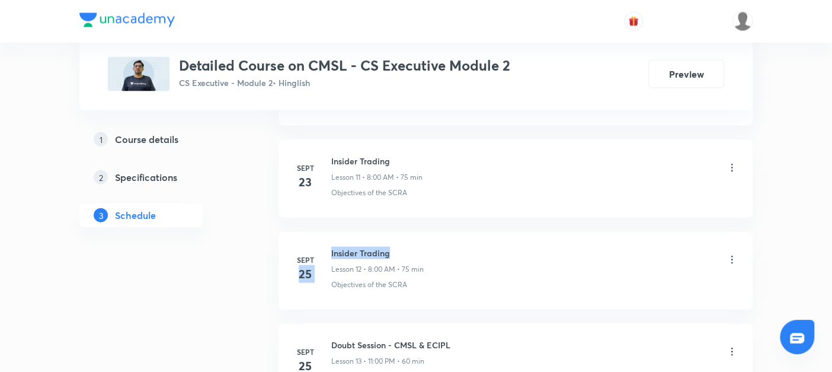
drag, startPoint x: 328, startPoint y: 247, endPoint x: 392, endPoint y: 248, distance: 64.0
click at [392, 248] on div "[DATE] [PERSON_NAME] Lesson 12 • 8:00 AM • 75 min Objectives of the SCRA" at bounding box center [515, 268] width 444 height 43
drag, startPoint x: 328, startPoint y: 248, endPoint x: 402, endPoint y: 243, distance: 73.7
click at [402, 247] on div "[DATE] [PERSON_NAME] Lesson 12 • 8:00 AM • 75 min Objectives of the SCRA" at bounding box center [515, 268] width 444 height 43
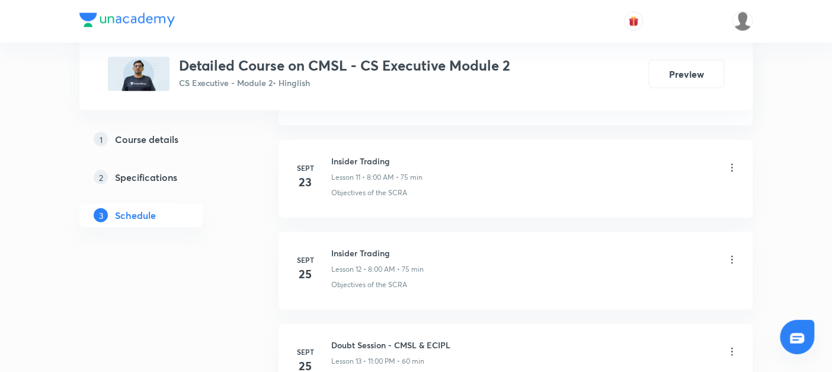
click at [330, 247] on div "[DATE] [PERSON_NAME] Lesson 12 • 8:00 AM • 75 min Objectives of the SCRA" at bounding box center [515, 268] width 444 height 43
click at [420, 251] on h6 "Insider Trading" at bounding box center [377, 253] width 92 height 12
drag, startPoint x: 404, startPoint y: 250, endPoint x: 329, endPoint y: 247, distance: 74.7
click at [329, 247] on div "[DATE] [PERSON_NAME] Lesson 12 • 8:00 AM • 75 min Objectives of the SCRA" at bounding box center [515, 268] width 444 height 43
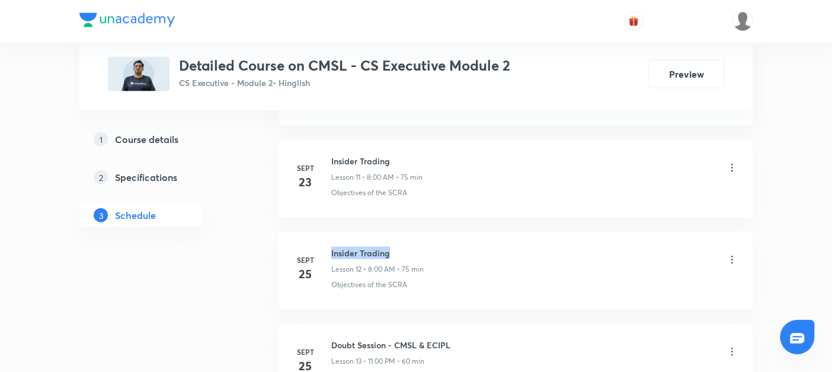
copy h6 "Insider Trading"
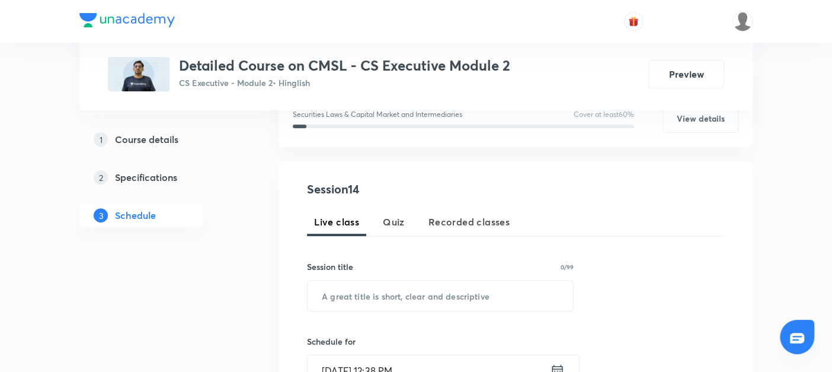
scroll to position [200, 0]
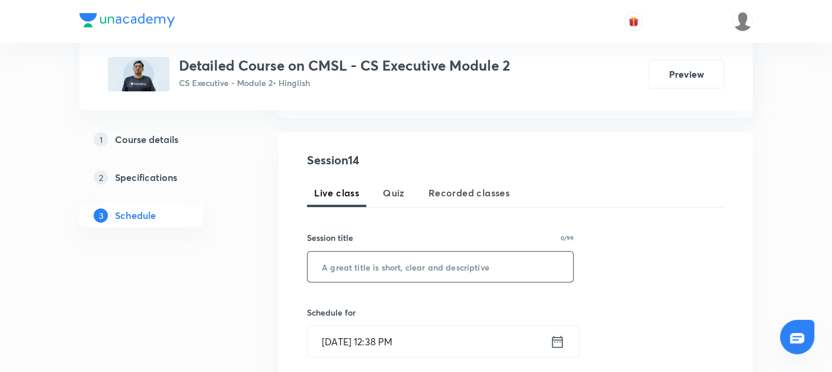
click at [328, 270] on input "text" at bounding box center [441, 266] width 266 height 30
paste input "Insider Trading"
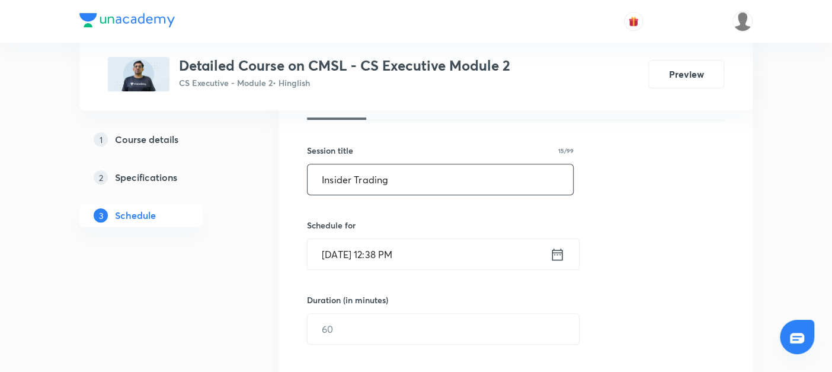
scroll to position [287, 0]
type input "Insider Trading"
click at [558, 248] on icon at bounding box center [557, 253] width 15 height 17
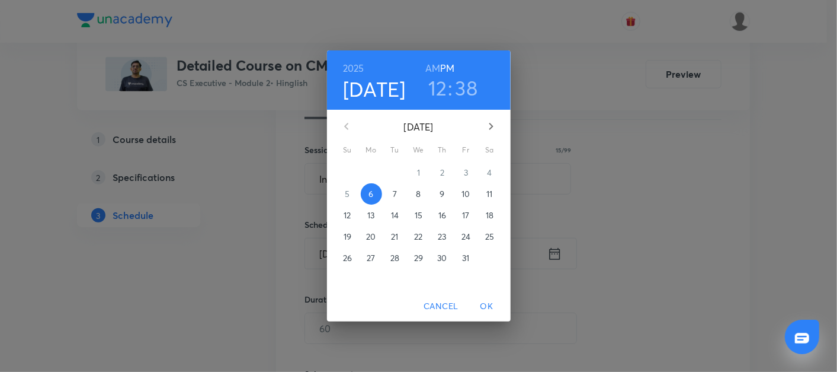
click at [398, 194] on span "7" at bounding box center [395, 194] width 21 height 12
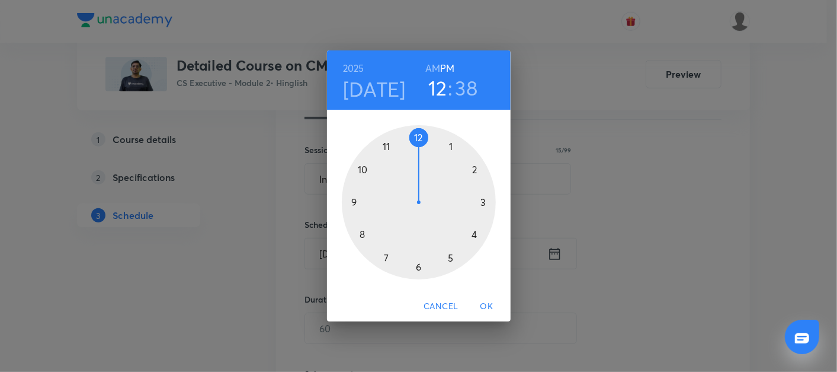
click at [362, 237] on div at bounding box center [419, 202] width 154 height 154
click at [431, 64] on h6 "AM" at bounding box center [433, 68] width 15 height 17
click at [417, 139] on div at bounding box center [419, 202] width 154 height 154
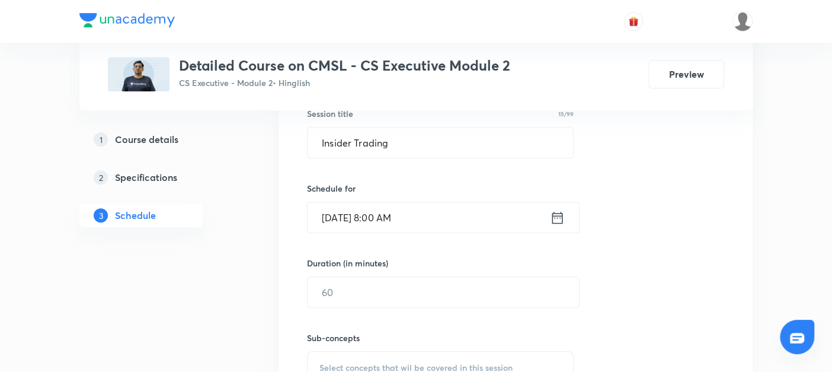
scroll to position [325, 0]
click at [328, 286] on input "text" at bounding box center [443, 291] width 271 height 30
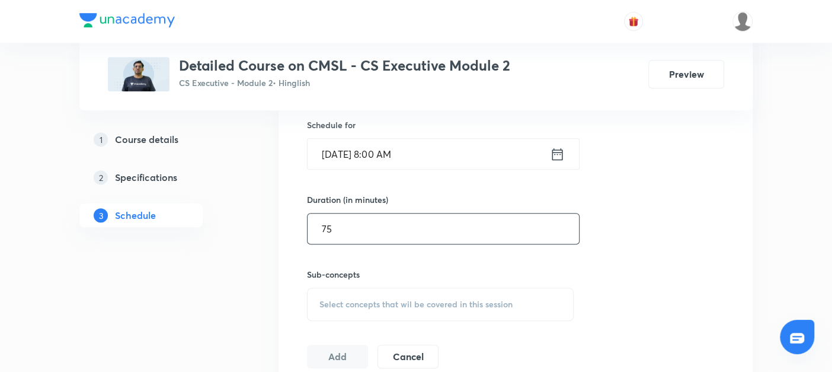
type input "75"
click at [328, 303] on span "Select concepts that wil be covered in this session" at bounding box center [415, 303] width 193 height 9
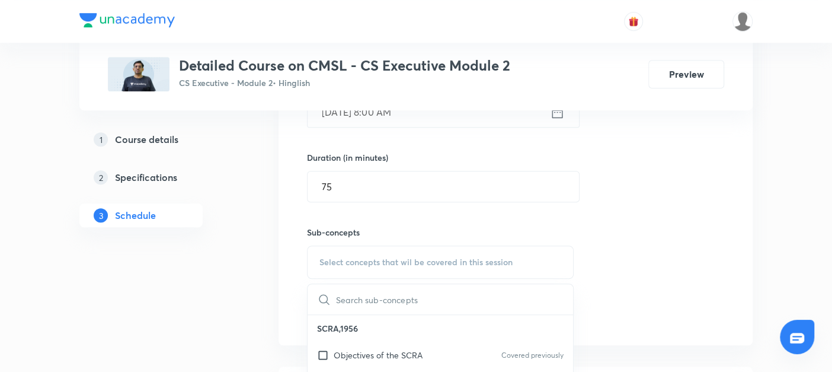
scroll to position [26, 0]
click at [325, 322] on input "checkbox" at bounding box center [325, 328] width 17 height 12
checkbox input "true"
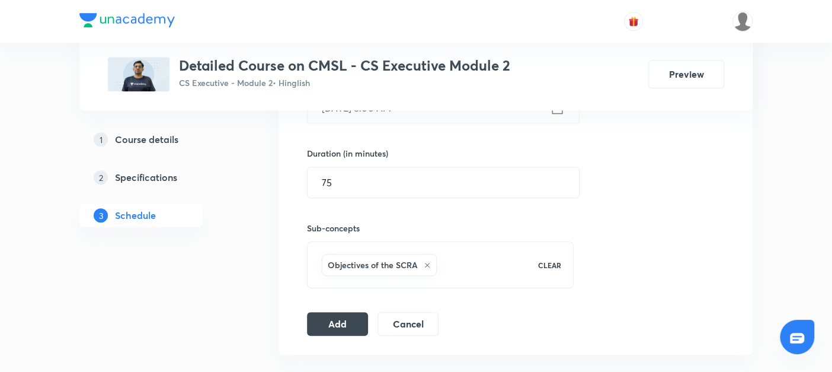
scroll to position [434, 0]
click at [339, 323] on button "Add" at bounding box center [337, 321] width 61 height 24
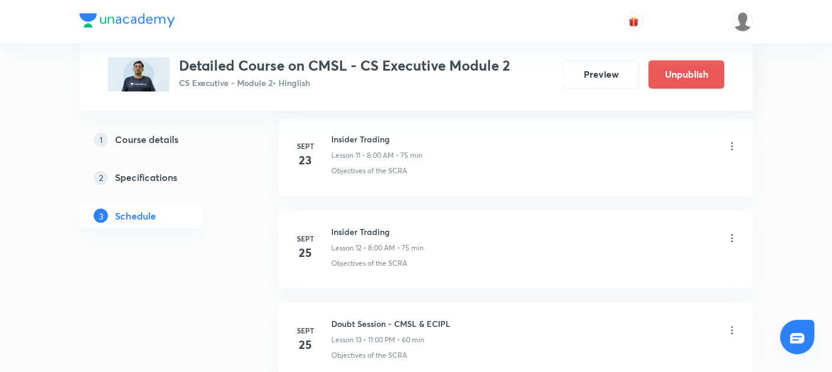
scroll to position [1410, 0]
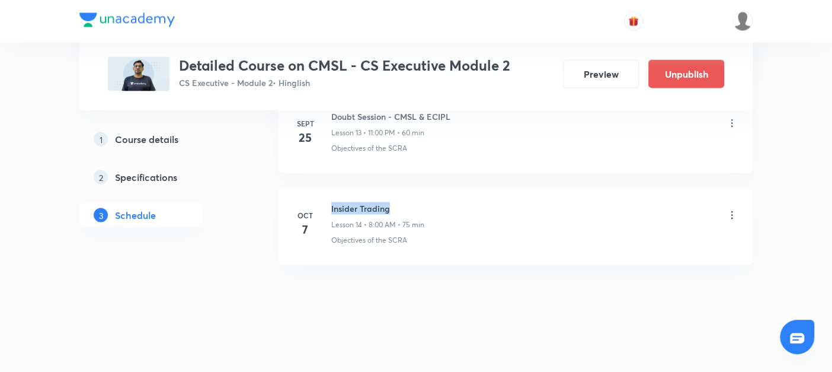
drag, startPoint x: 328, startPoint y: 202, endPoint x: 398, endPoint y: 204, distance: 69.4
click at [398, 204] on div "Oct 7 Insider Trading Lesson 14 • 8:00 AM • 75 min Objectives of the SCRA" at bounding box center [515, 223] width 444 height 43
copy h6 "Insider Trading"
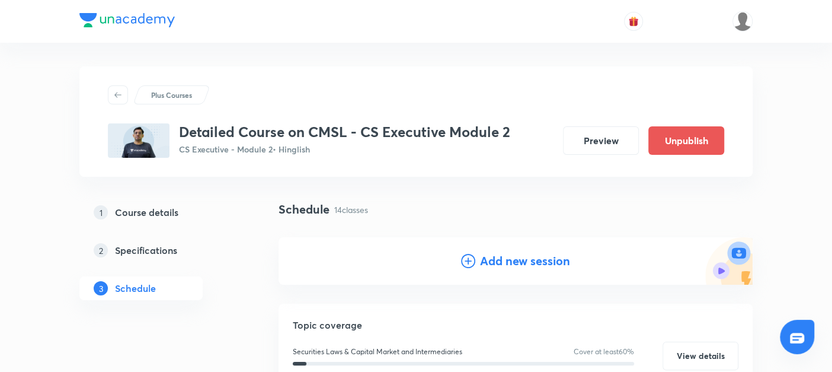
scroll to position [130, 0]
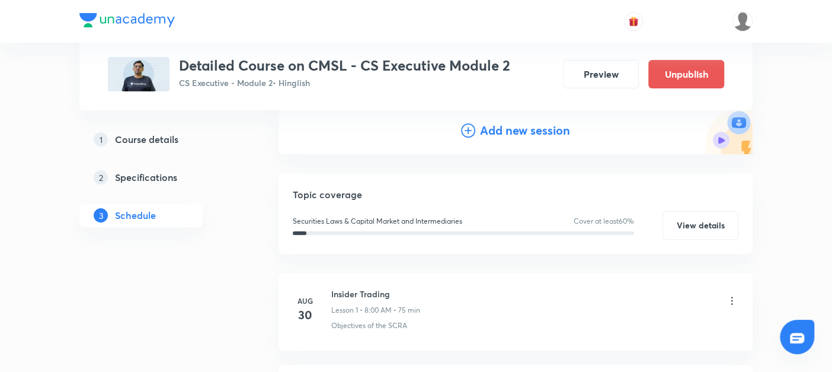
click at [469, 132] on icon at bounding box center [468, 130] width 14 height 14
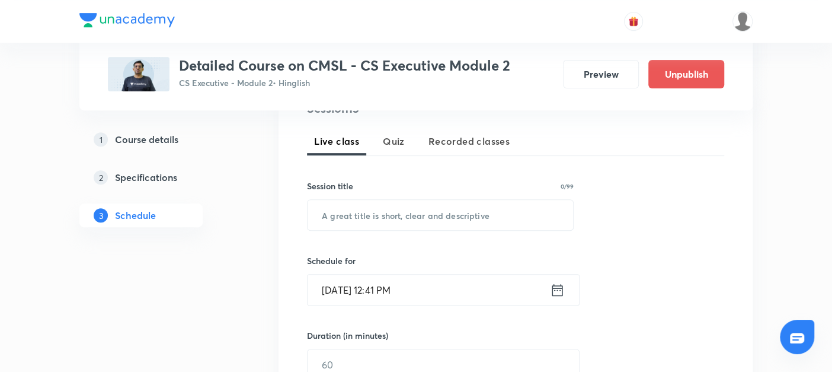
scroll to position [252, 0]
click at [351, 211] on input "text" at bounding box center [441, 214] width 266 height 30
paste input "Insider Trading"
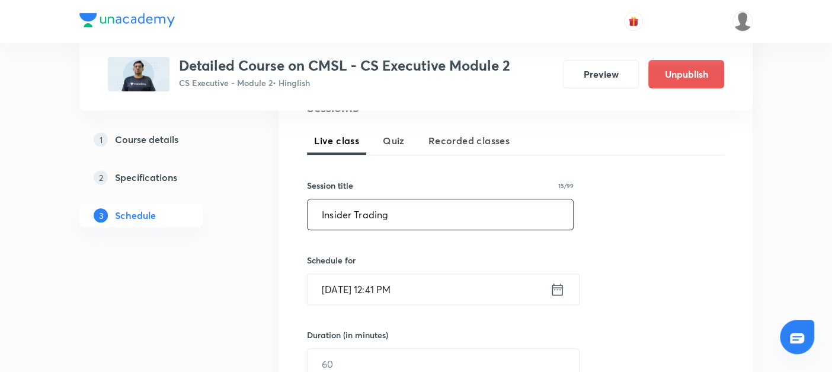
type input "Insider Trading"
click at [557, 287] on icon at bounding box center [557, 289] width 15 height 17
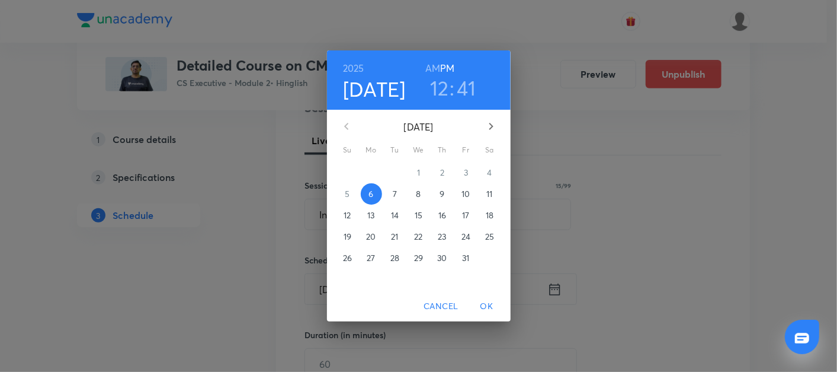
click at [443, 196] on p "9" at bounding box center [442, 194] width 5 height 12
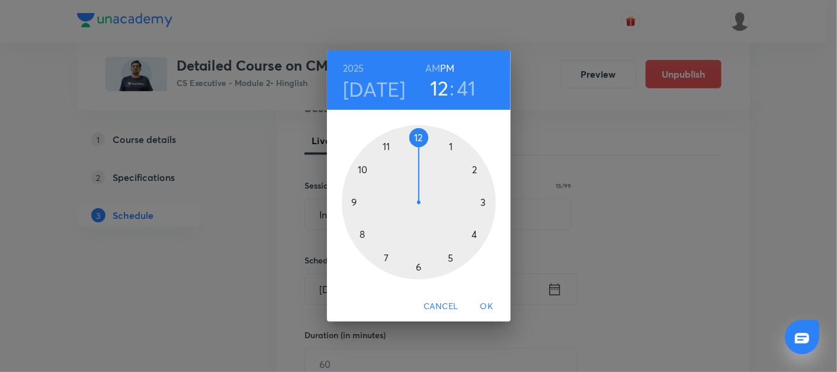
click at [363, 234] on div at bounding box center [419, 202] width 154 height 154
click at [436, 69] on h6 "AM" at bounding box center [433, 68] width 15 height 17
click at [418, 135] on div at bounding box center [419, 202] width 154 height 154
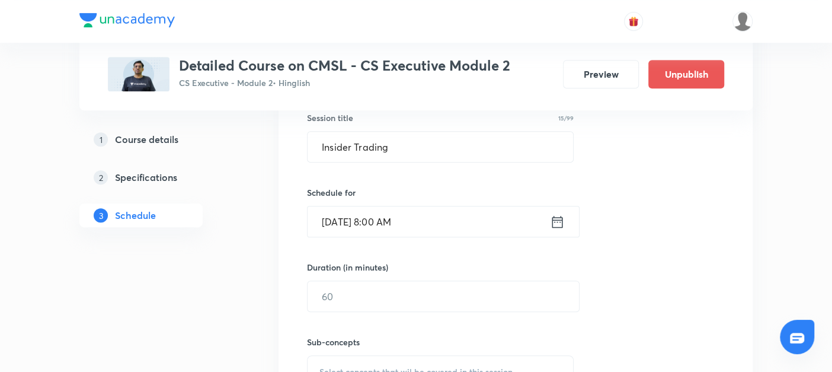
scroll to position [320, 0]
click at [337, 286] on input "text" at bounding box center [443, 295] width 271 height 30
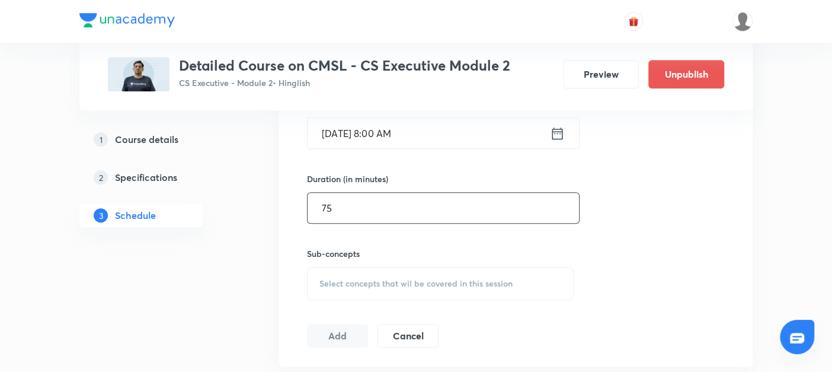
scroll to position [412, 0]
type input "75"
click at [330, 282] on span "Select concepts that wil be covered in this session" at bounding box center [415, 278] width 193 height 9
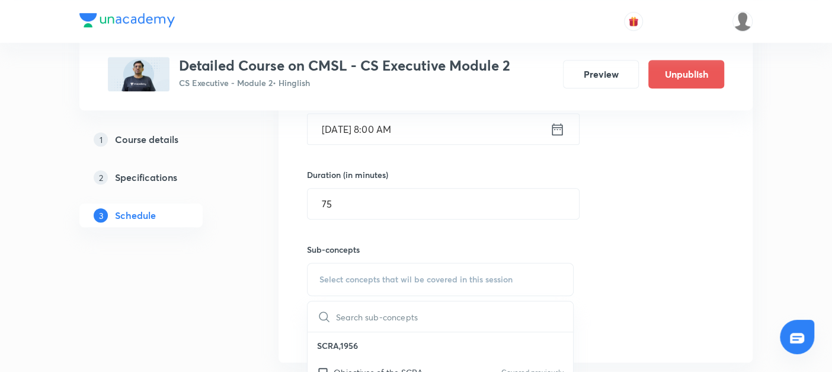
scroll to position [459, 0]
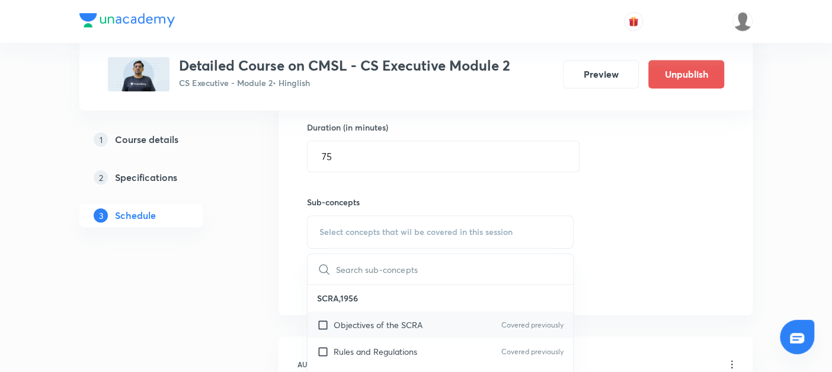
click at [321, 321] on input "checkbox" at bounding box center [325, 324] width 17 height 12
checkbox input "true"
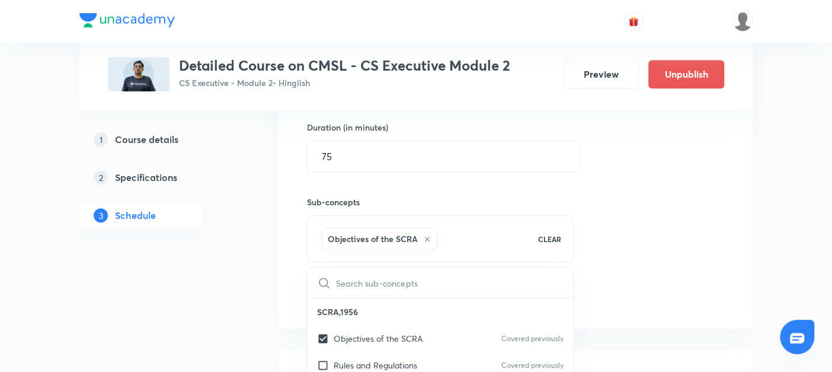
click at [282, 313] on div "Session 15 Live class Quiz Recorded classes Session title 15/99 Insider Trading…" at bounding box center [516, 101] width 474 height 456
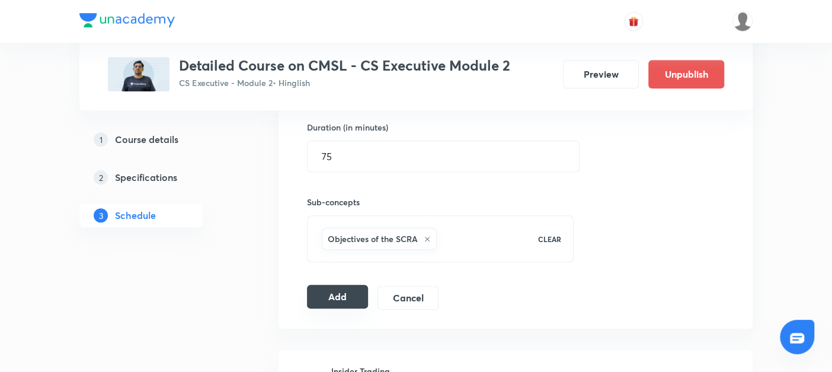
click at [343, 298] on button "Add" at bounding box center [337, 296] width 61 height 24
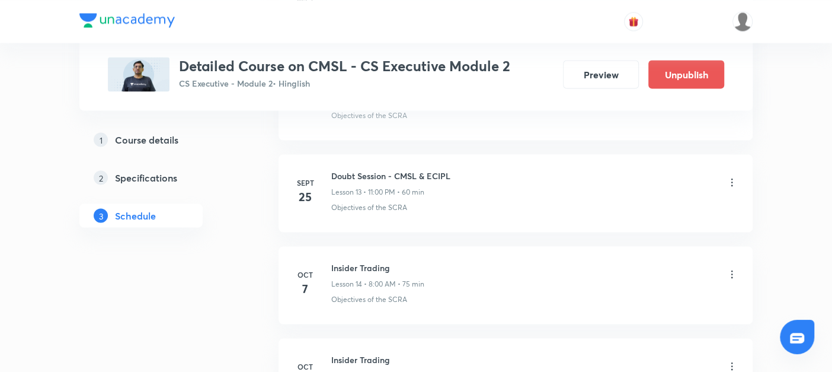
scroll to position [1502, 0]
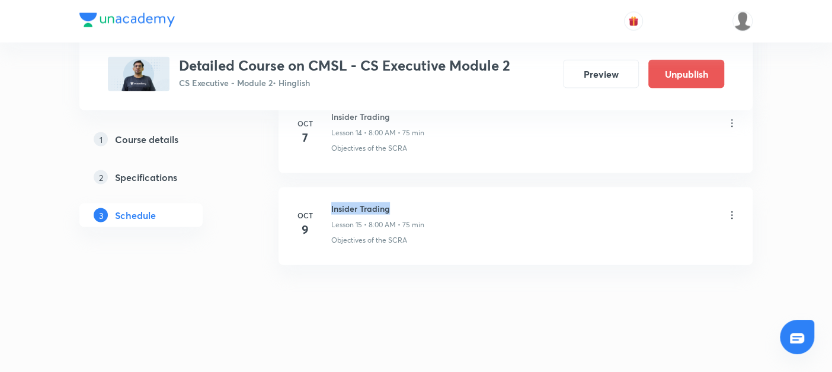
drag, startPoint x: 330, startPoint y: 203, endPoint x: 425, endPoint y: 196, distance: 95.6
click at [425, 196] on li "Oct 9 Insider Trading Lesson 15 • 8:00 AM • 75 min Objectives of the SCRA" at bounding box center [516, 226] width 474 height 78
copy h6 "Insider Trading"
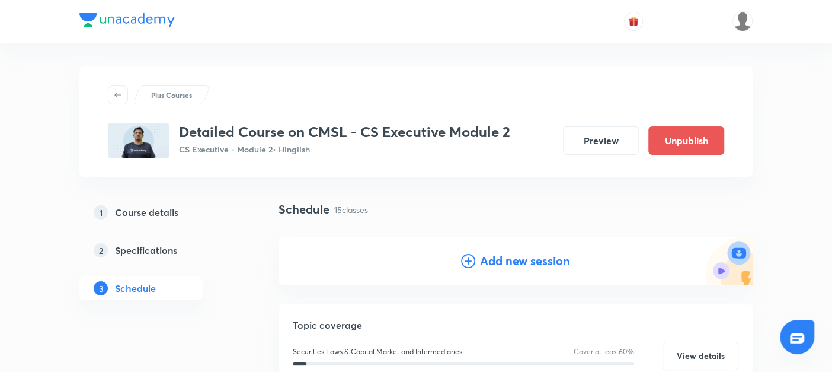
scroll to position [68, 0]
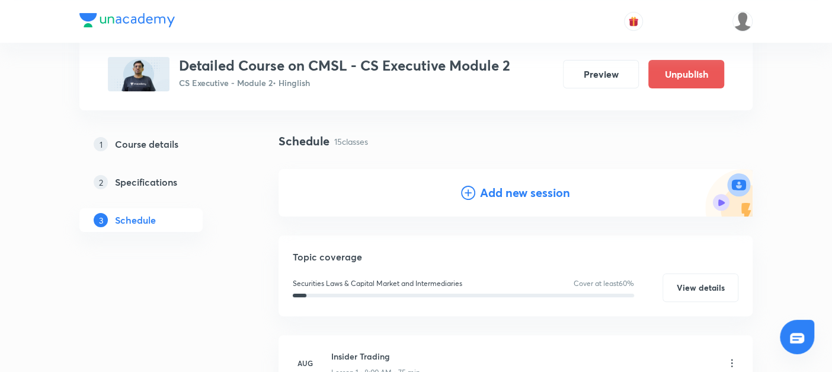
click at [461, 193] on icon at bounding box center [468, 193] width 14 height 14
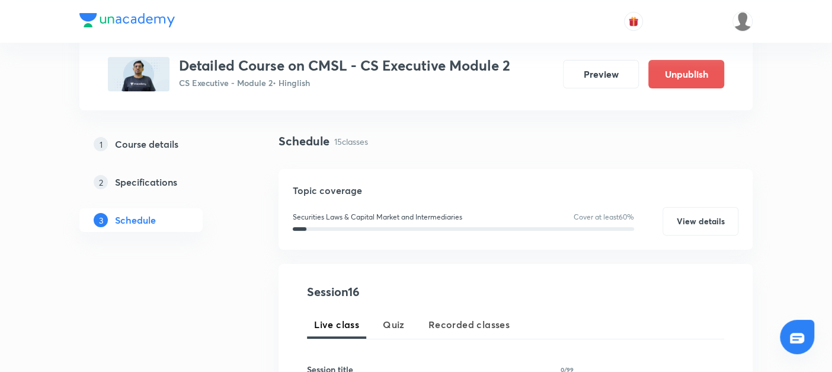
scroll to position [171, 0]
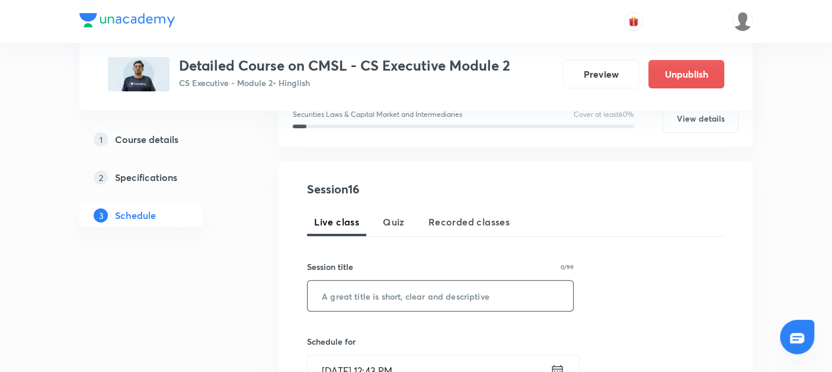
click at [339, 302] on input "text" at bounding box center [441, 295] width 266 height 30
paste input "Insider Trading"
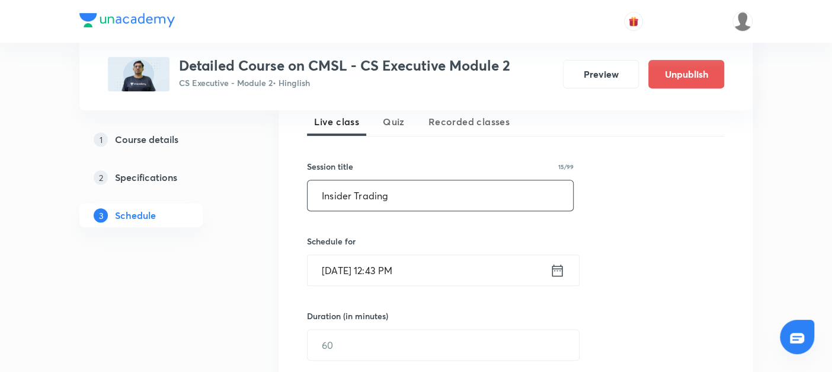
type input "Insider Trading"
click at [555, 268] on icon at bounding box center [557, 270] width 15 height 17
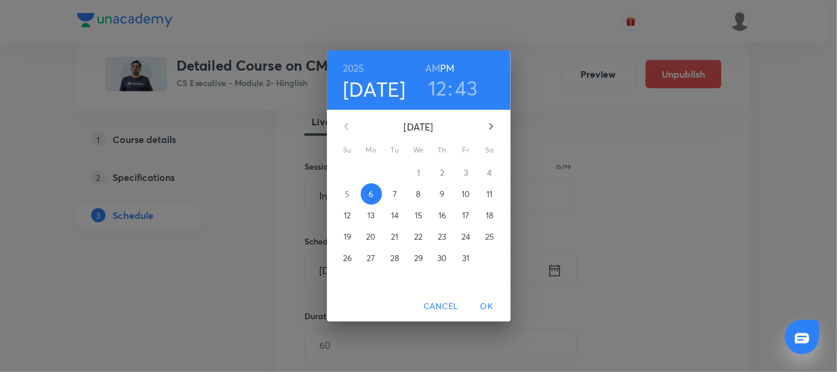
click at [490, 194] on p "11" at bounding box center [490, 194] width 6 height 12
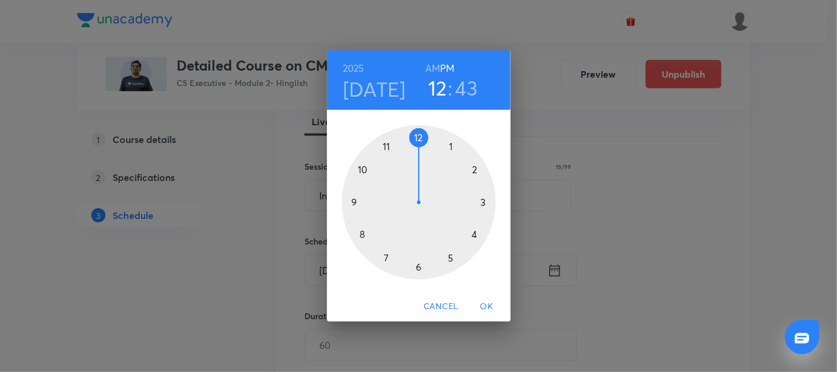
click at [360, 234] on div at bounding box center [419, 202] width 154 height 154
click at [431, 69] on h6 "AM" at bounding box center [433, 68] width 15 height 17
click at [420, 136] on div at bounding box center [419, 202] width 154 height 154
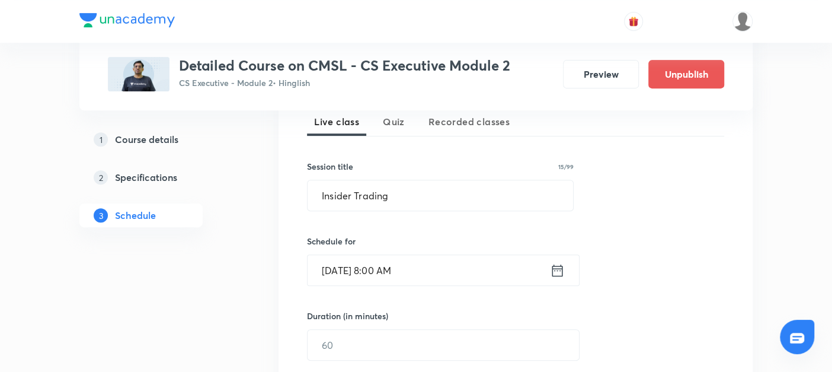
scroll to position [363, 0]
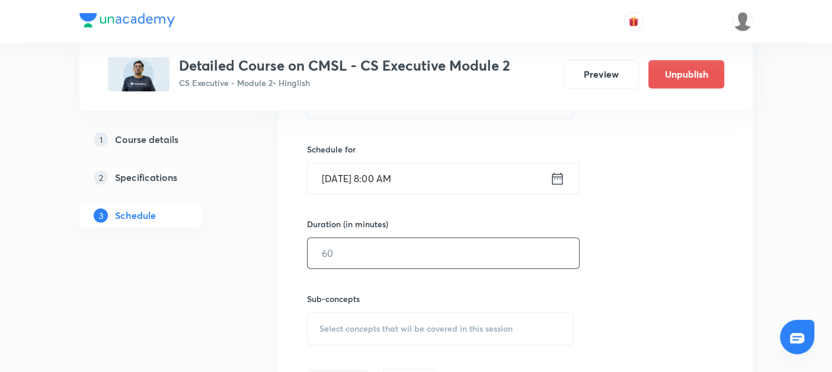
click at [333, 256] on input "text" at bounding box center [443, 253] width 271 height 30
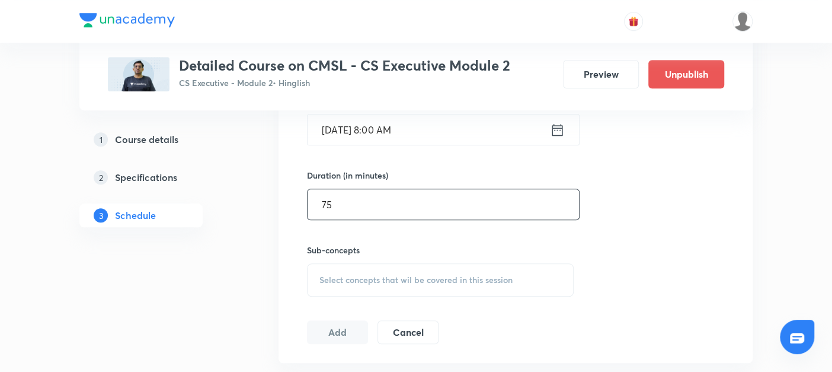
type input "75"
click at [327, 279] on span "Select concepts that wil be covered in this session" at bounding box center [415, 279] width 193 height 9
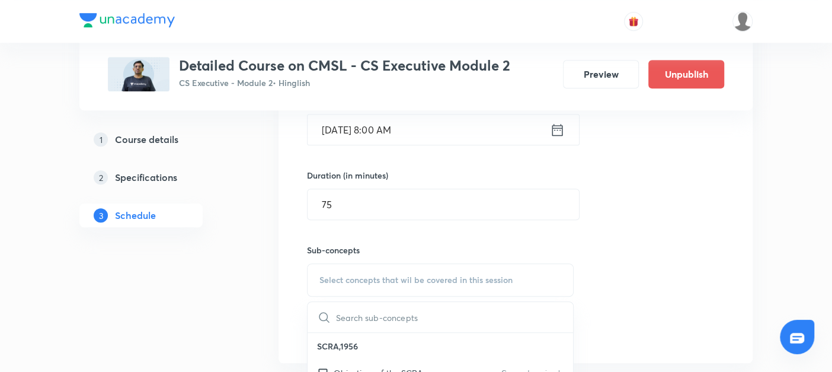
scroll to position [444, 0]
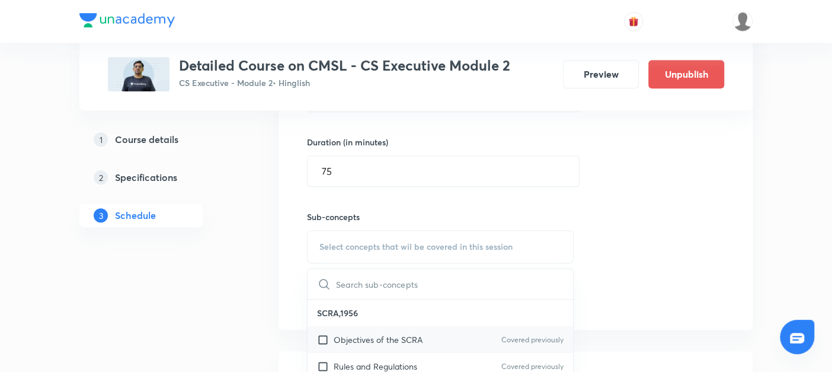
click at [321, 338] on input "checkbox" at bounding box center [325, 339] width 17 height 12
checkbox input "true"
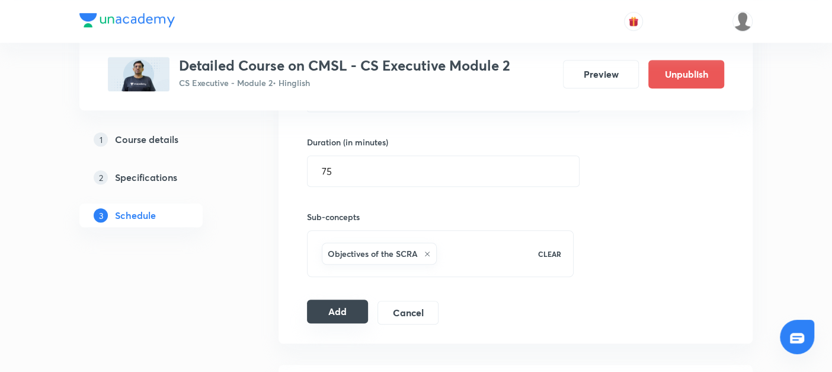
click at [322, 306] on button "Add" at bounding box center [337, 311] width 61 height 24
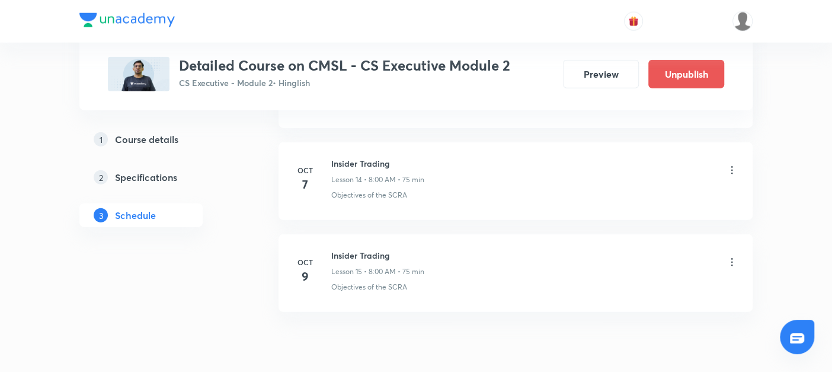
scroll to position [1905, 0]
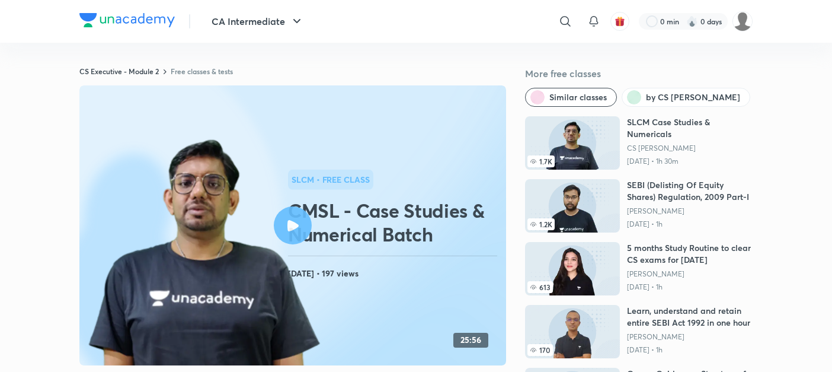
scroll to position [79, 0]
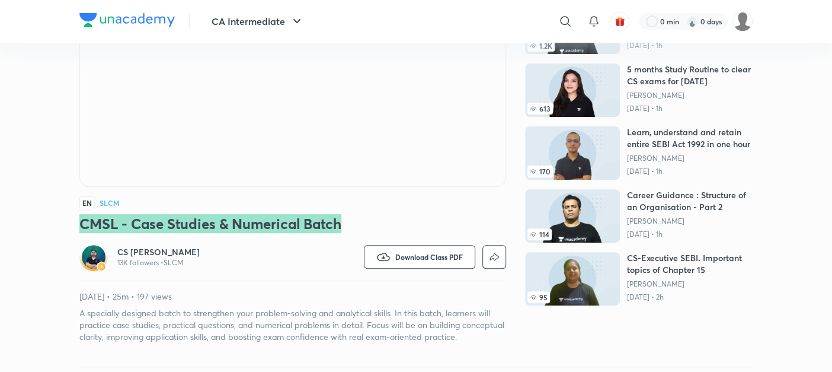
scroll to position [290, 0]
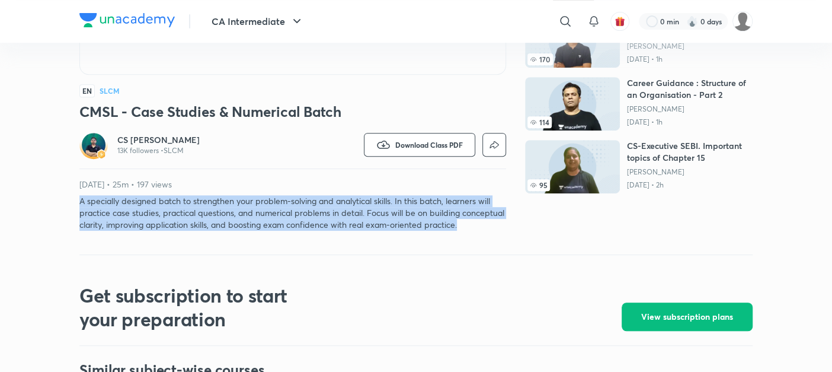
drag, startPoint x: 79, startPoint y: 201, endPoint x: 508, endPoint y: 235, distance: 429.8
click at [508, 235] on div "CS Executive - Module 2 Free classes & tests More free classes Similar classes …" at bounding box center [415, 15] width 673 height 478
copy p "A specially designed batch to strengthen your problem-solving and analytical sk…"
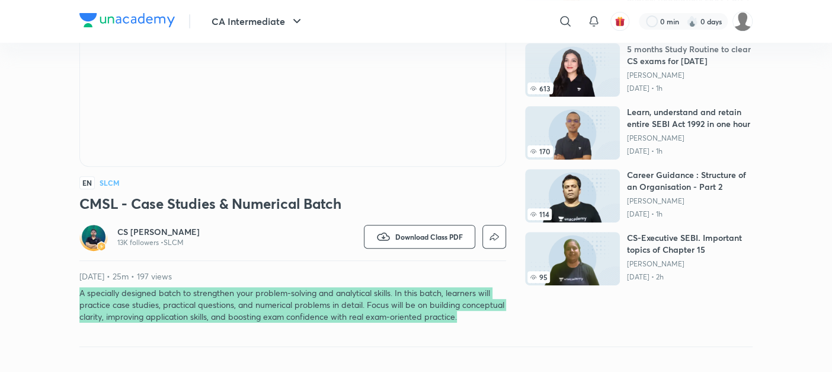
scroll to position [209, 0]
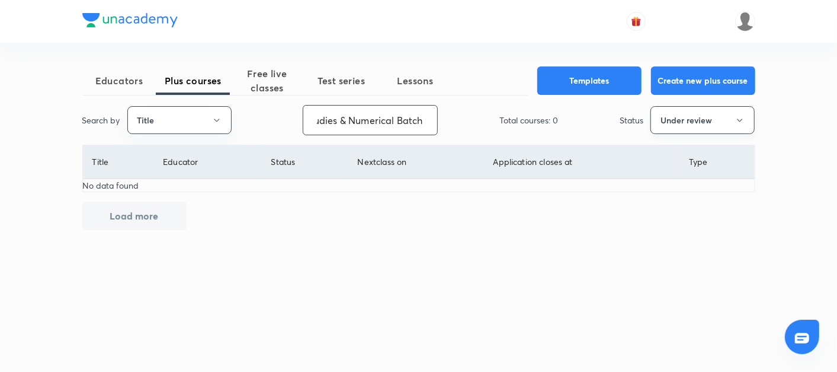
type input "CMSL - Case Studies & Numerical Batch"
click at [698, 120] on button "Under review" at bounding box center [703, 120] width 104 height 28
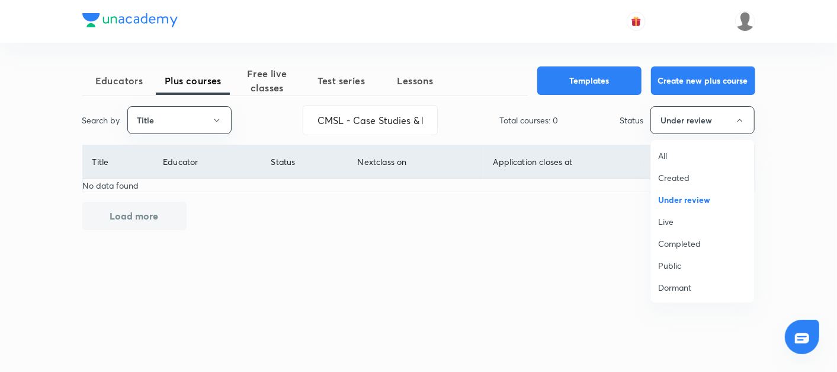
click at [662, 159] on span "All" at bounding box center [702, 155] width 89 height 12
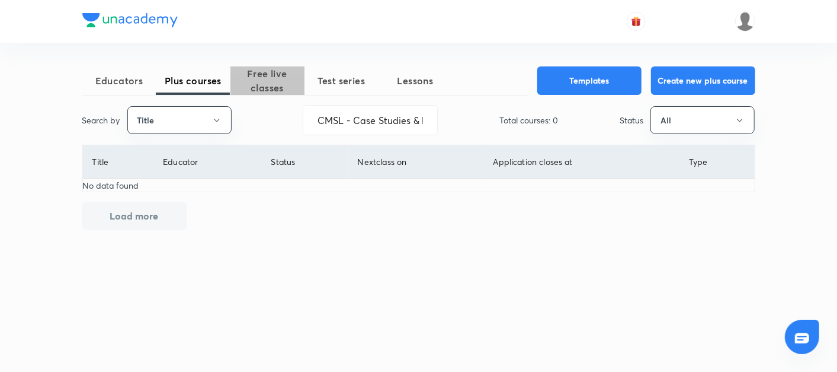
click at [274, 82] on span "Free live classes" at bounding box center [268, 80] width 74 height 28
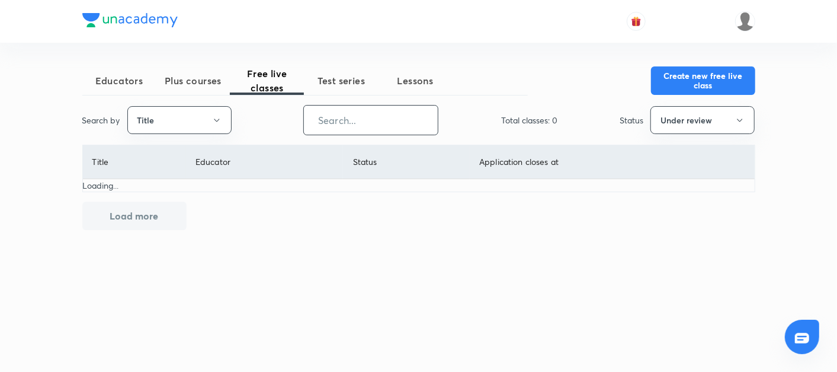
click at [357, 126] on input "text" at bounding box center [371, 120] width 134 height 30
paste input "CMSL - Case Studies & Numerical Batch"
type input "CMSL - Case Studies & Numerical Batch"
click at [728, 118] on button "Under review" at bounding box center [703, 120] width 104 height 28
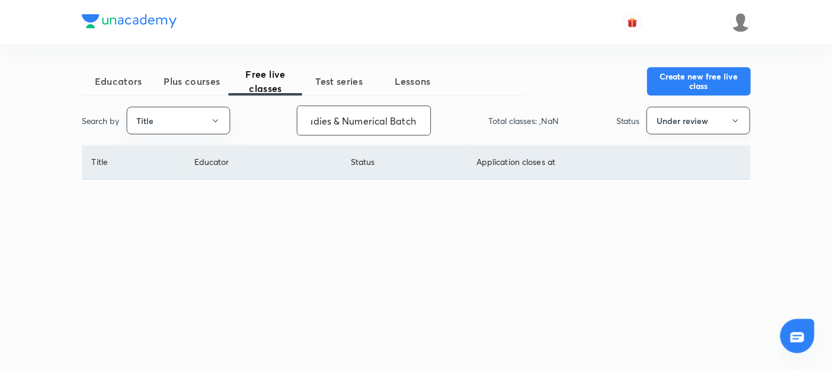
scroll to position [0, 0]
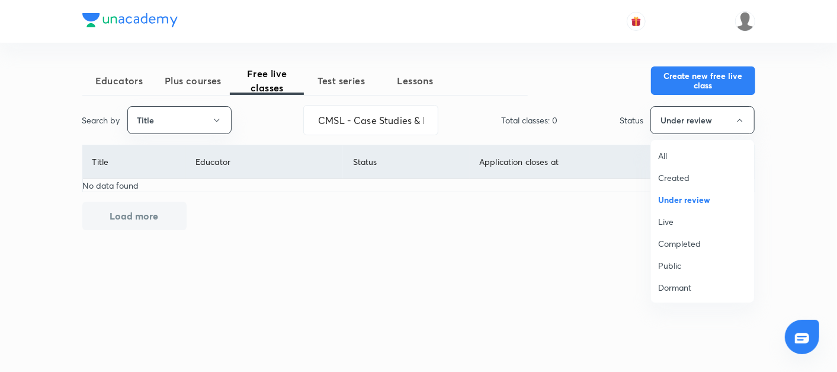
click at [678, 152] on span "All" at bounding box center [702, 155] width 89 height 12
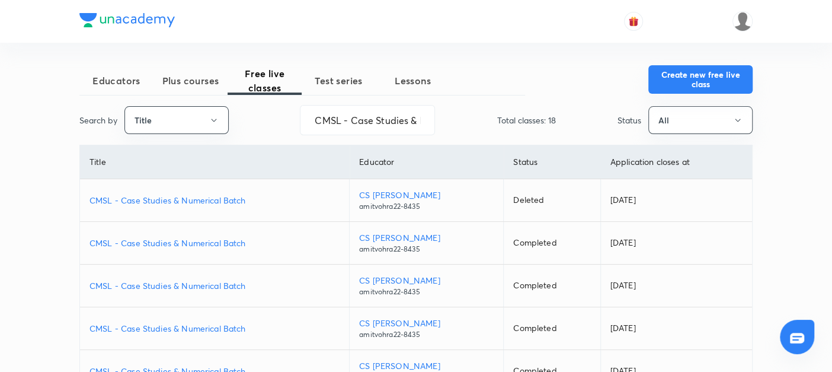
click at [696, 79] on button "Create new free live class" at bounding box center [700, 79] width 104 height 28
click at [704, 79] on button "Create new free live class" at bounding box center [700, 79] width 104 height 28
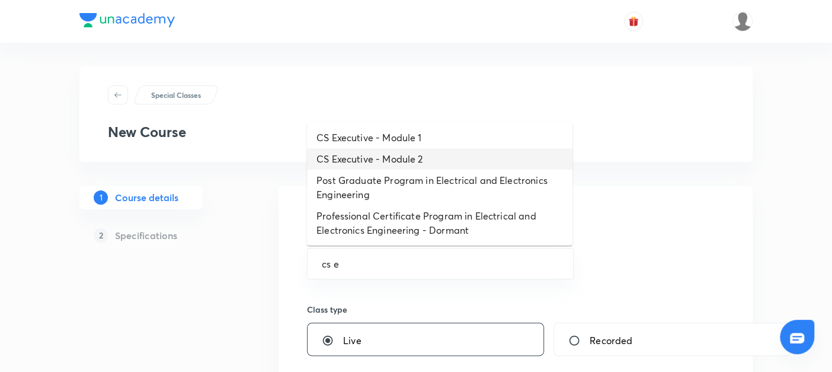
click at [350, 156] on li "CS Executive - Module 2" at bounding box center [440, 158] width 266 height 21
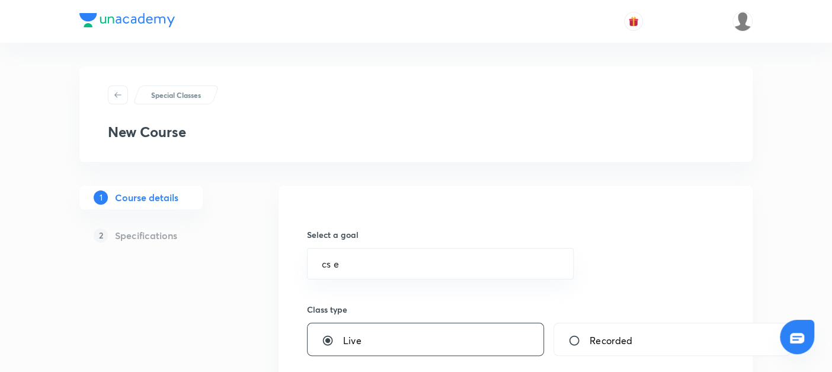
type input "CS Executive - Module 2"
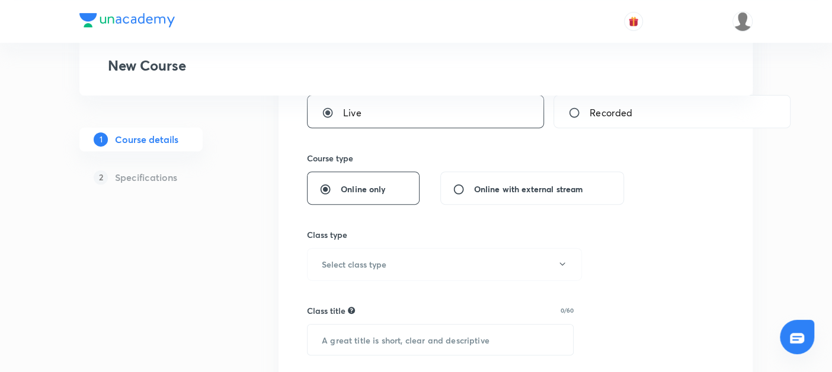
scroll to position [228, 0]
click at [359, 264] on h6 "Select class type" at bounding box center [354, 263] width 65 height 12
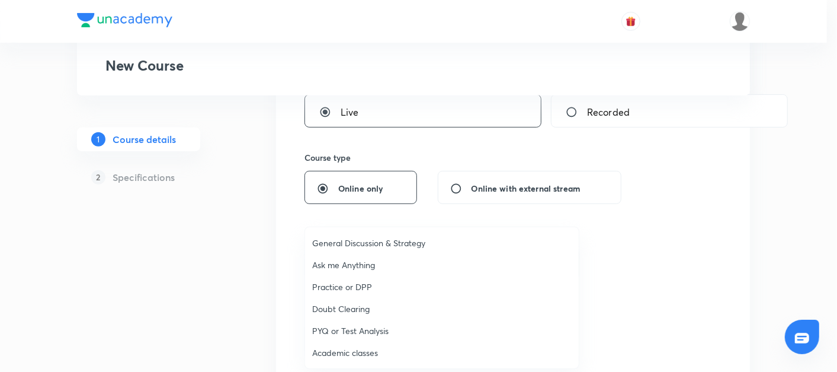
click at [344, 351] on span "Academic classes" at bounding box center [442, 352] width 260 height 12
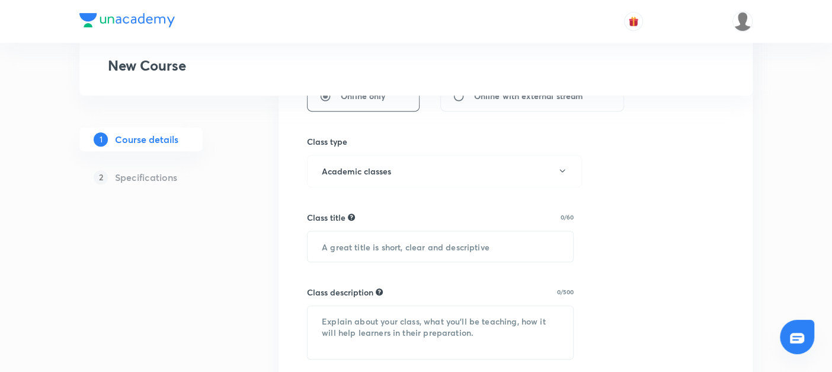
scroll to position [363, 0]
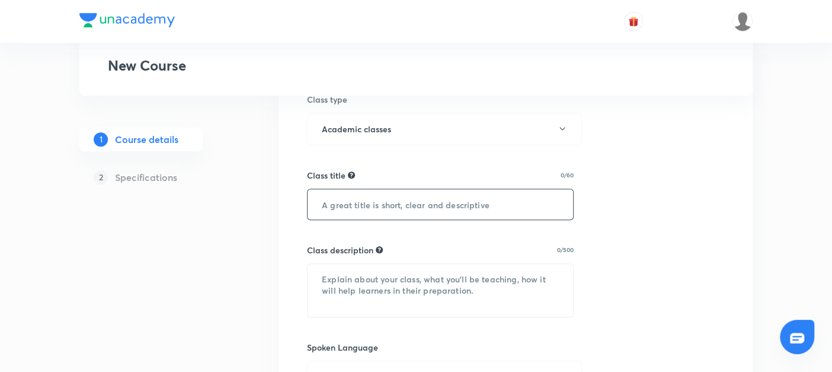
click at [335, 204] on input "text" at bounding box center [441, 204] width 266 height 30
paste input "CMSL - Case Studies & Numerical Batch"
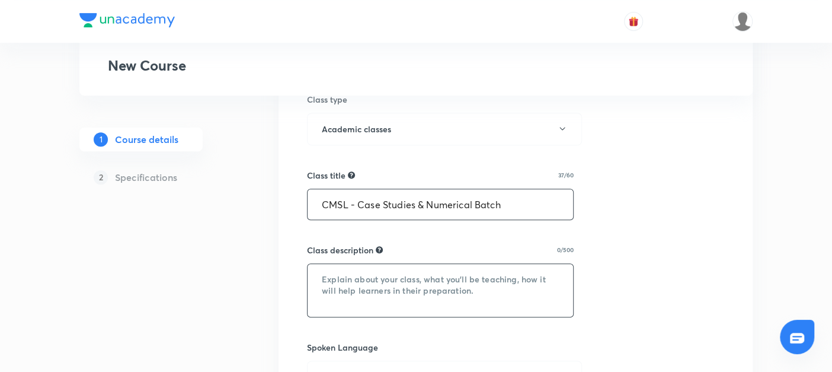
type input "CMSL - Case Studies & Numerical Batch"
click at [338, 286] on textarea at bounding box center [441, 290] width 266 height 53
paste textarea "A specially designed batch to strengthen your problem-solving and analytical sk…"
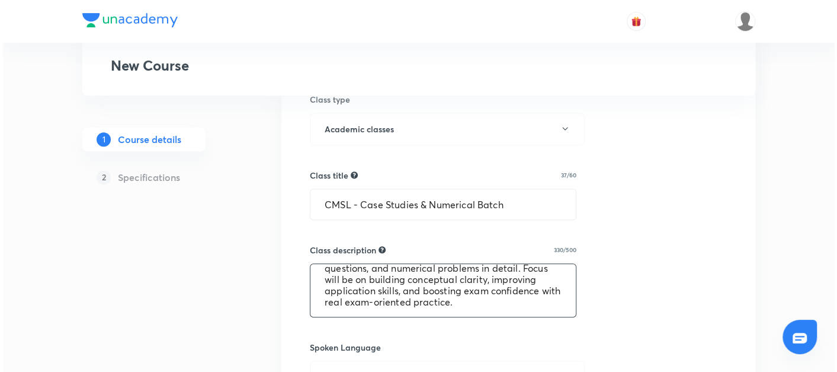
scroll to position [413, 0]
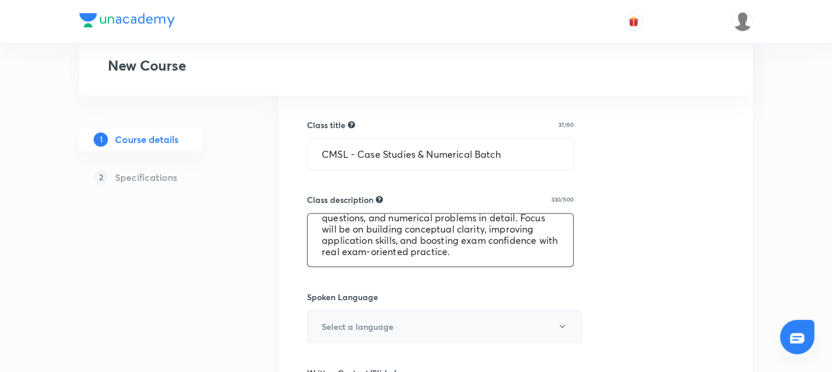
type textarea "A specially designed batch to strengthen your problem-solving and analytical sk…"
click at [357, 323] on h6 "Select a language" at bounding box center [358, 326] width 72 height 12
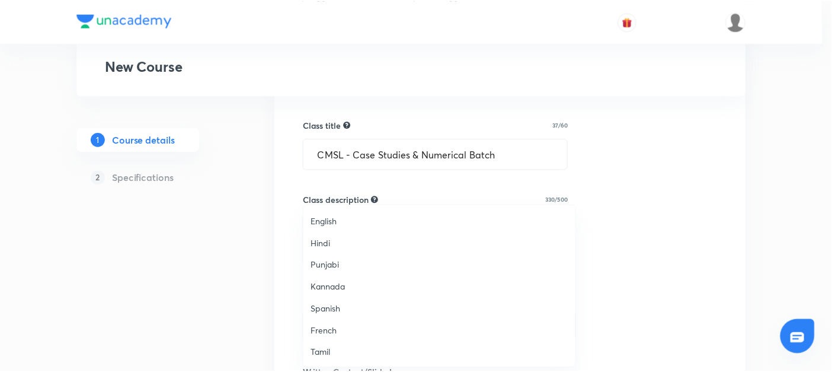
scroll to position [350, 0]
click at [337, 351] on span "Hinglish" at bounding box center [442, 353] width 260 height 12
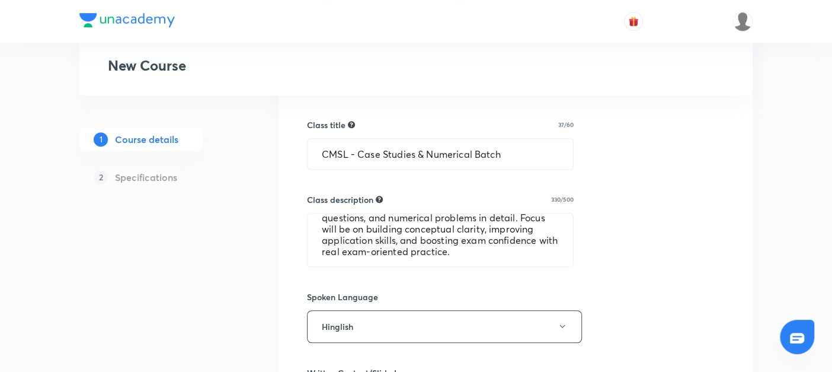
scroll to position [503, 0]
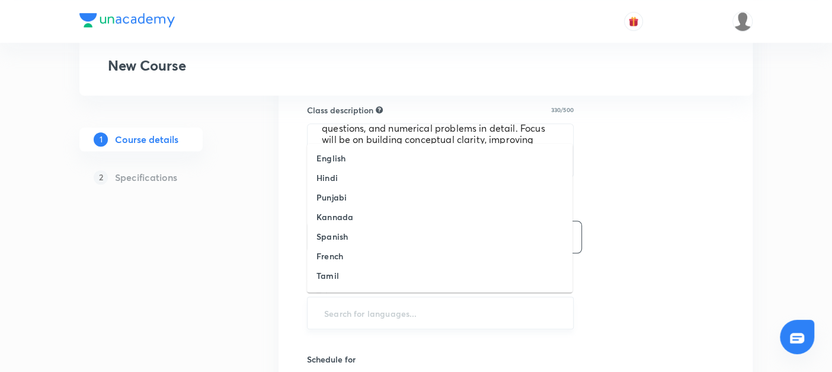
click at [334, 312] on input "text" at bounding box center [440, 313] width 237 height 22
type input "en"
click at [330, 161] on h6 "English" at bounding box center [330, 158] width 29 height 12
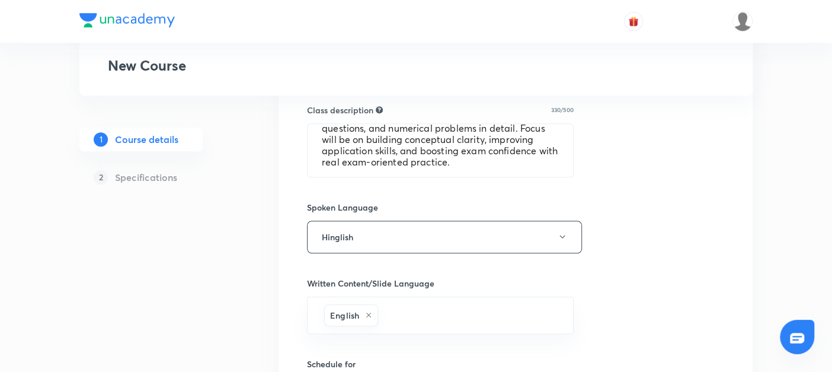
scroll to position [632, 0]
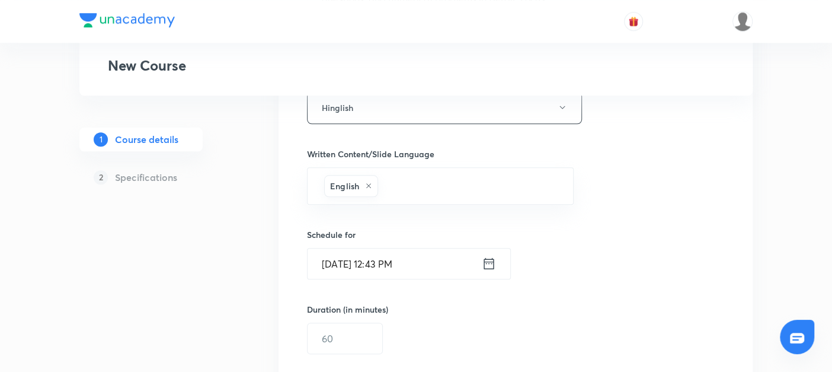
click at [489, 261] on icon at bounding box center [489, 263] width 10 height 11
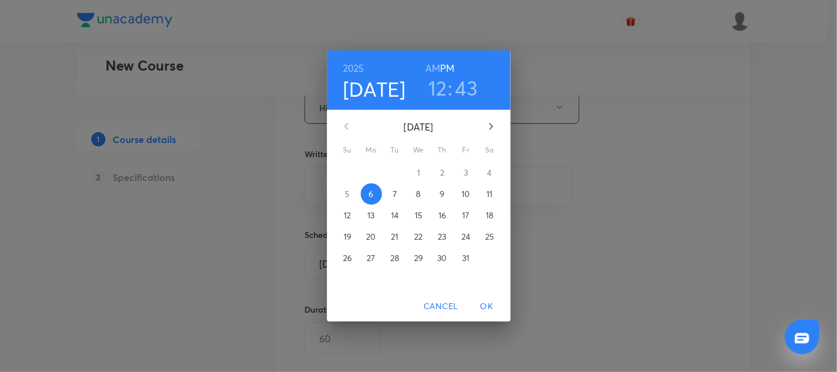
click at [394, 196] on p "7" at bounding box center [395, 194] width 4 height 12
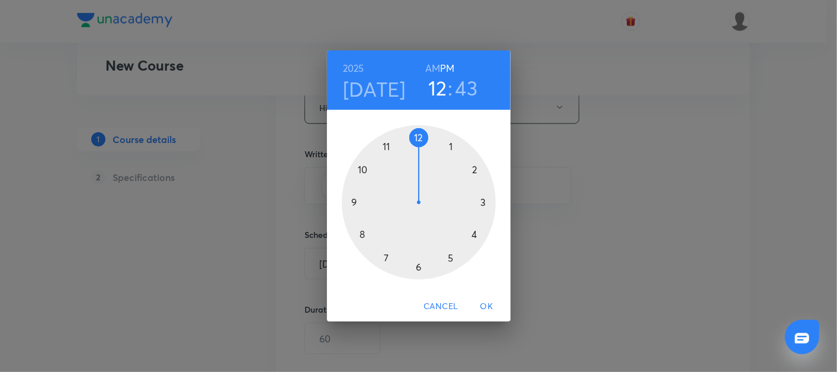
click at [363, 235] on div at bounding box center [419, 202] width 154 height 154
click at [483, 202] on div at bounding box center [419, 202] width 154 height 154
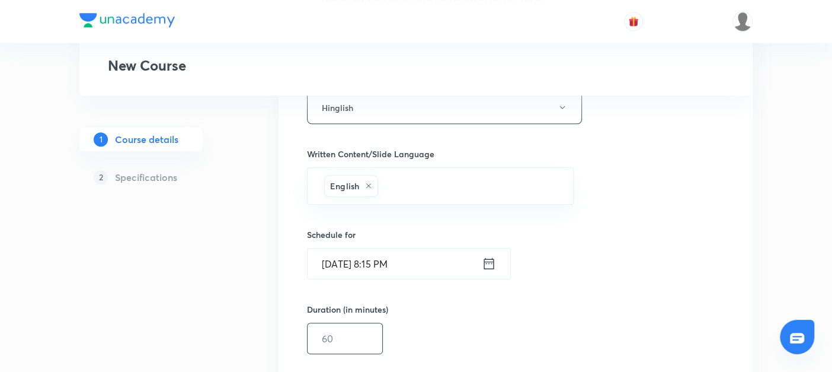
click at [318, 335] on input "text" at bounding box center [345, 338] width 75 height 30
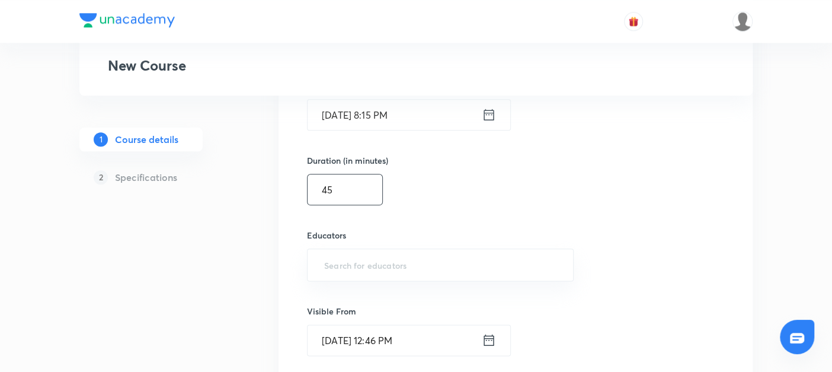
scroll to position [785, 0]
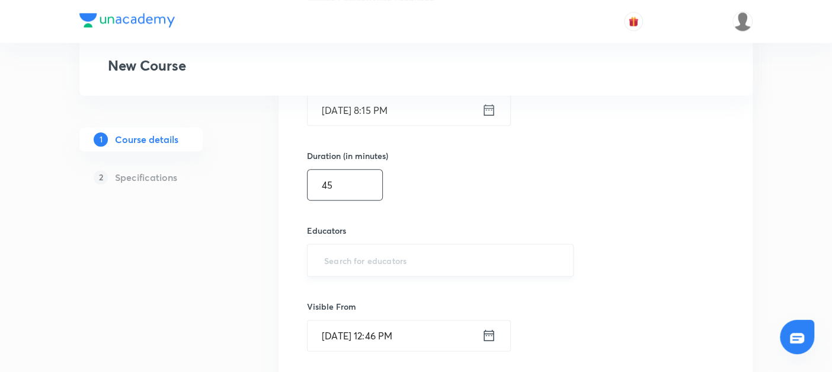
type input "45"
click at [332, 257] on input "text" at bounding box center [440, 260] width 237 height 22
paste input "@amitvohra22-8435"
type input "@amitvohra22-8435"
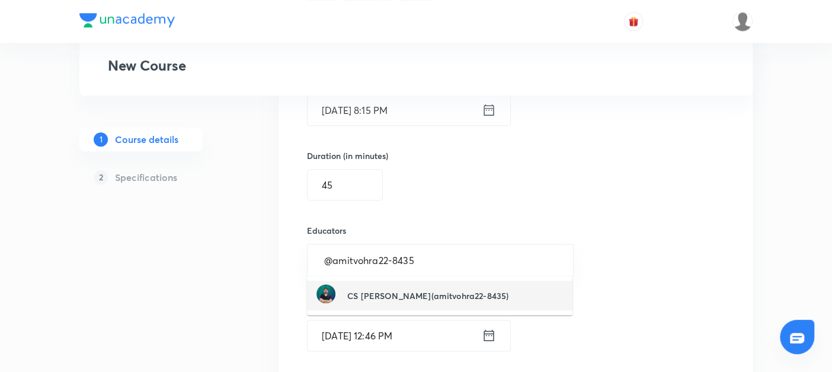
click at [382, 296] on h6 "CS [PERSON_NAME](amitvohra22-8435)" at bounding box center [427, 295] width 161 height 12
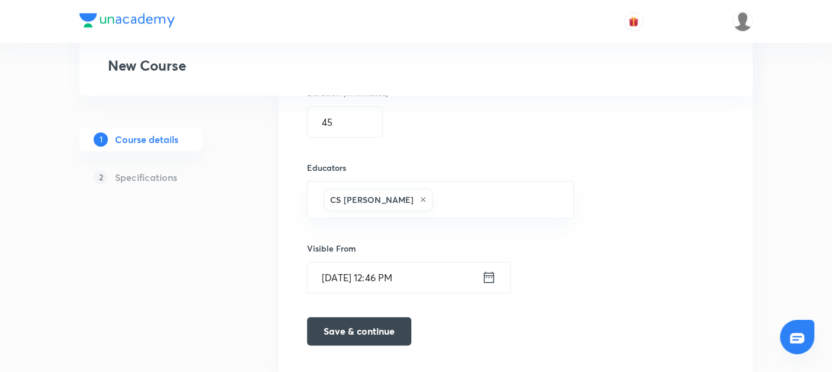
scroll to position [849, 0]
click at [488, 273] on icon at bounding box center [489, 276] width 14 height 17
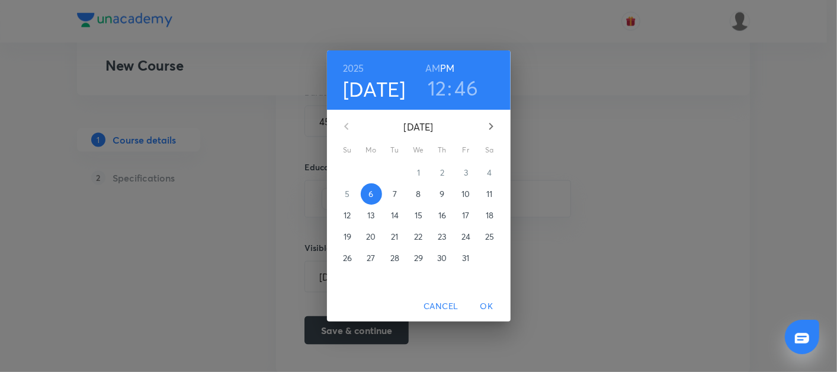
click at [487, 308] on span "OK" at bounding box center [487, 306] width 28 height 15
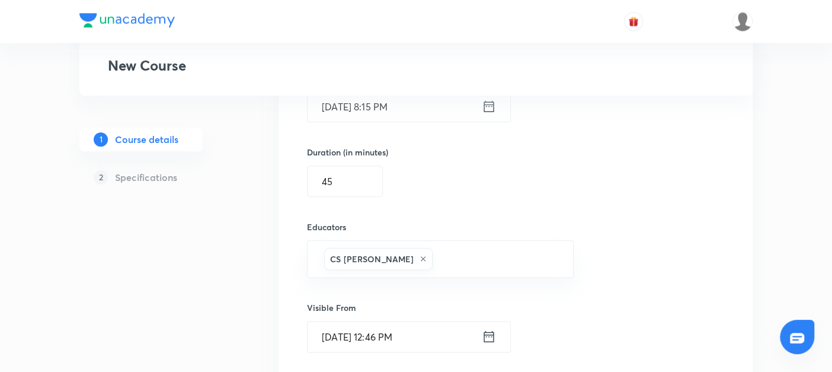
scroll to position [884, 0]
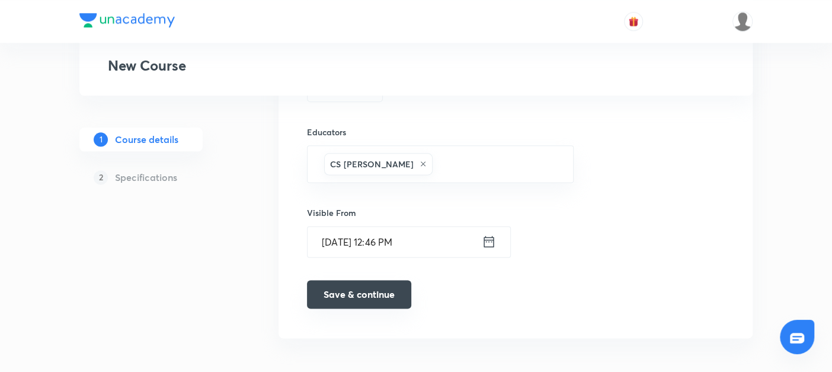
click at [356, 293] on button "Save & continue" at bounding box center [359, 294] width 104 height 28
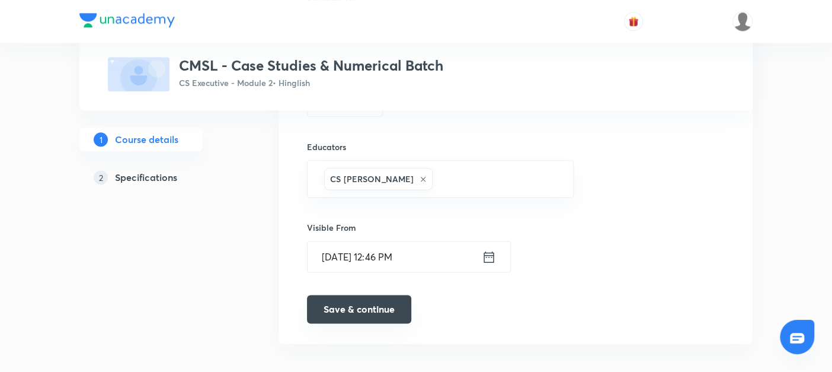
scroll to position [889, 0]
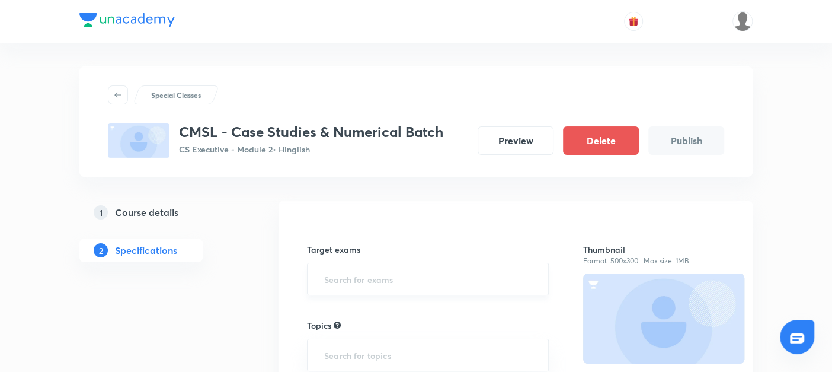
click at [334, 277] on input "text" at bounding box center [428, 279] width 212 height 22
type input "cs"
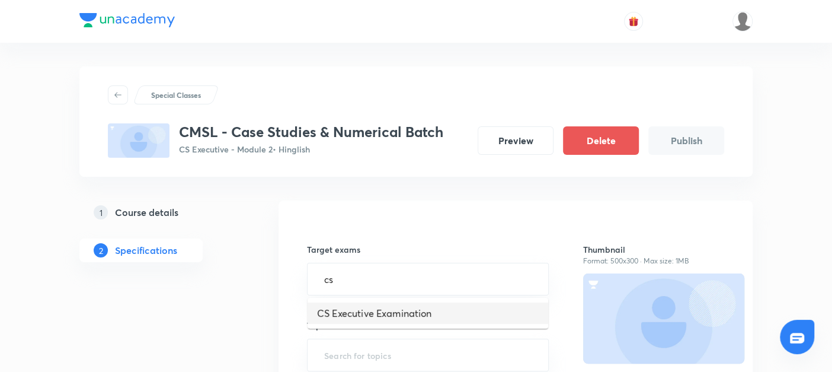
click at [333, 315] on li "CS Executive Examination" at bounding box center [428, 312] width 241 height 21
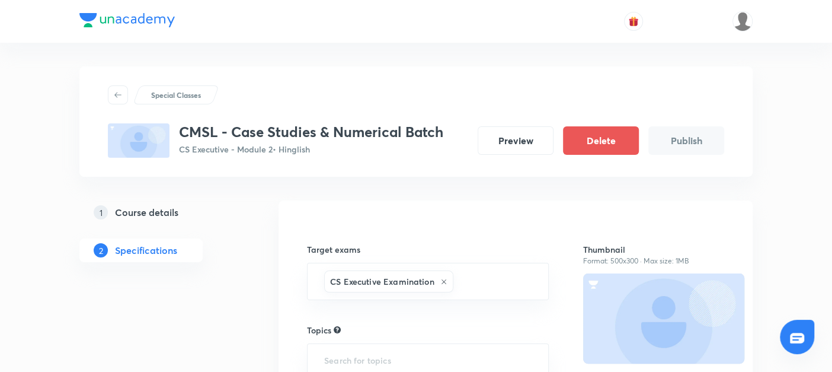
scroll to position [97, 0]
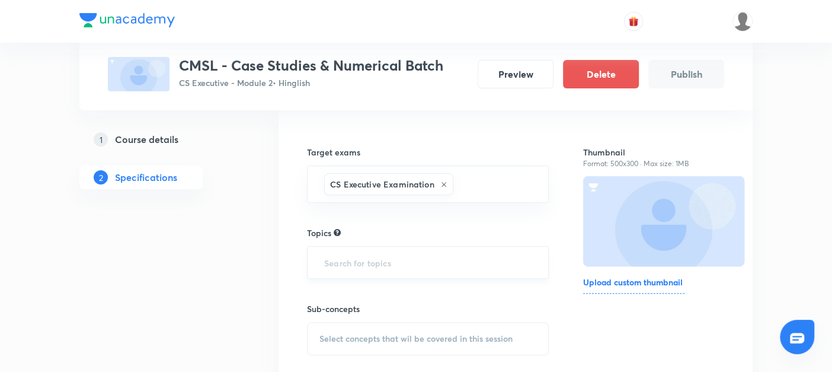
click at [337, 259] on input "text" at bounding box center [428, 262] width 212 height 22
type input "s"
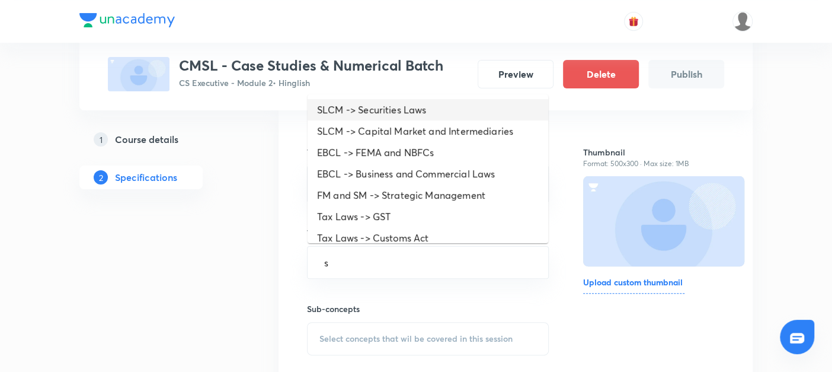
click at [374, 110] on li "SLCM -> Securities Laws" at bounding box center [428, 109] width 241 height 21
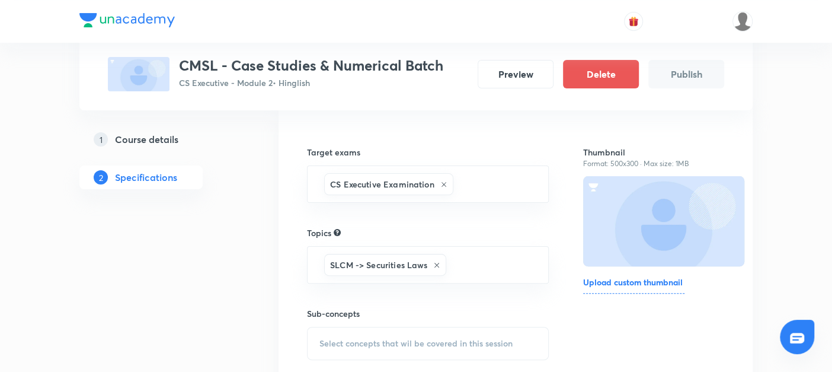
scroll to position [193, 0]
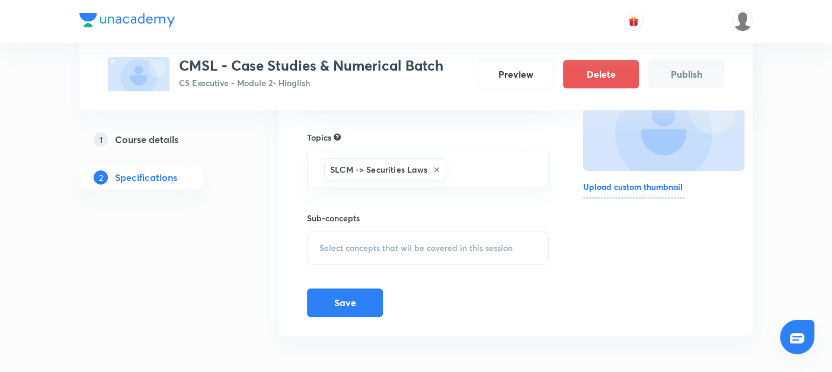
click at [340, 244] on span "Select concepts that wil be covered in this session" at bounding box center [415, 247] width 193 height 9
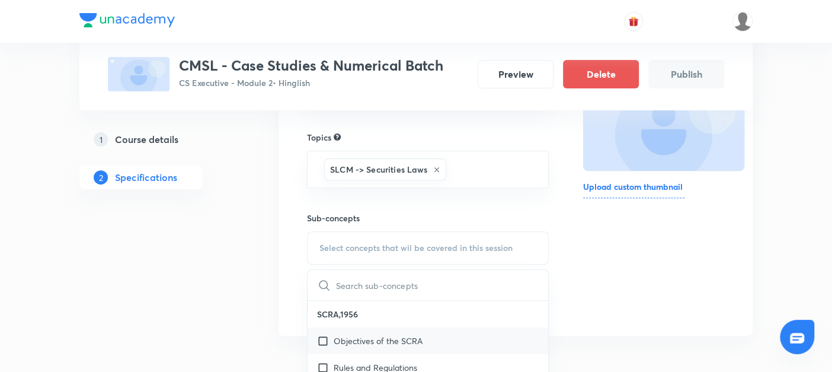
click at [323, 334] on input "checkbox" at bounding box center [325, 340] width 17 height 12
checkbox input "true"
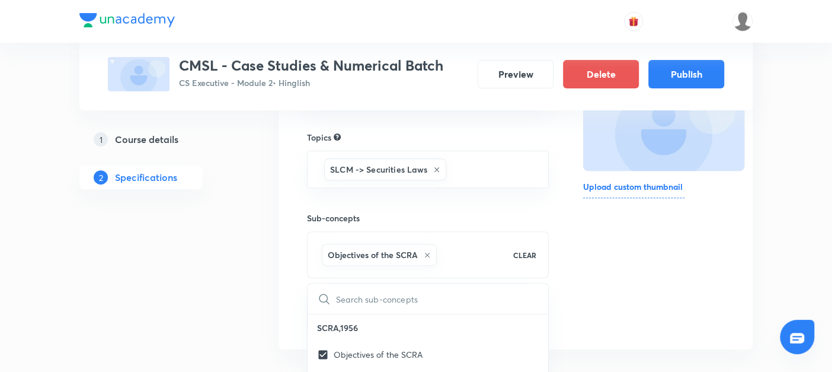
click at [222, 311] on div "1 Course details 2 Specifications" at bounding box center [159, 187] width 161 height 358
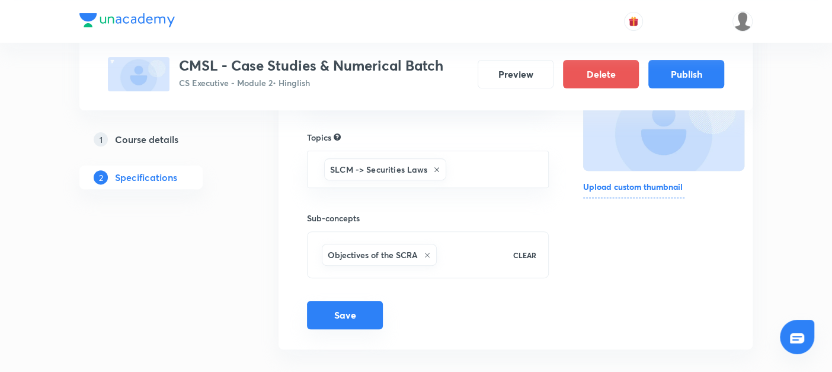
click at [328, 316] on button "Save" at bounding box center [345, 314] width 76 height 28
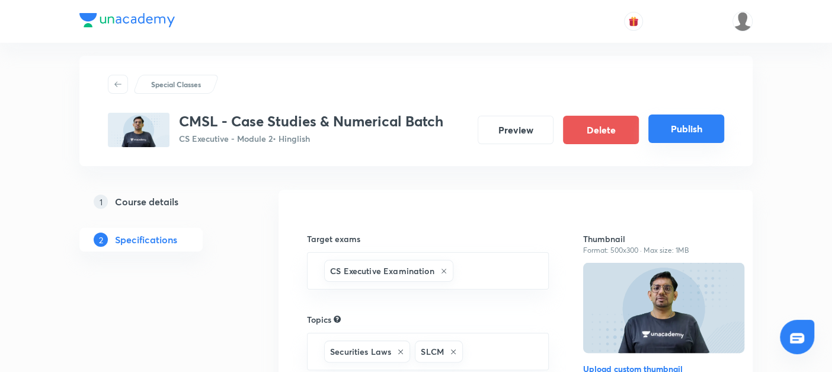
scroll to position [10, 0]
click at [700, 124] on button "Publish" at bounding box center [686, 129] width 76 height 28
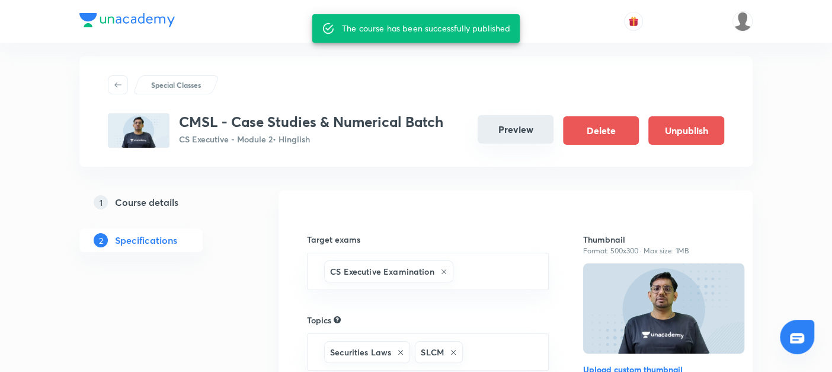
click at [510, 132] on button "Preview" at bounding box center [516, 129] width 76 height 28
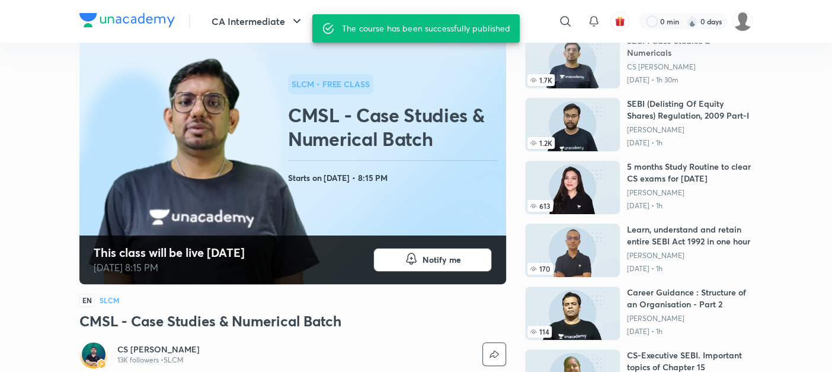
scroll to position [81, 0]
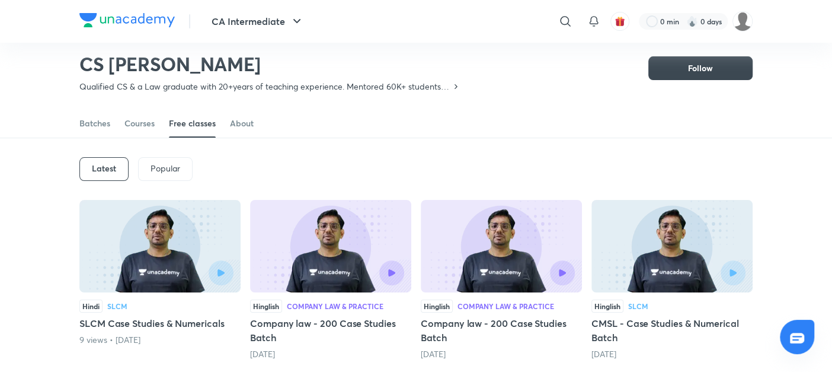
scroll to position [34, 0]
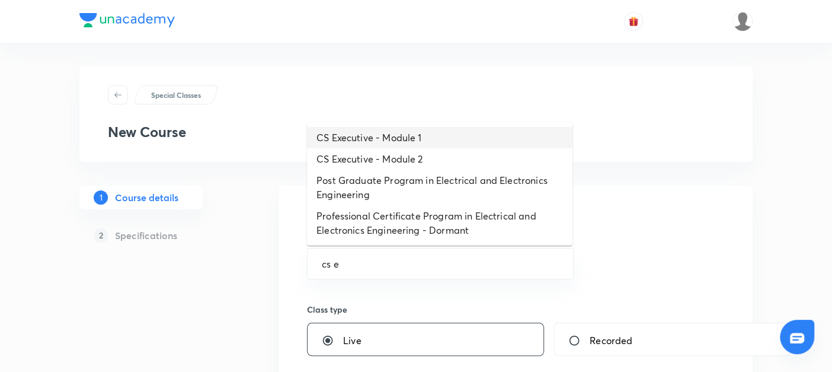
click at [357, 132] on li "CS Executive - Module 1" at bounding box center [440, 137] width 266 height 21
type input "CS Executive - Module 1"
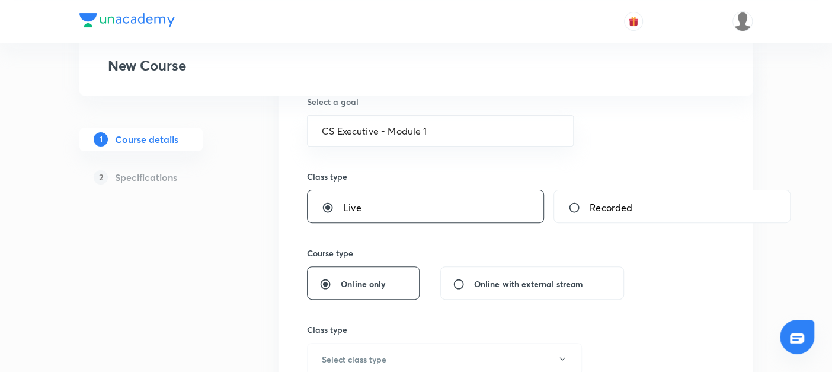
scroll to position [232, 0]
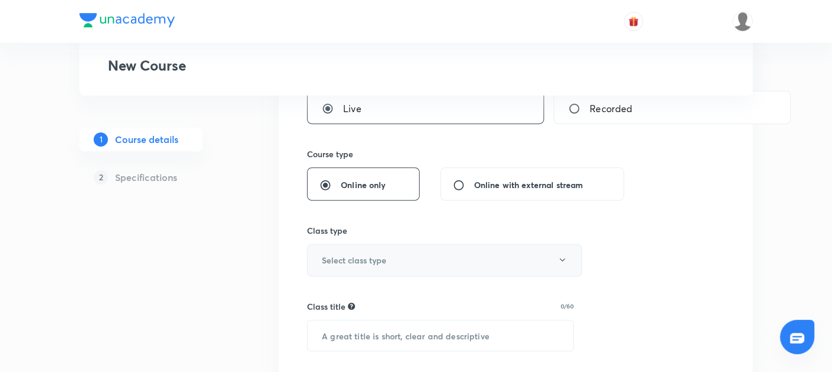
click at [331, 257] on h6 "Select class type" at bounding box center [354, 260] width 65 height 12
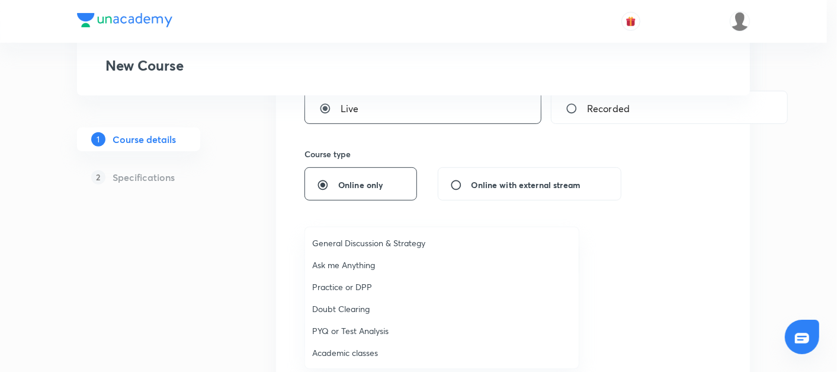
click at [327, 349] on span "Academic classes" at bounding box center [442, 352] width 260 height 12
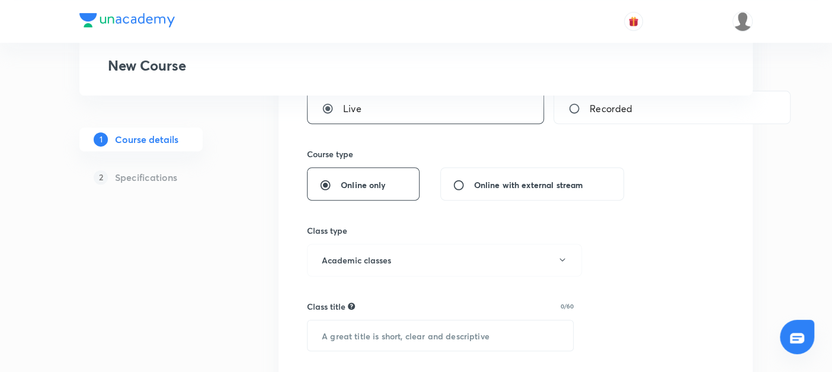
scroll to position [317, 0]
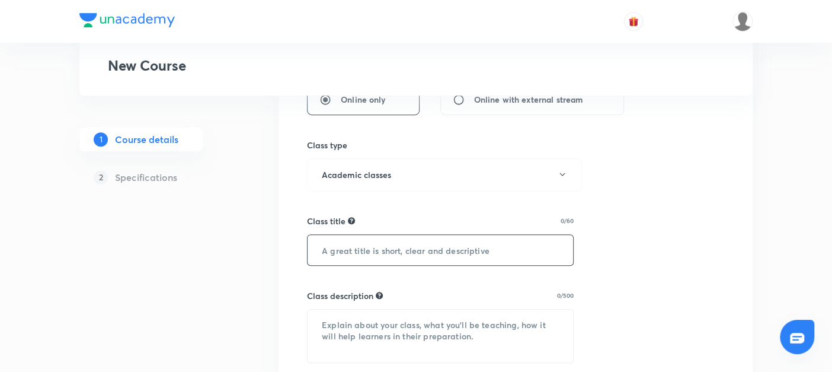
click at [337, 251] on input "text" at bounding box center [441, 250] width 266 height 30
paste input "Company law - 200 Case Studies Batch"
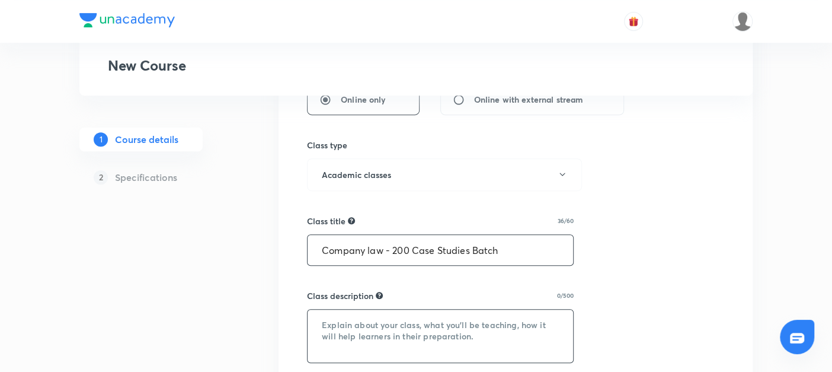
type input "Company law - 200 Case Studies Batch"
click at [338, 321] on textarea at bounding box center [441, 335] width 266 height 53
paste textarea "Company Law – 200 Case Studies Batch Master Company Law through 200 carefully s…"
type textarea "Company Law – 200 Case Studies Batch Master Company Law through 200 carefully s…"
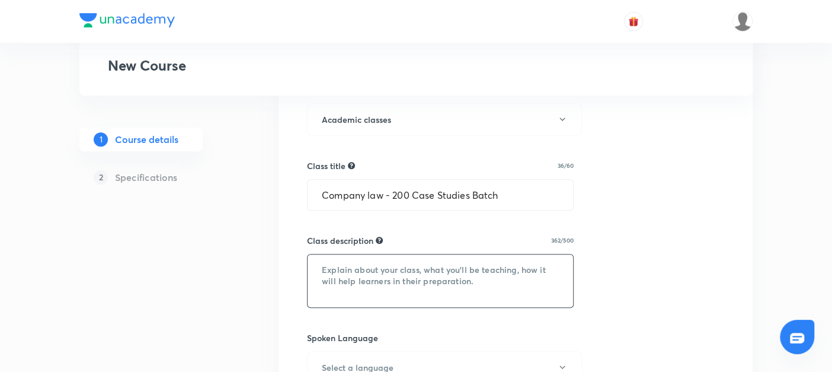
scroll to position [0, 0]
paste textarea "Company Law – 200 Case Studies Batch Master Company Law through 200 carefully s…"
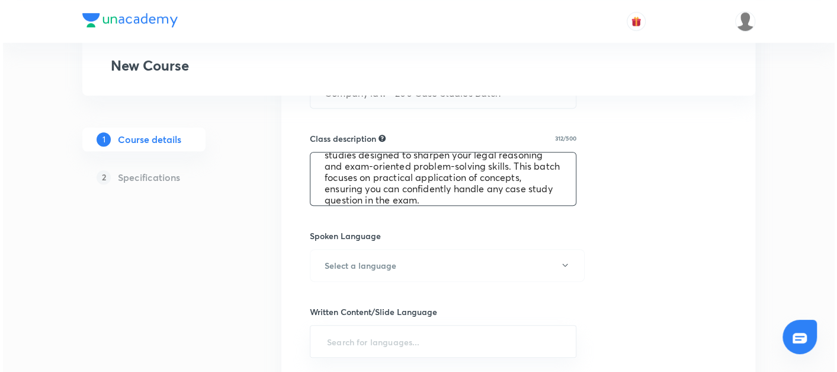
scroll to position [476, 0]
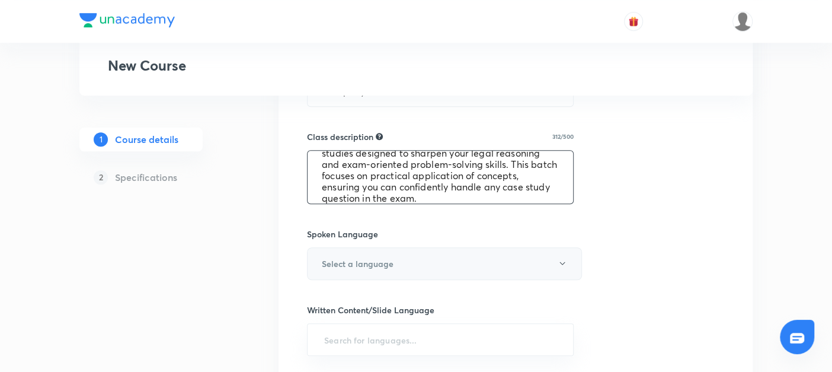
type textarea "Company Law – 200 Case Studies Batch Master Company Law through 200 carefully s…"
click at [338, 252] on button "Select a language" at bounding box center [444, 263] width 275 height 33
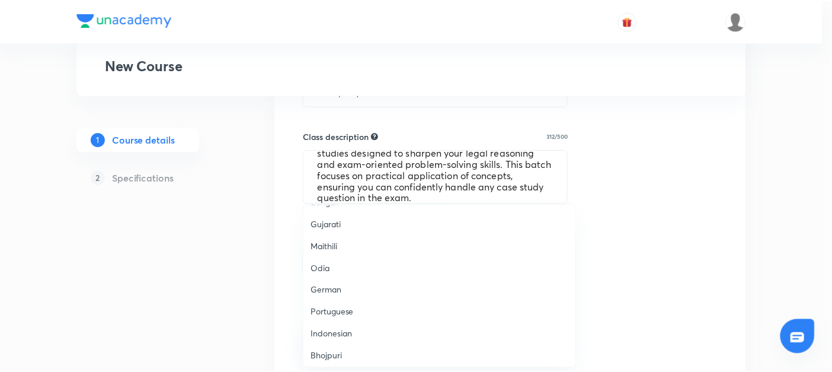
scroll to position [350, 0]
click at [318, 353] on span "Hinglish" at bounding box center [442, 353] width 260 height 12
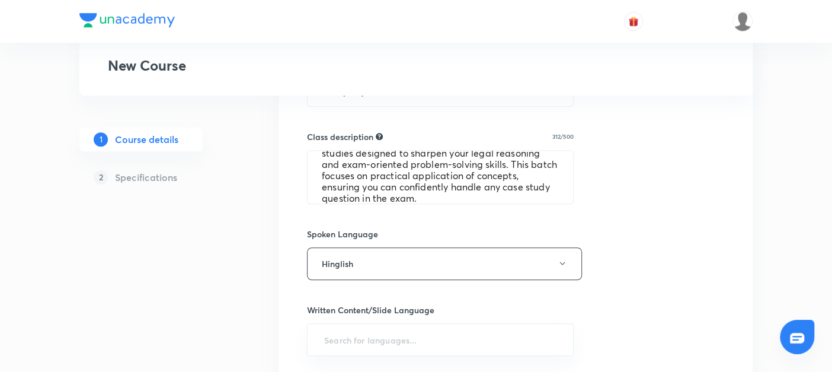
scroll to position [605, 0]
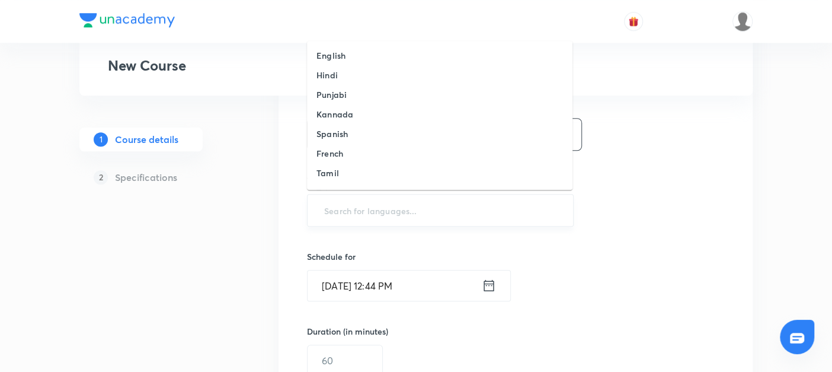
click at [354, 204] on input "text" at bounding box center [440, 210] width 237 height 22
type input "en"
click at [330, 54] on h6 "English" at bounding box center [330, 55] width 29 height 12
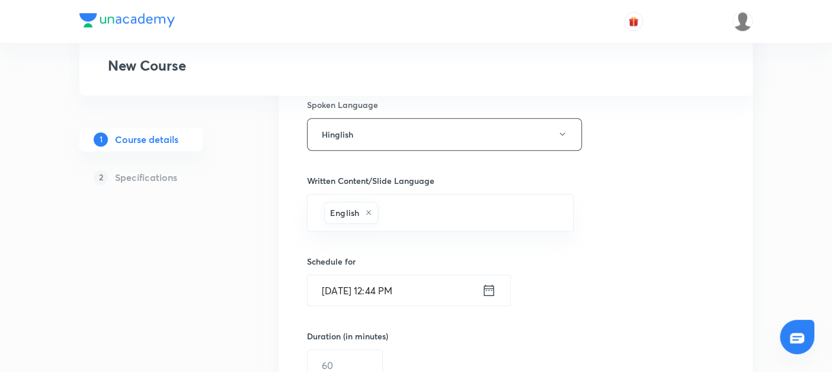
click at [493, 289] on icon at bounding box center [489, 289] width 10 height 11
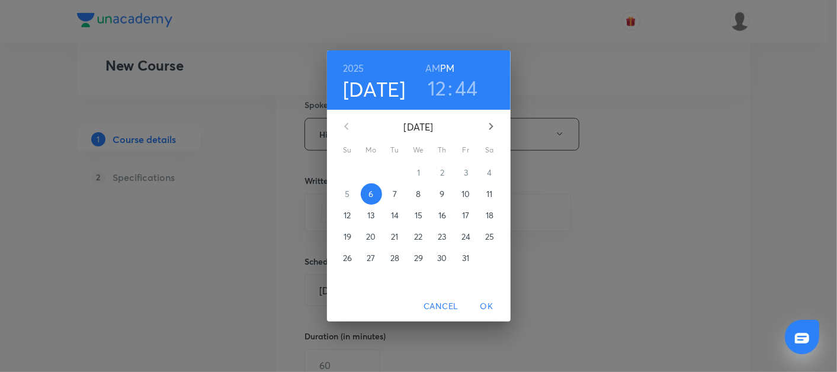
click at [395, 195] on p "7" at bounding box center [395, 194] width 4 height 12
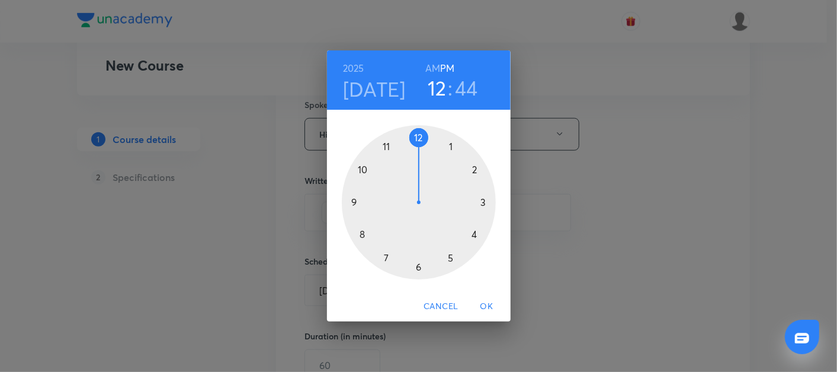
click at [354, 202] on div at bounding box center [419, 202] width 154 height 154
click at [483, 201] on div at bounding box center [419, 202] width 154 height 154
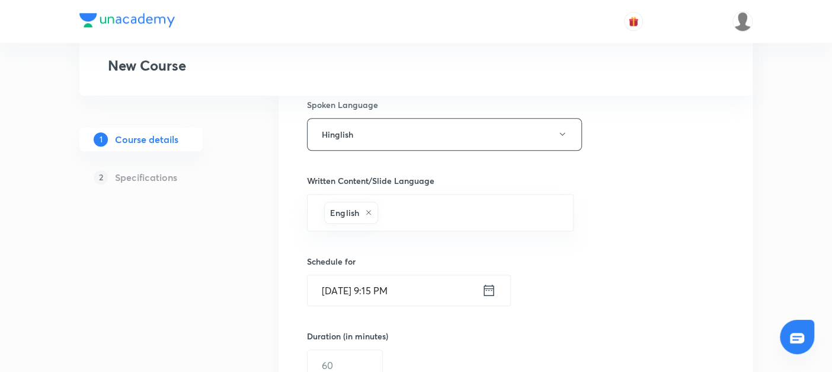
scroll to position [648, 0]
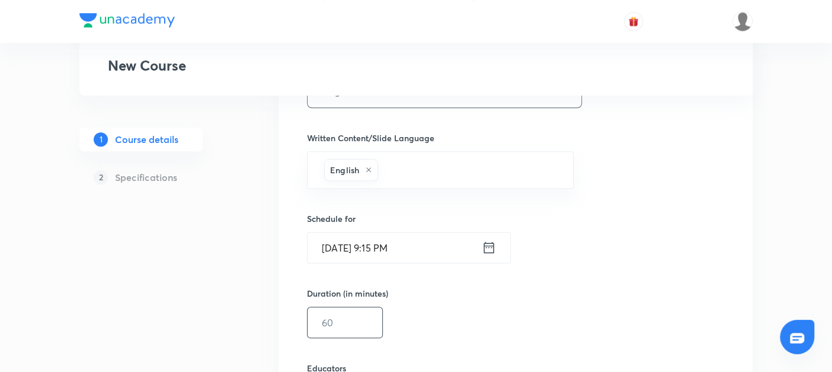
click at [332, 323] on input "text" at bounding box center [345, 322] width 75 height 30
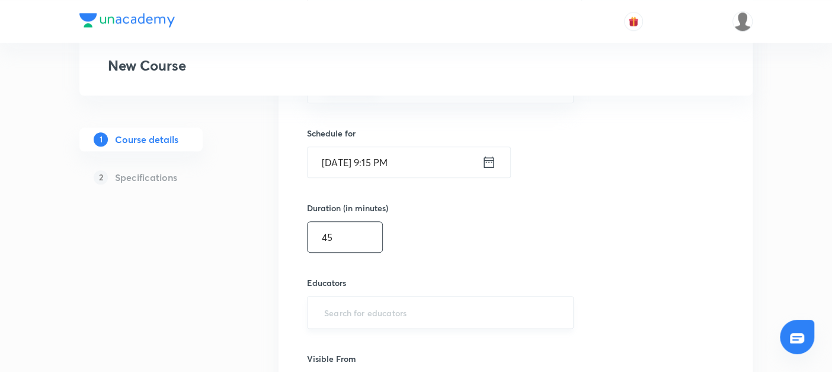
type input "45"
click at [331, 318] on input "text" at bounding box center [440, 312] width 237 height 22
paste input "@amitvohra22-8435"
type input "@amitvohra22-8435"
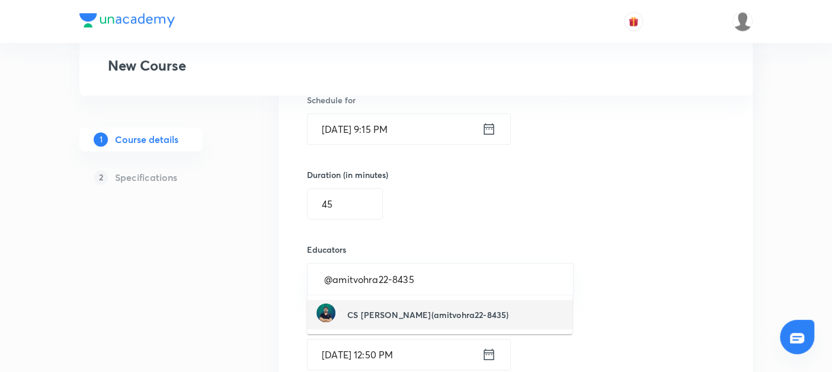
scroll to position [767, 0]
click at [356, 309] on h6 "CS [PERSON_NAME](amitvohra22-8435)" at bounding box center [427, 314] width 161 height 12
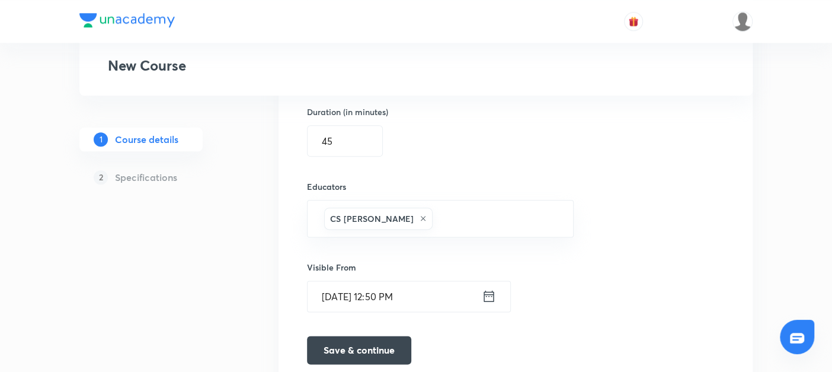
scroll to position [884, 0]
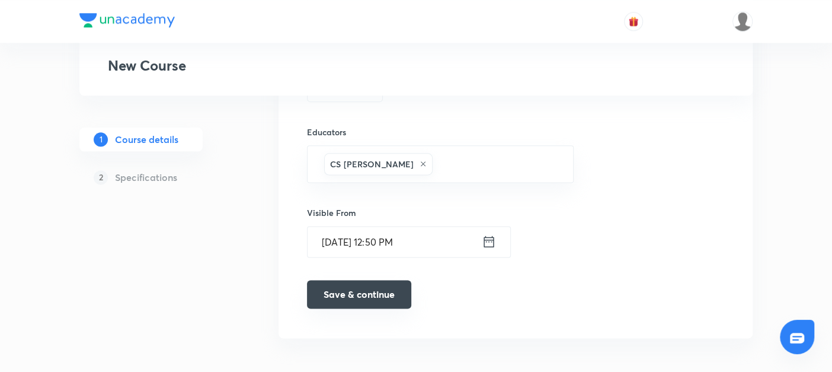
click at [340, 292] on button "Save & continue" at bounding box center [359, 294] width 104 height 28
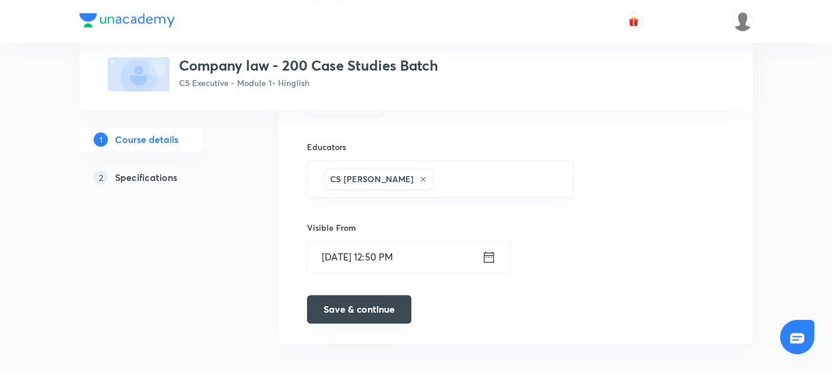
scroll to position [889, 0]
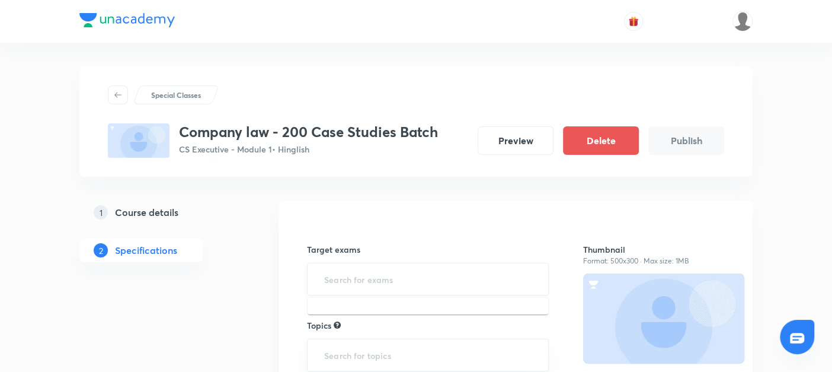
click at [329, 269] on input "text" at bounding box center [428, 279] width 212 height 22
type input "cs"
click at [354, 311] on li "CS Executive Examination" at bounding box center [428, 312] width 241 height 21
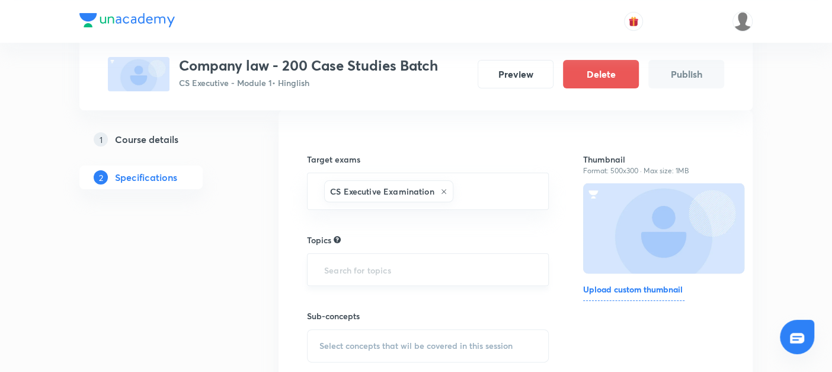
click at [332, 279] on div "​" at bounding box center [428, 269] width 242 height 33
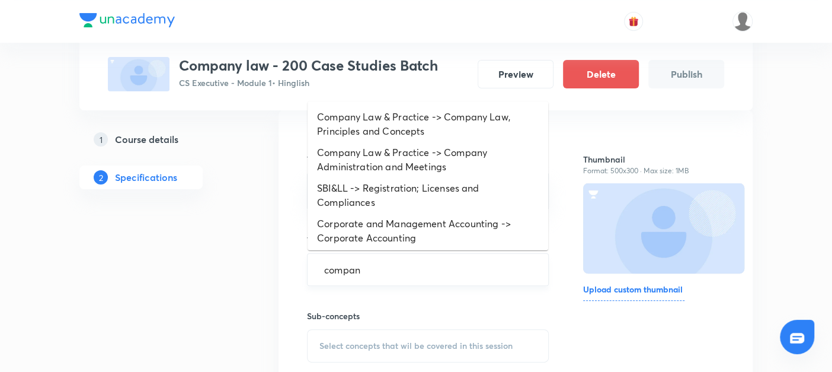
type input "compa"
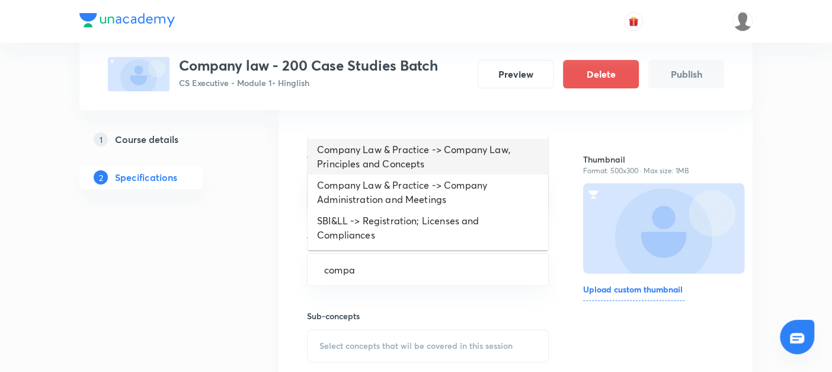
click at [357, 151] on li "Company Law & Practice -> Company Law, Principles and Concepts" at bounding box center [428, 157] width 241 height 36
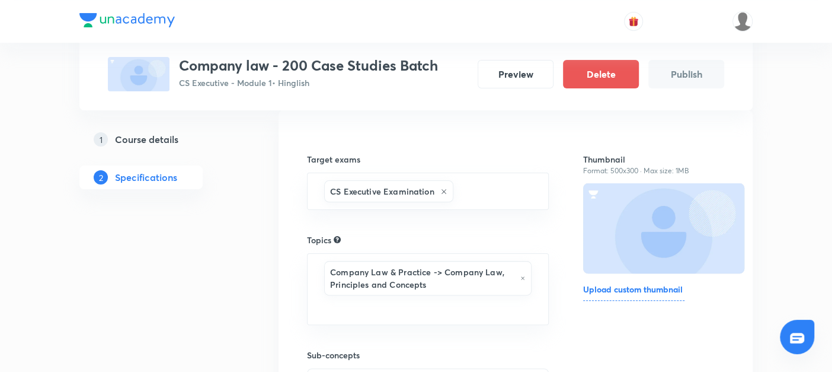
scroll to position [137, 0]
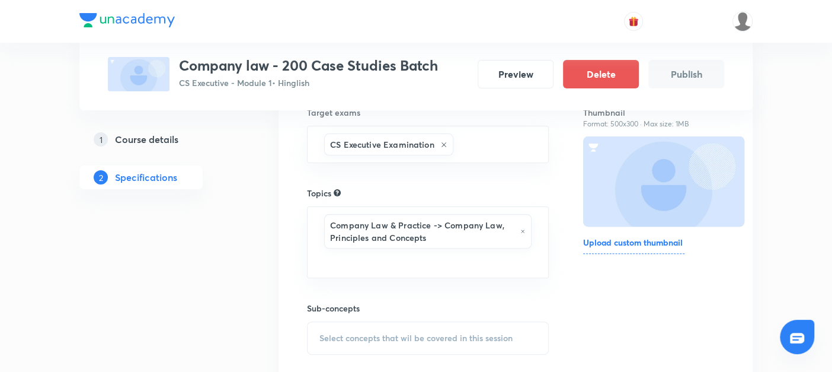
click at [337, 335] on span "Select concepts that wil be covered in this session" at bounding box center [415, 337] width 193 height 9
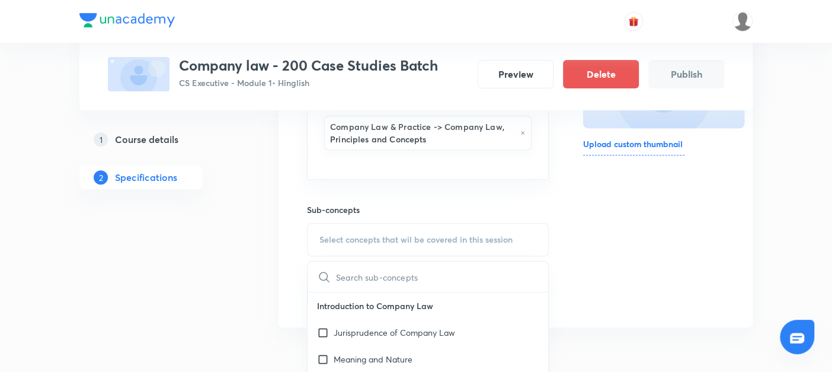
scroll to position [237, 0]
click at [324, 325] on input "checkbox" at bounding box center [325, 330] width 17 height 12
checkbox input "true"
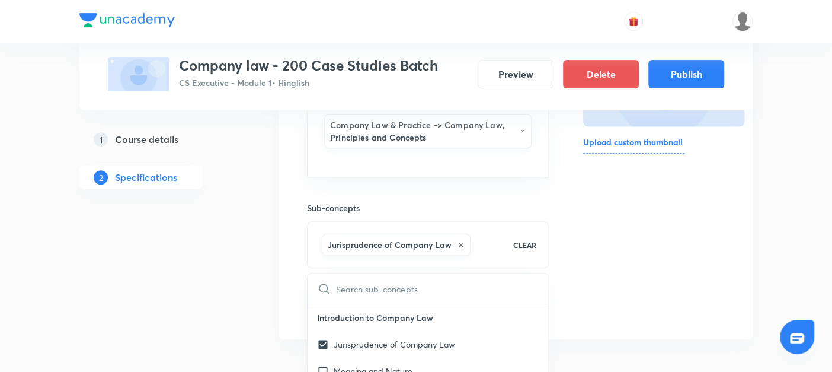
click at [274, 322] on div "Special Classes Company law - 200 Case Studies Batch CS Executive - Module 1 • …" at bounding box center [415, 92] width 673 height 526
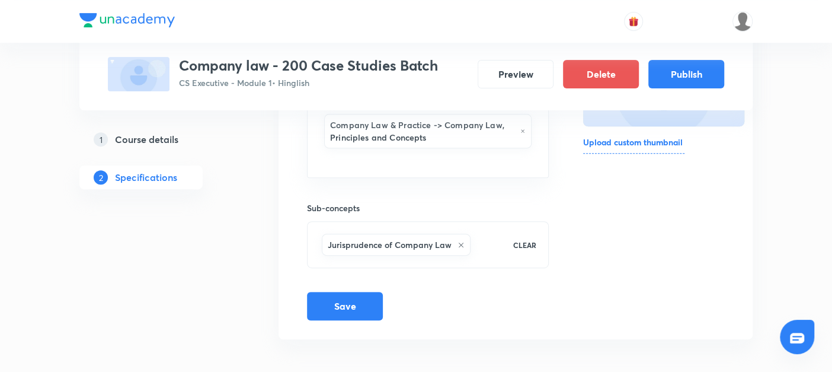
scroll to position [240, 0]
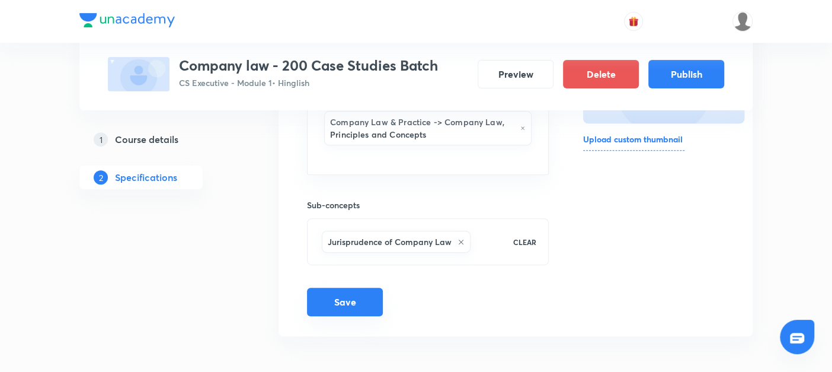
click at [323, 298] on button "Save" at bounding box center [345, 301] width 76 height 28
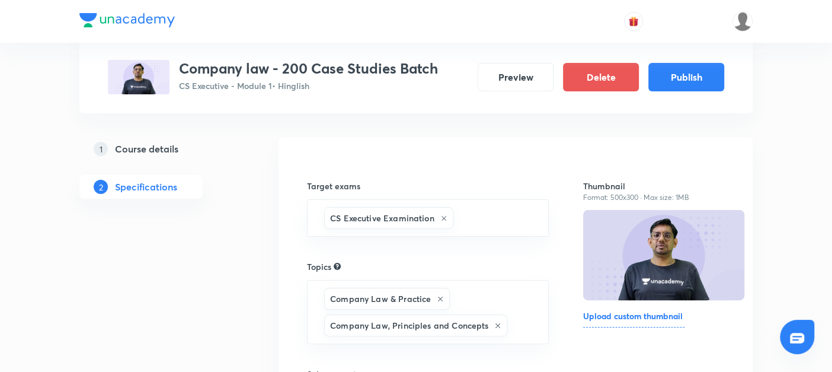
scroll to position [0, 0]
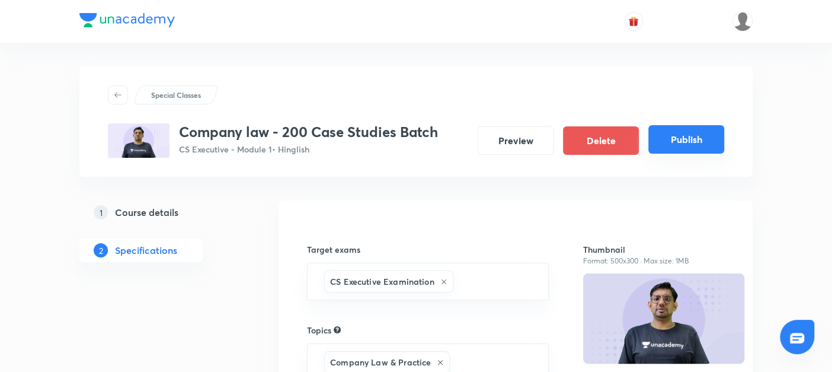
click at [696, 131] on button "Publish" at bounding box center [686, 139] width 76 height 28
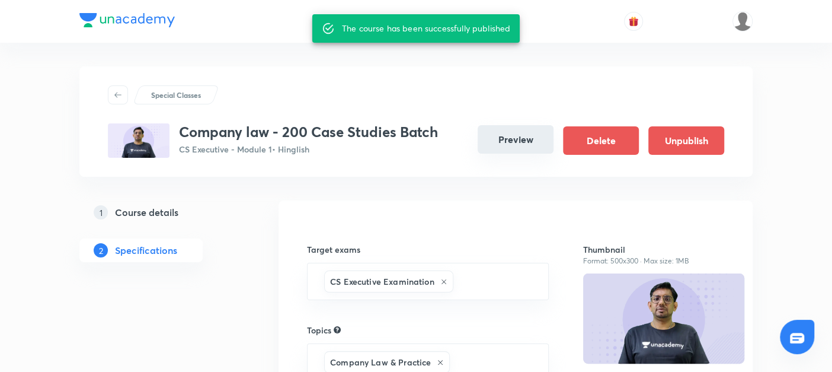
click at [514, 139] on button "Preview" at bounding box center [516, 139] width 76 height 28
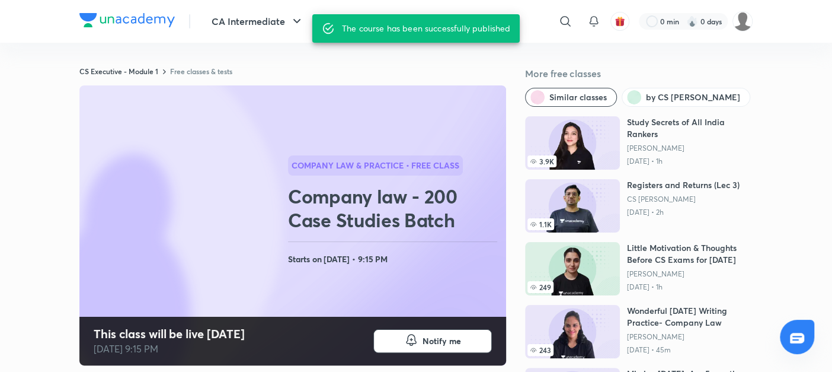
scroll to position [44, 0]
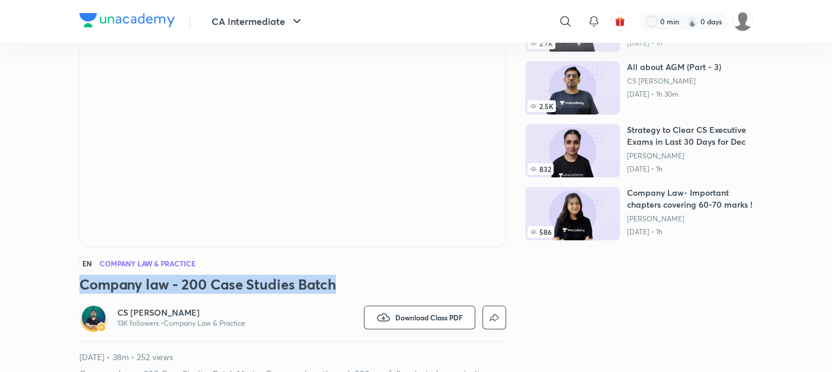
scroll to position [79, 0]
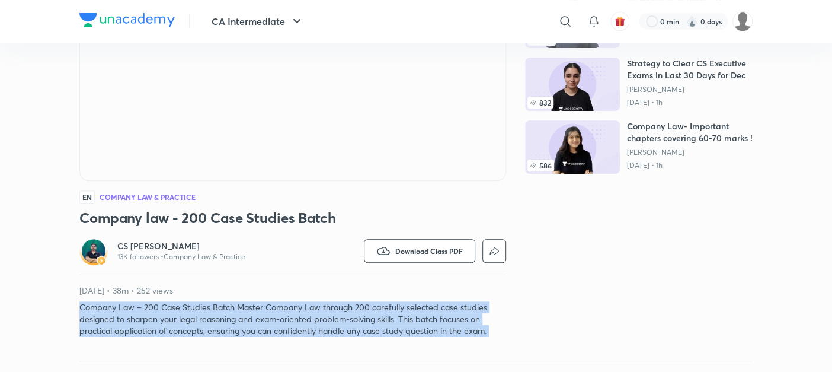
drag, startPoint x: 0, startPoint y: 0, endPoint x: 502, endPoint y: 360, distance: 617.9
click at [502, 360] on div "CS Executive - Module 1 Free classes & tests More free classes Similar classes …" at bounding box center [415, 292] width 673 height 821
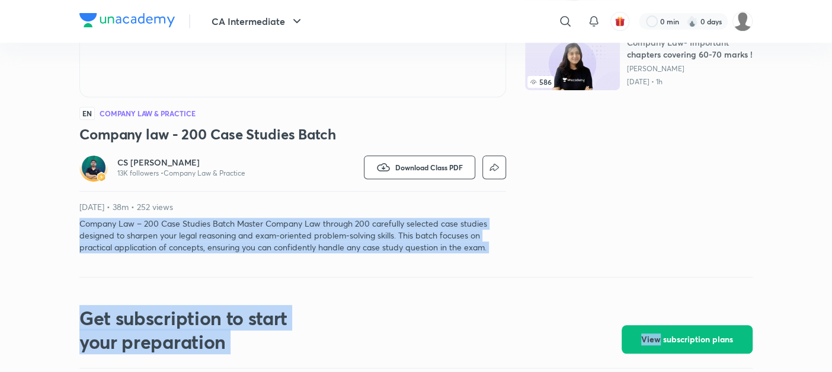
scroll to position [268, 0]
click at [375, 296] on div "Get subscription to start your preparation View subscription plans" at bounding box center [415, 315] width 673 height 76
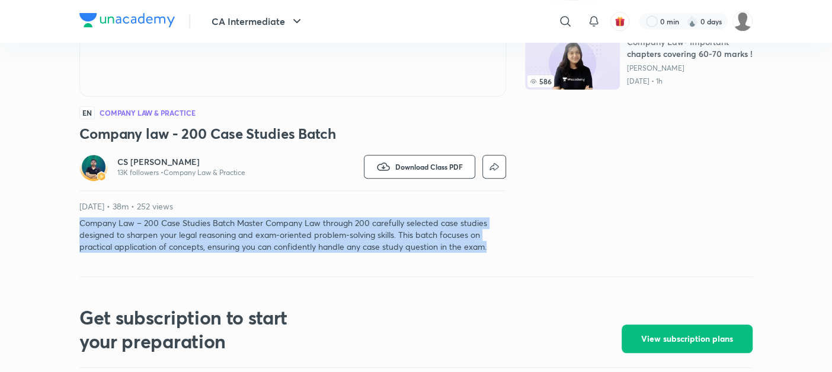
drag, startPoint x: 490, startPoint y: 249, endPoint x: 66, endPoint y: 225, distance: 424.5
copy p "Company Law – 200 Case Studies Batch Master Company Law through 200 carefully s…"
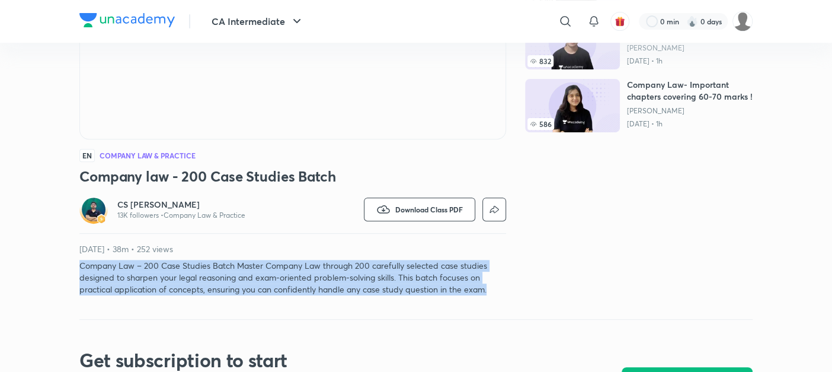
scroll to position [225, 0]
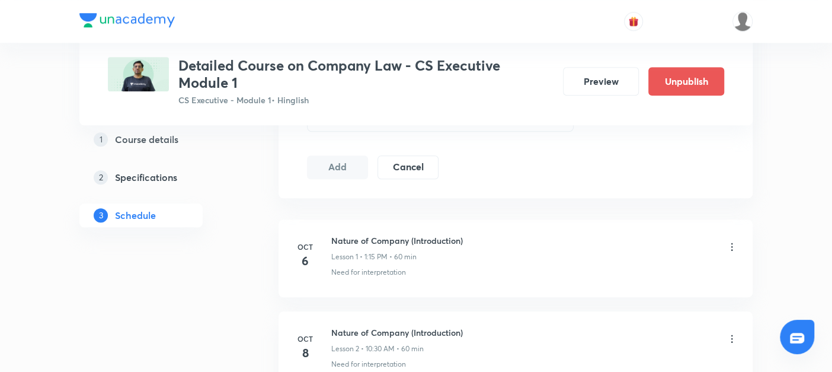
scroll to position [567, 0]
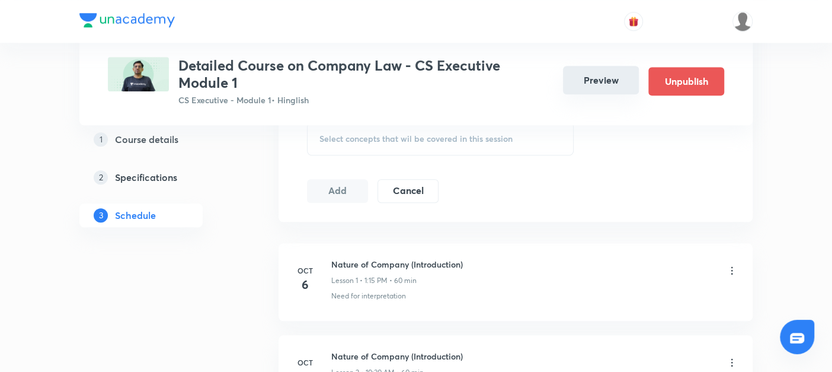
click at [587, 79] on button "Preview" at bounding box center [601, 80] width 76 height 28
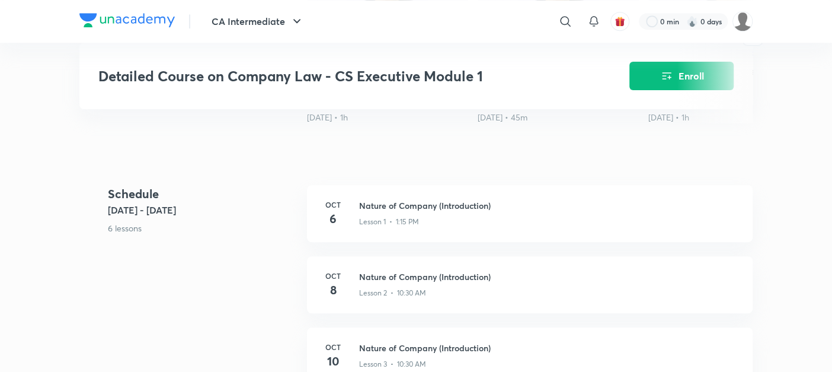
scroll to position [431, 0]
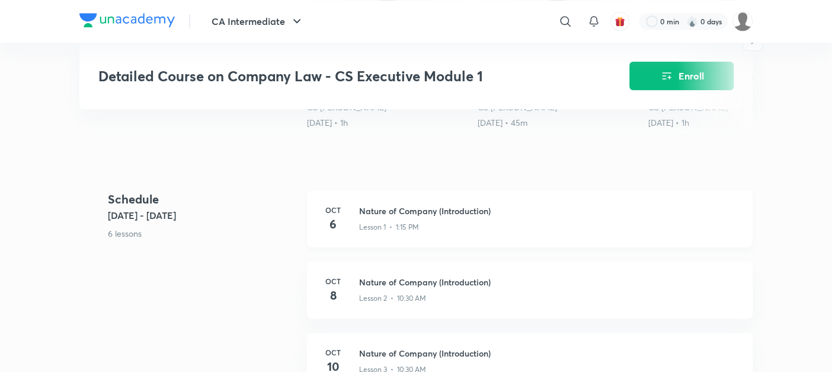
click at [329, 233] on h4 "6" at bounding box center [333, 224] width 24 height 18
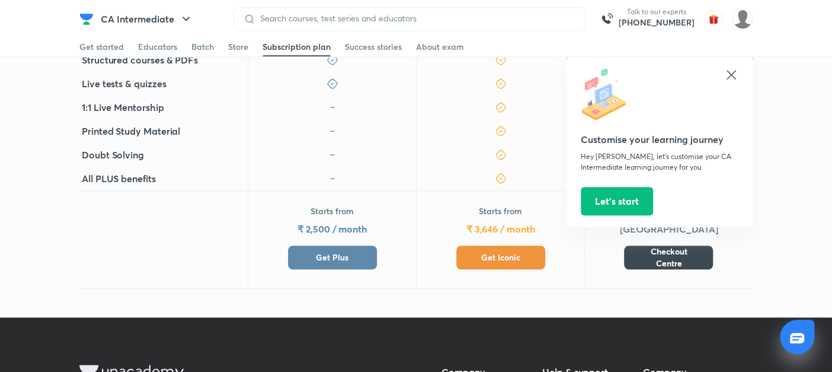
scroll to position [495, 0]
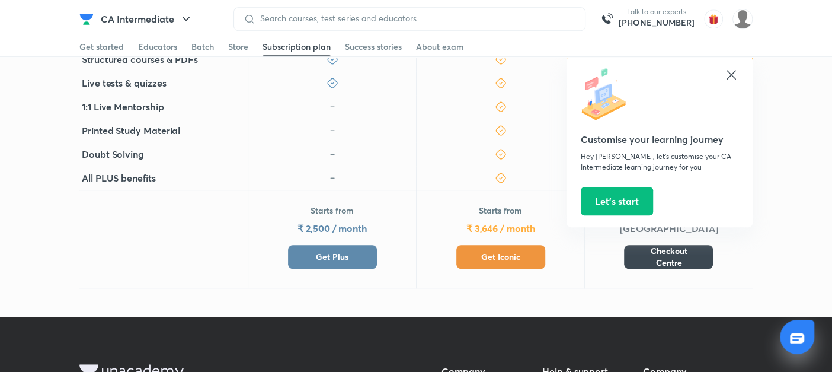
click at [327, 251] on span "Get Plus" at bounding box center [332, 257] width 33 height 12
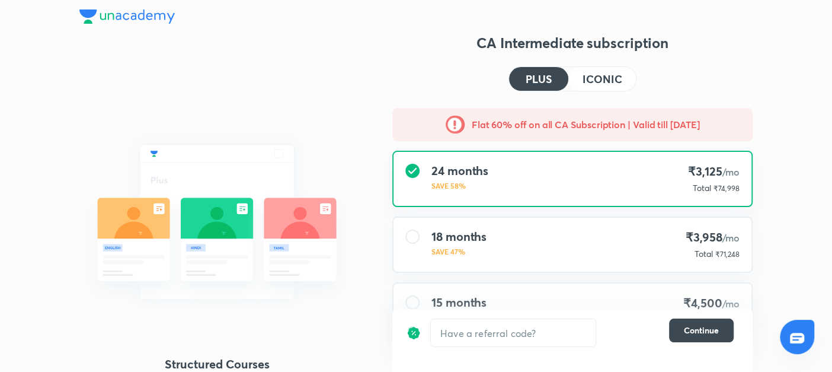
scroll to position [105, 0]
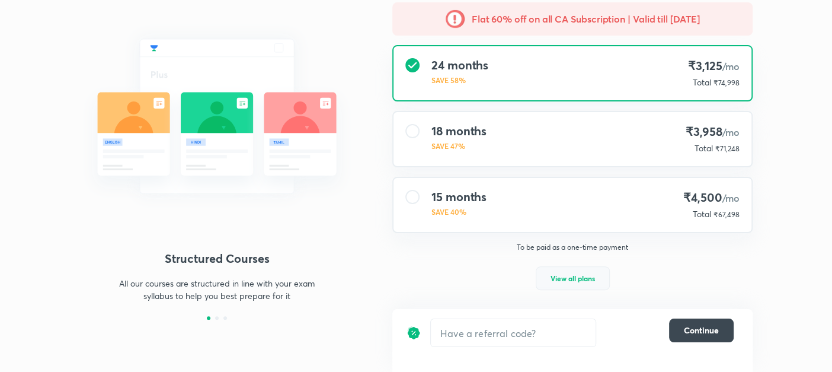
click at [565, 272] on span "View all plans" at bounding box center [573, 278] width 44 height 12
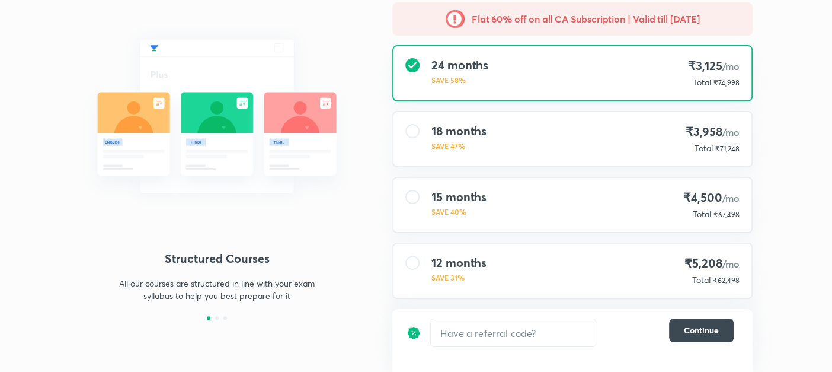
scroll to position [158, 0]
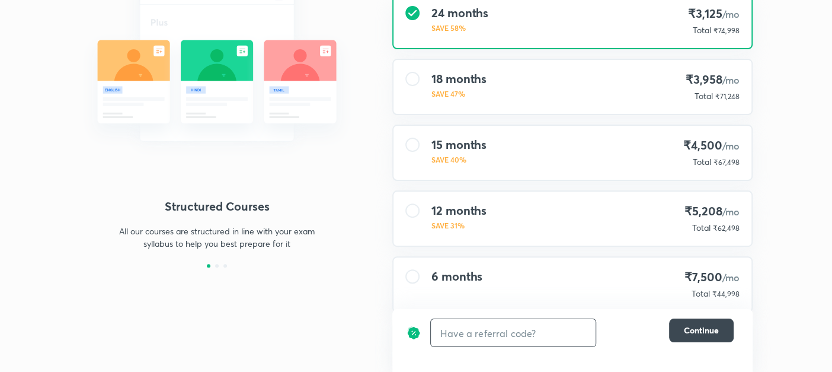
click at [448, 330] on input "text" at bounding box center [513, 333] width 165 height 28
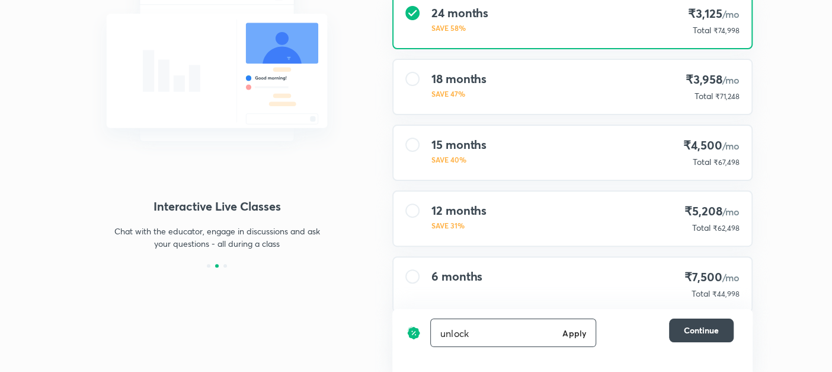
type input "unlock"
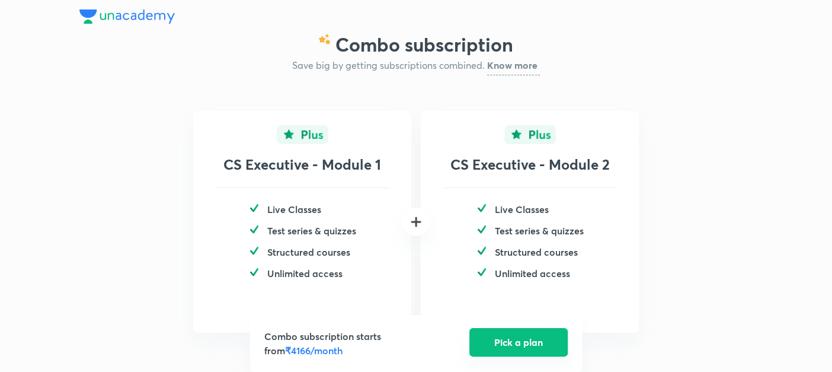
click at [522, 343] on button "Pick a plan" at bounding box center [518, 342] width 98 height 28
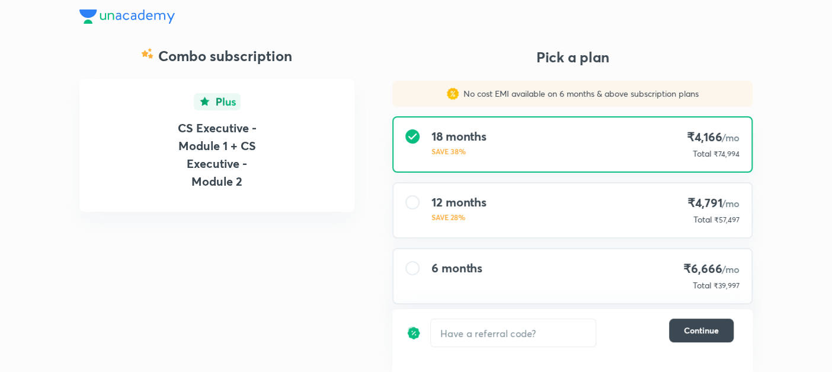
scroll to position [20, 0]
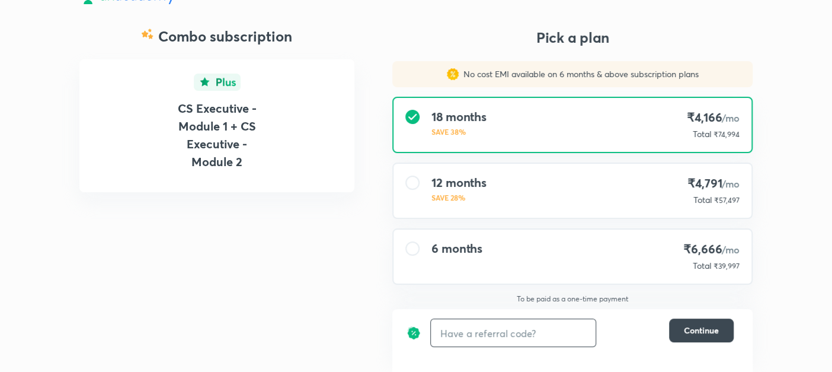
click at [514, 332] on input "text" at bounding box center [513, 333] width 165 height 28
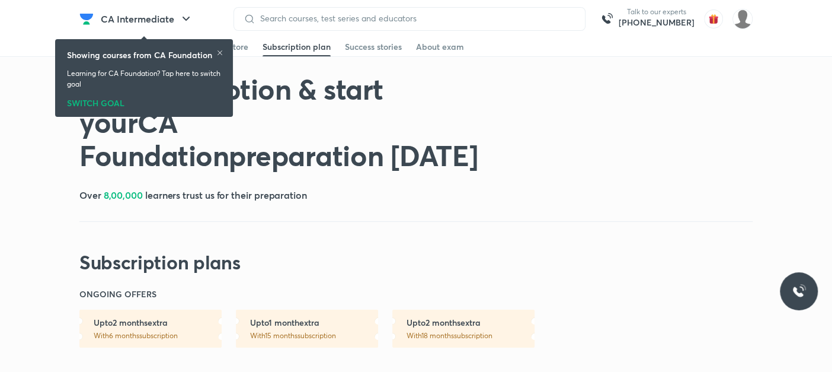
click at [648, 324] on div "ONGOING OFFERS Upto 2 months extra With 6 months subscription Upto 1 month extr…" at bounding box center [415, 317] width 673 height 59
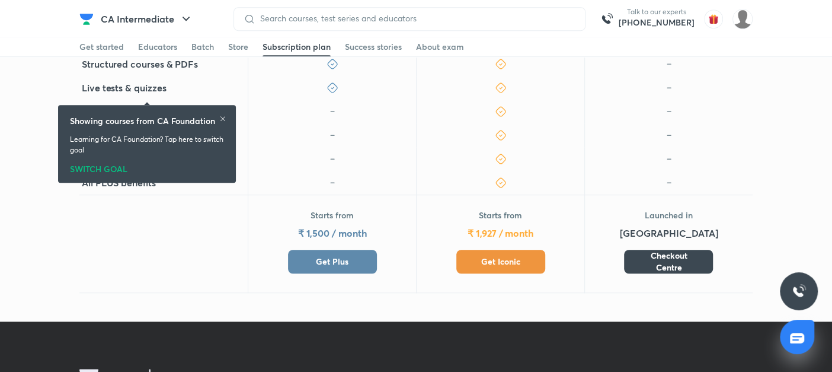
scroll to position [523, 0]
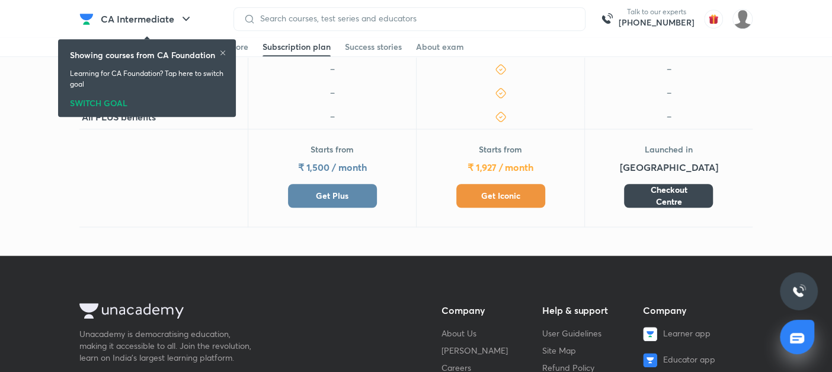
click at [326, 186] on button "Get Plus" at bounding box center [332, 196] width 89 height 24
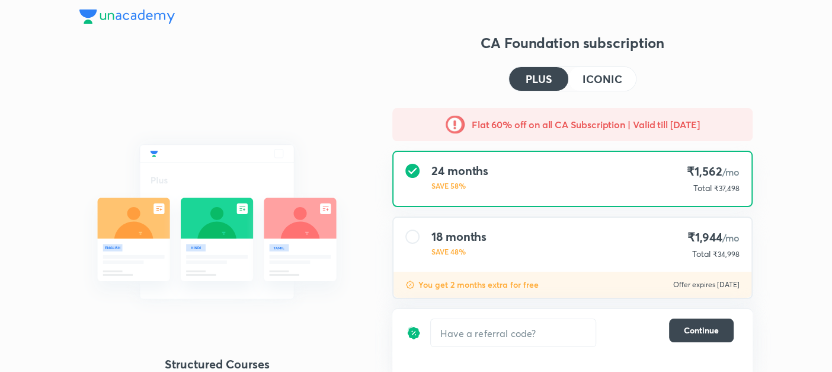
scroll to position [158, 0]
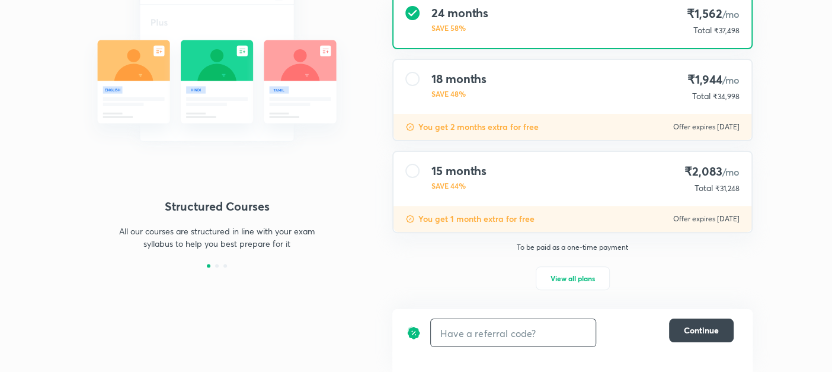
click at [479, 330] on input "text" at bounding box center [513, 333] width 165 height 28
type input "unlock"
